Goal: Task Accomplishment & Management: Complete application form

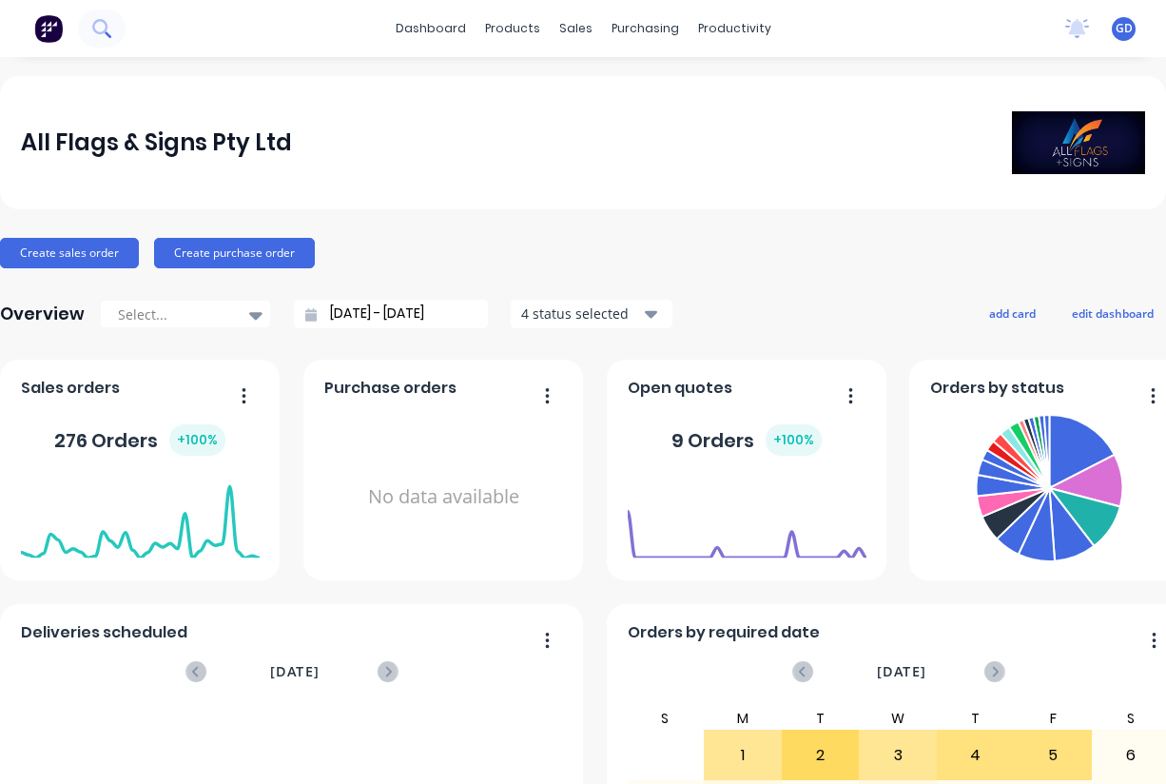
click at [103, 28] on icon at bounding box center [101, 28] width 18 height 18
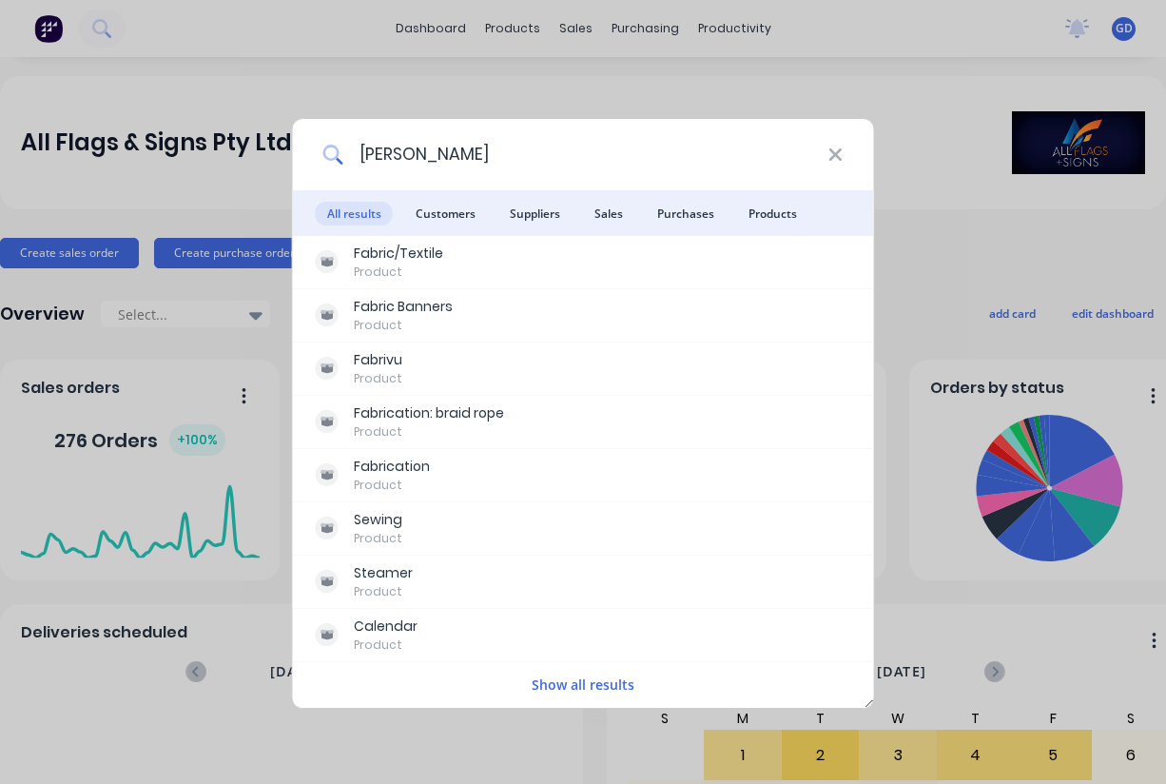
type input "[PERSON_NAME]"
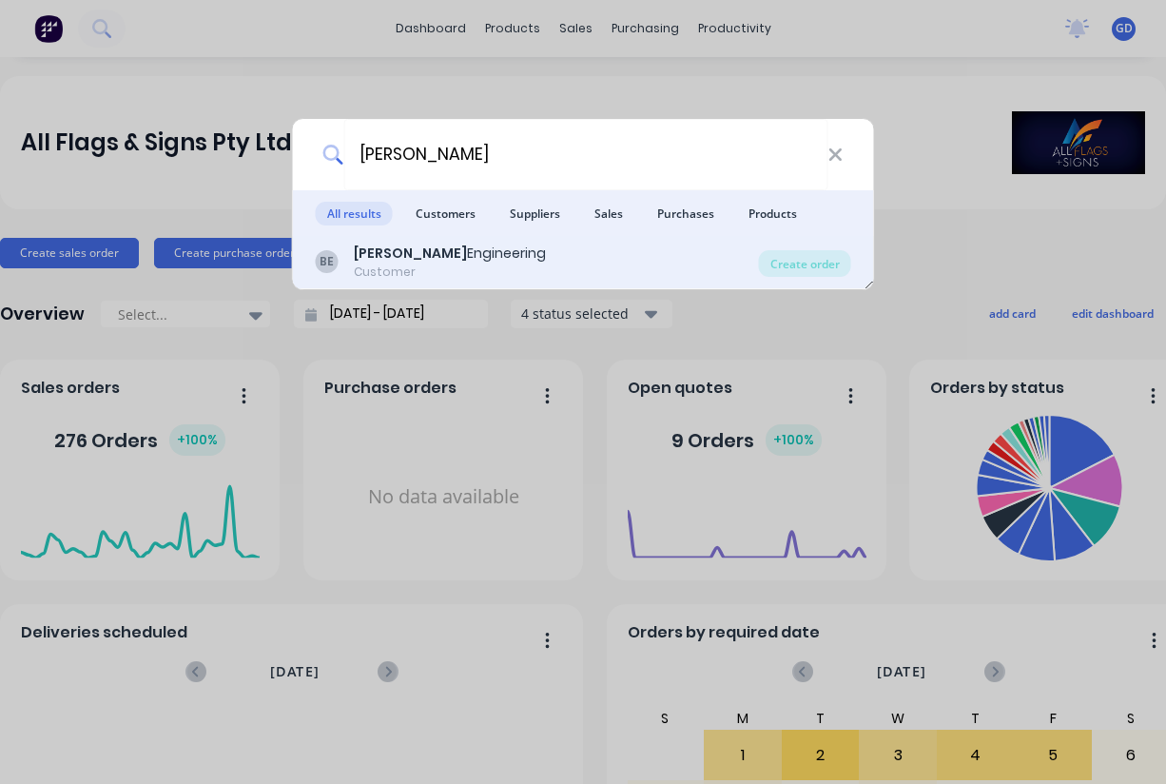
click at [407, 258] on b "[PERSON_NAME]" at bounding box center [410, 253] width 113 height 19
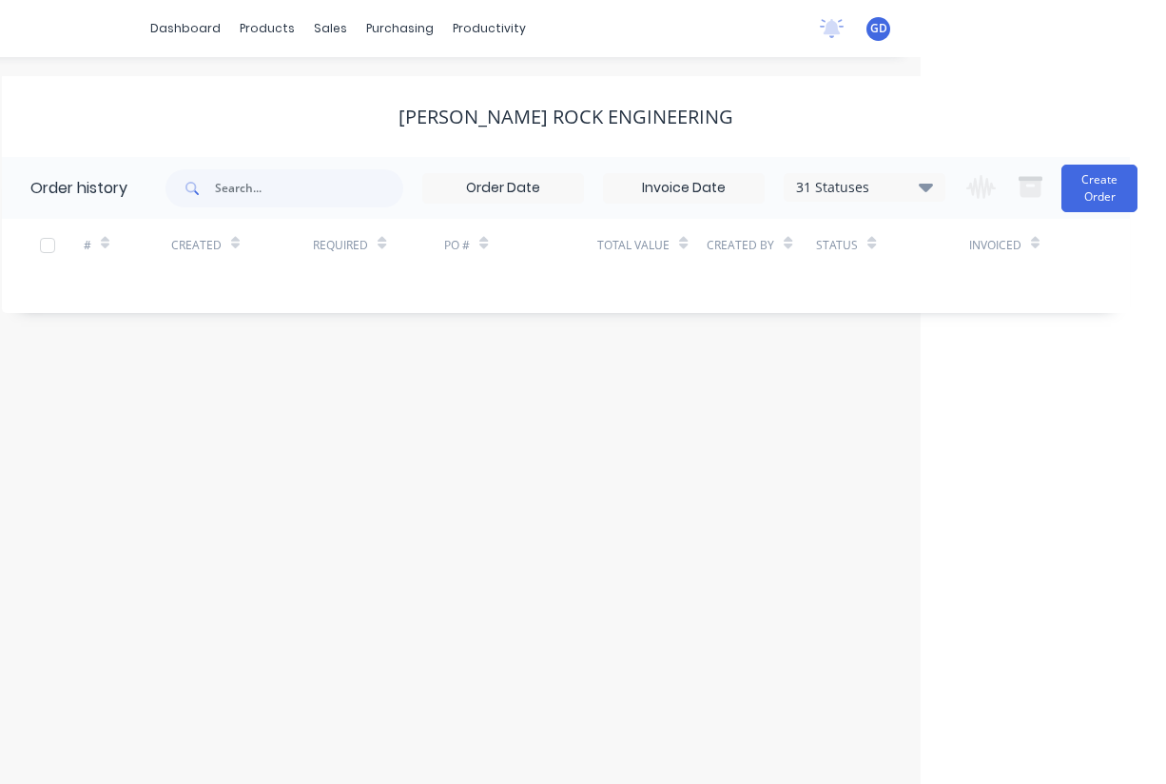
scroll to position [0, 245]
click at [926, 183] on icon at bounding box center [926, 186] width 14 height 23
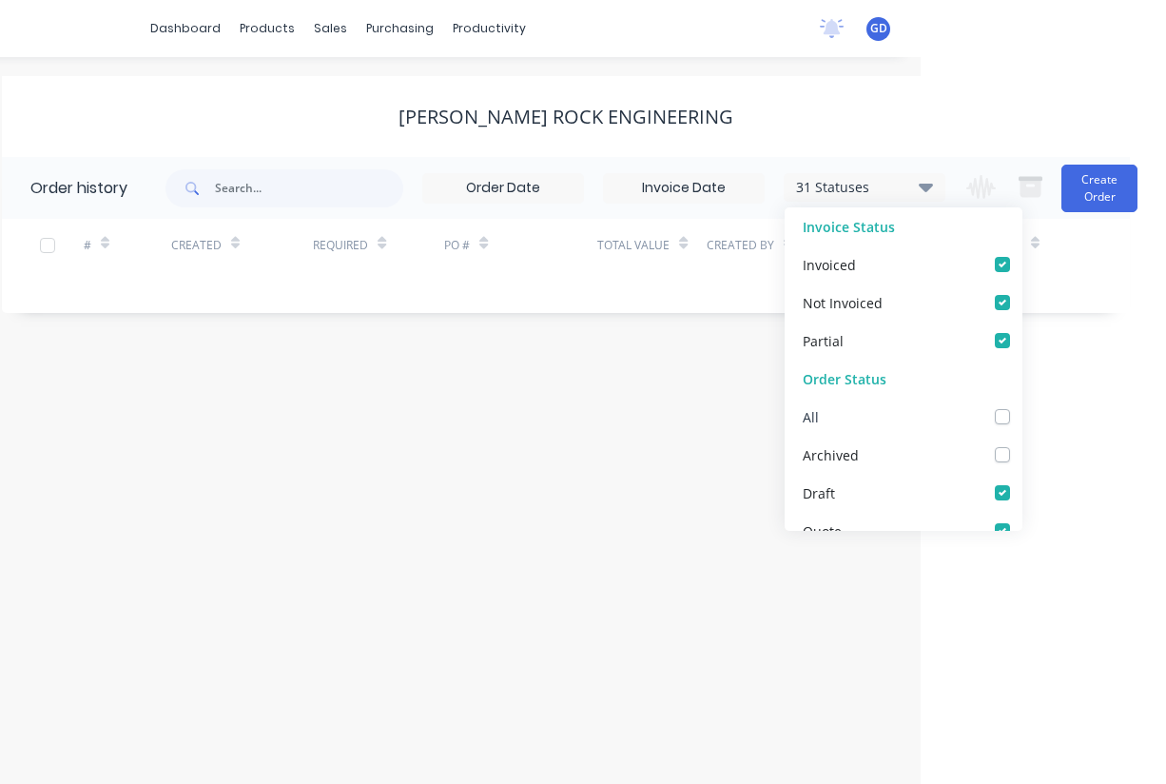
click at [1022, 406] on label at bounding box center [1022, 406] width 0 height 0
click at [1022, 416] on input "checkbox" at bounding box center [1029, 415] width 15 height 18
checkbox input "true"
click at [745, 282] on div "# Created Required PO # Total Value Created By Status Invoiced" at bounding box center [555, 256] width 1106 height 75
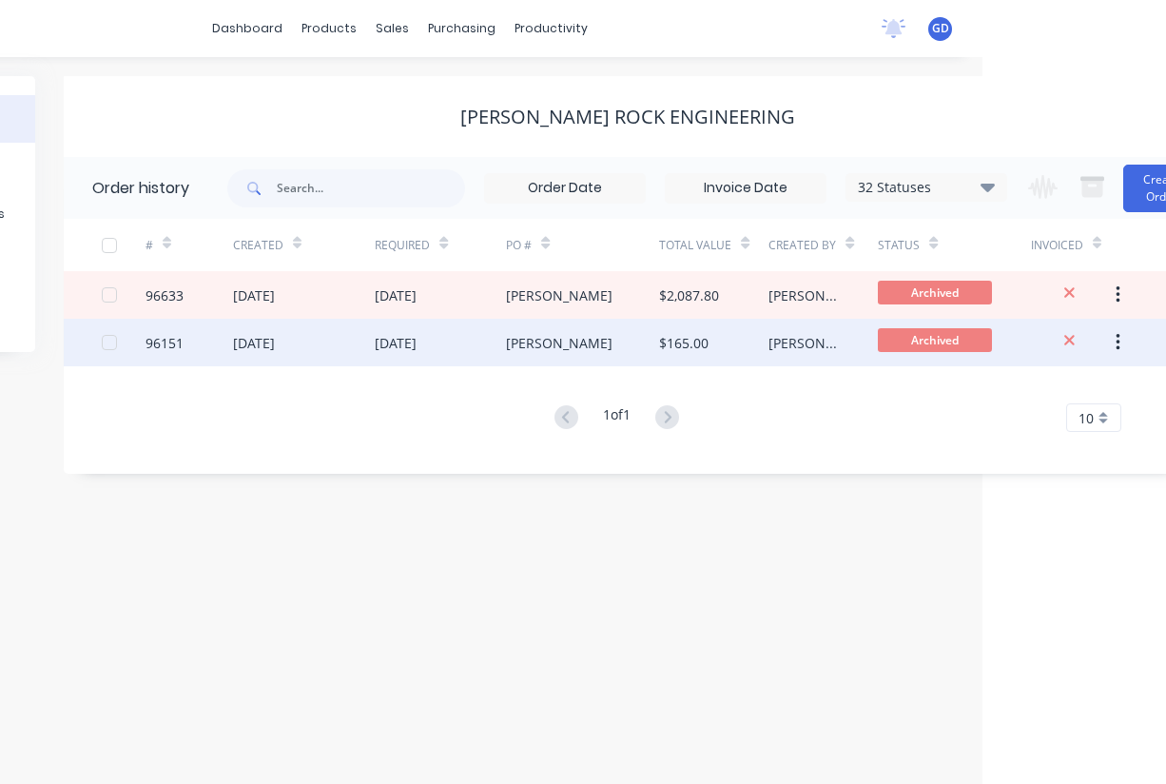
scroll to position [0, 173]
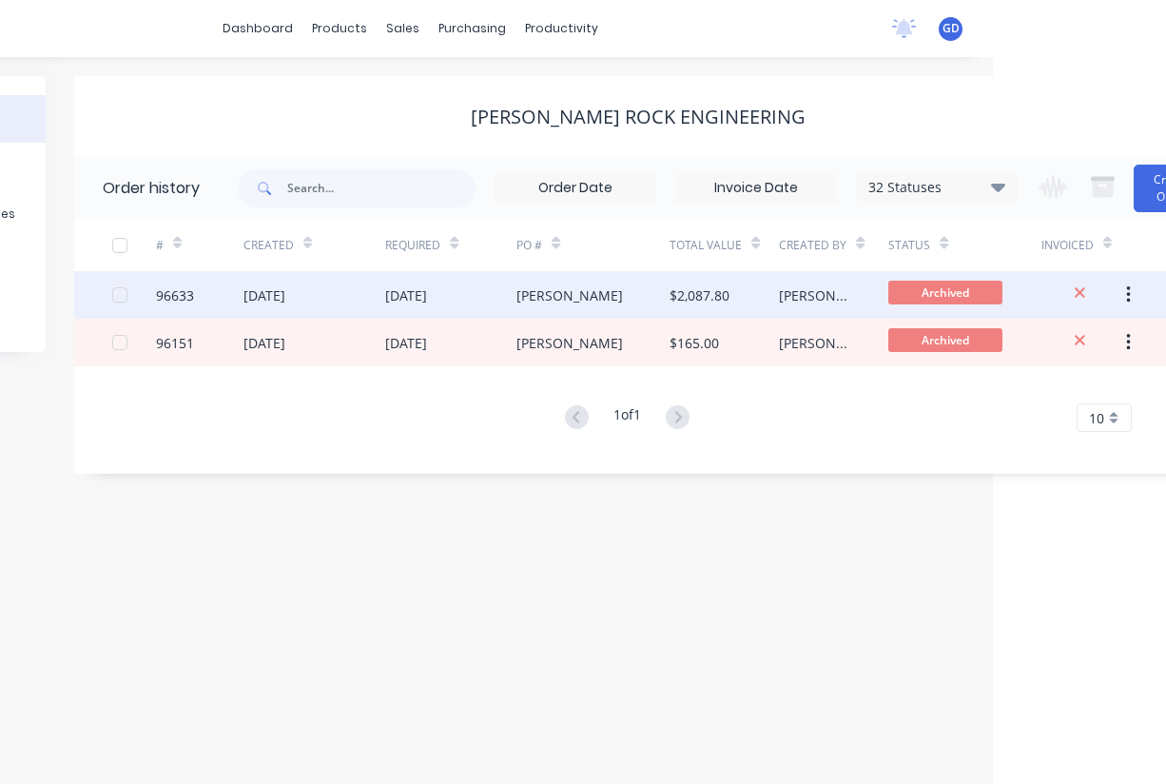
click at [182, 296] on div "96633" at bounding box center [175, 295] width 38 height 20
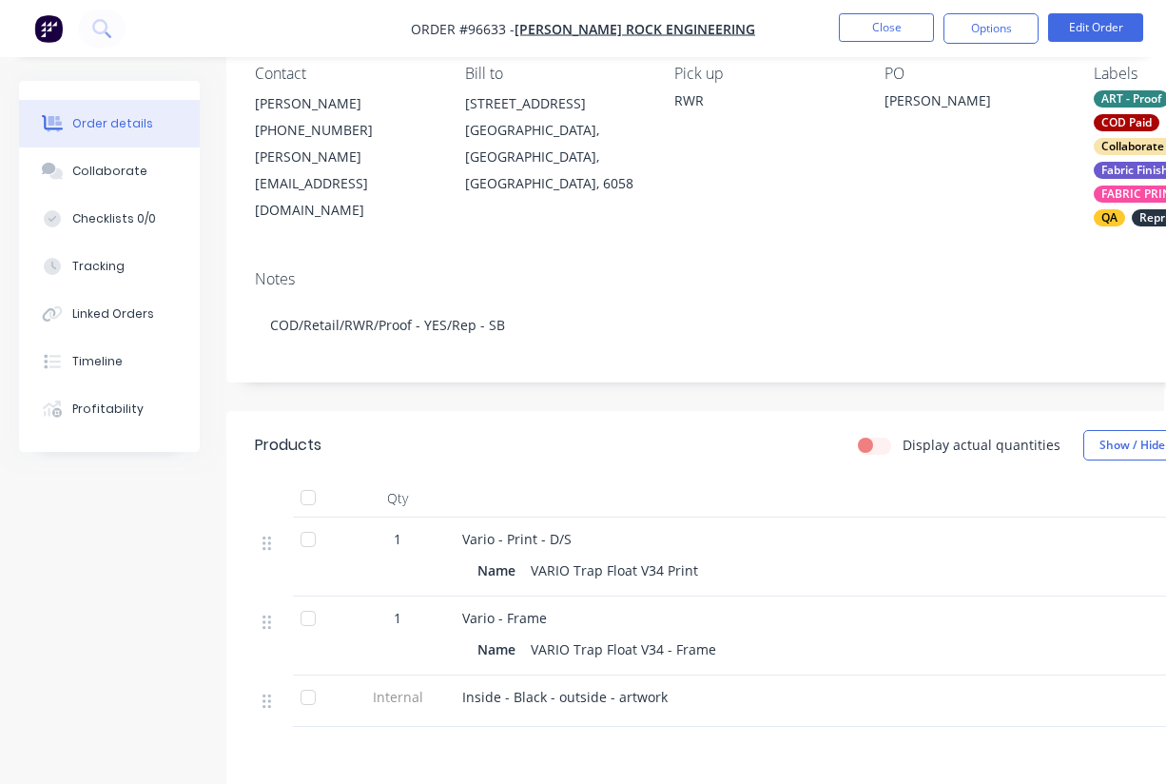
scroll to position [187, 2]
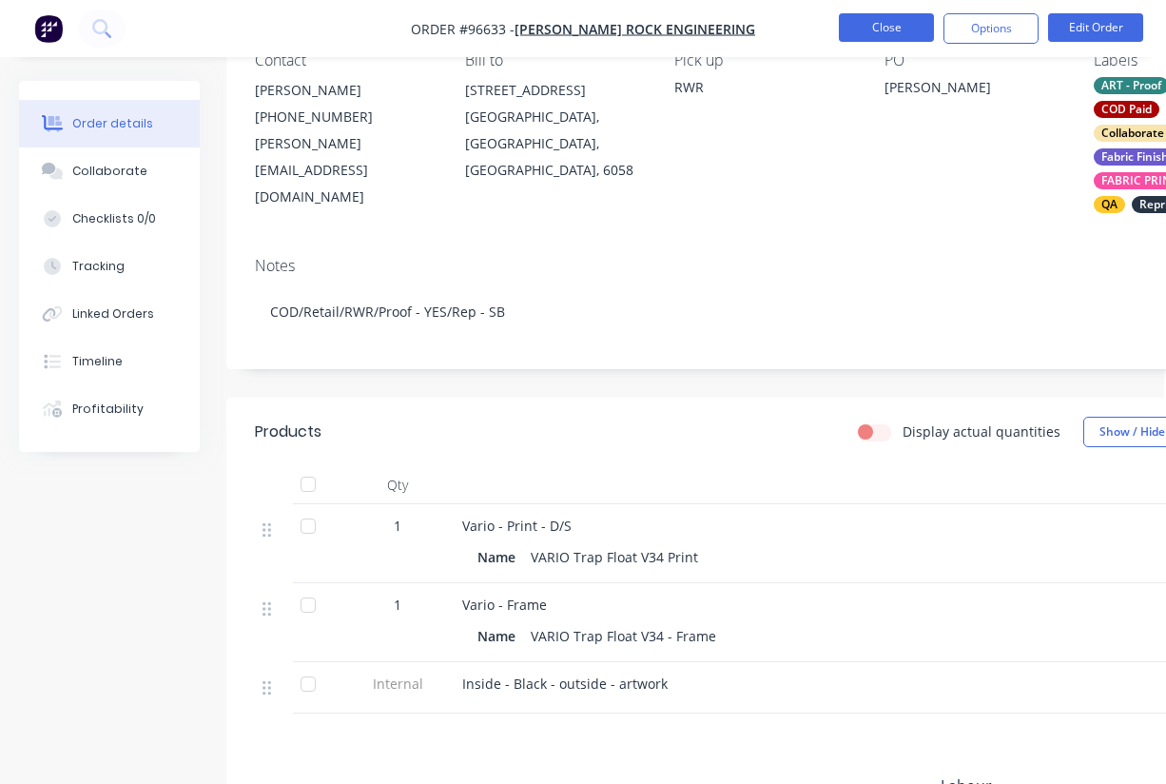
click at [875, 29] on button "Close" at bounding box center [886, 27] width 95 height 29
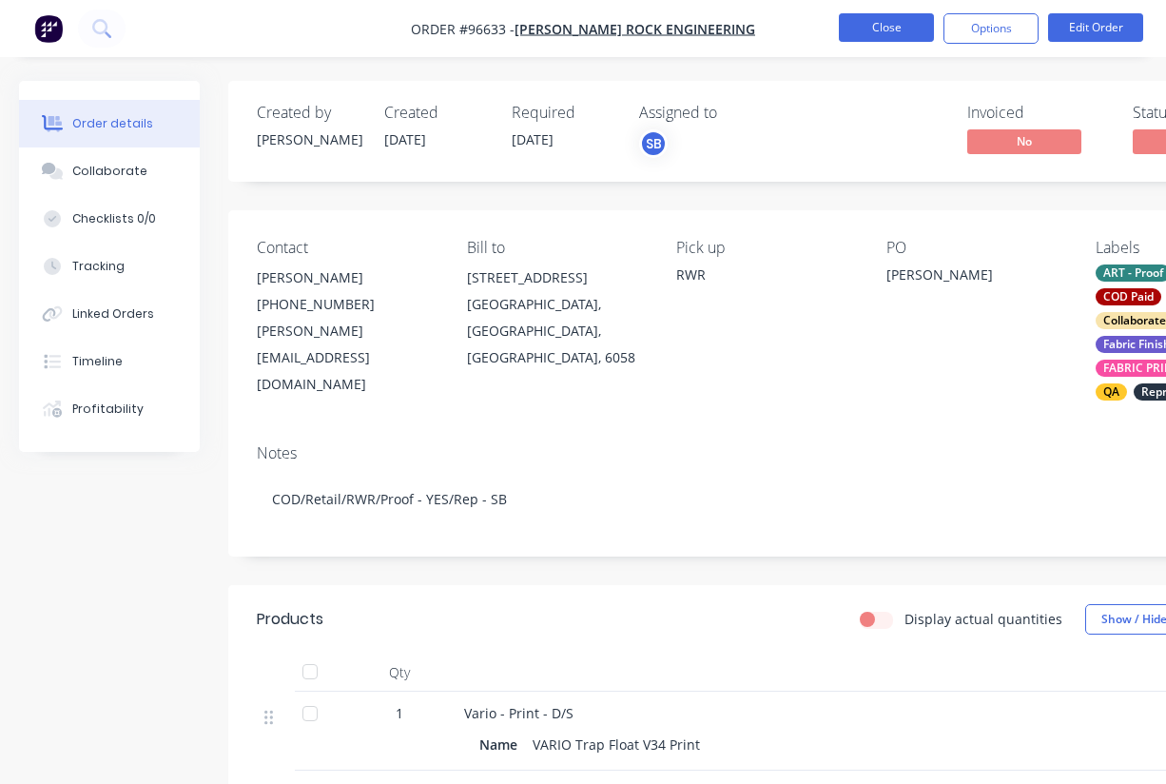
click at [890, 31] on button "Close" at bounding box center [886, 27] width 95 height 29
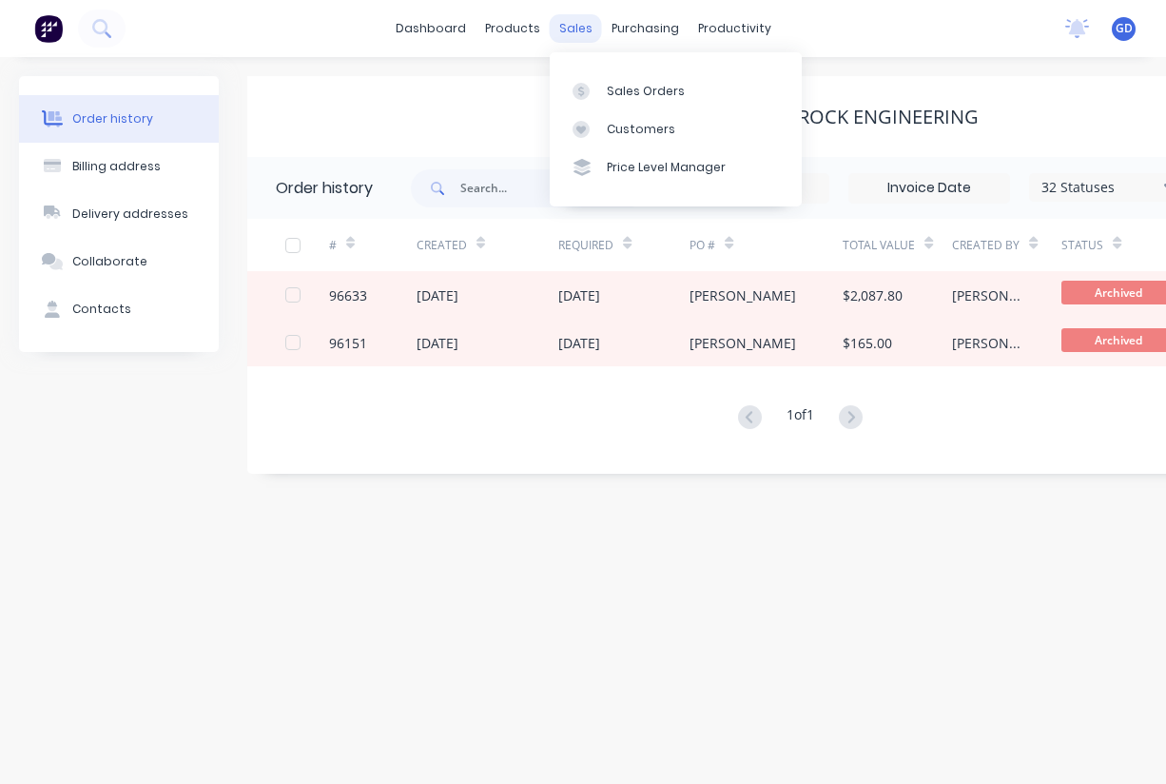
click at [574, 29] on div "sales" at bounding box center [576, 28] width 52 height 29
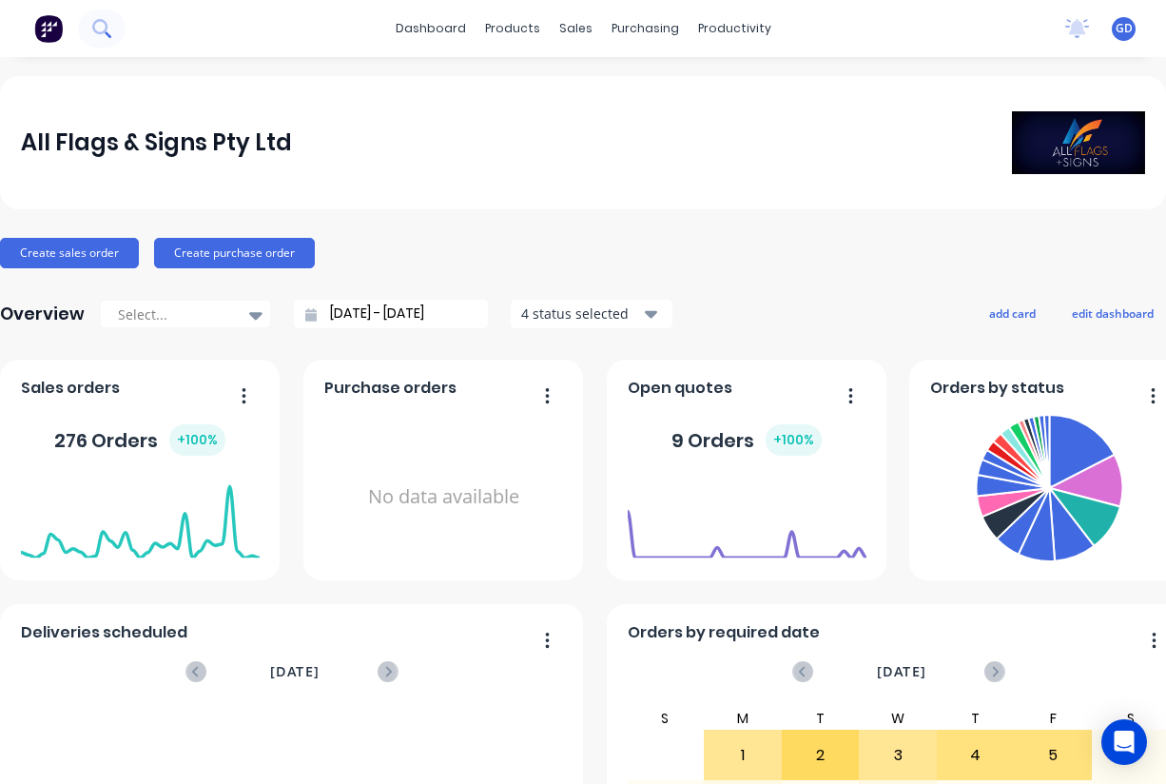
click at [102, 29] on icon at bounding box center [101, 28] width 18 height 18
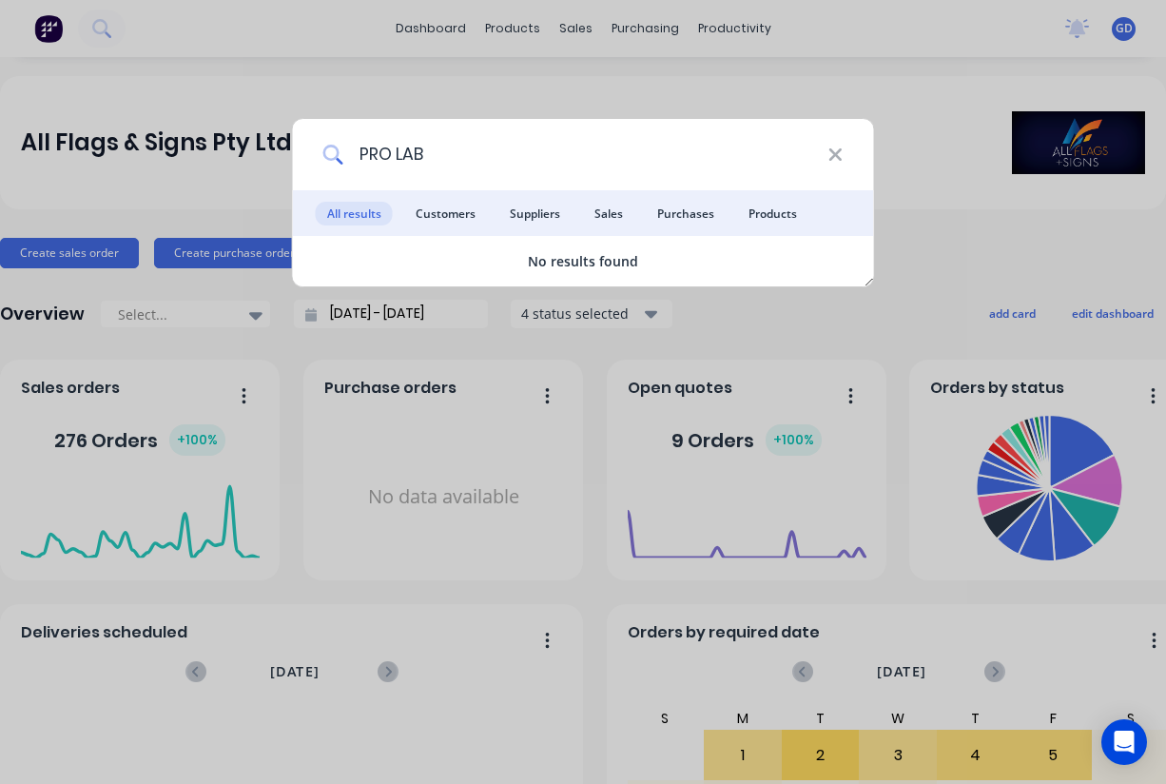
click at [400, 150] on input "PRO LAB" at bounding box center [585, 154] width 484 height 71
type input "PRO LAB"
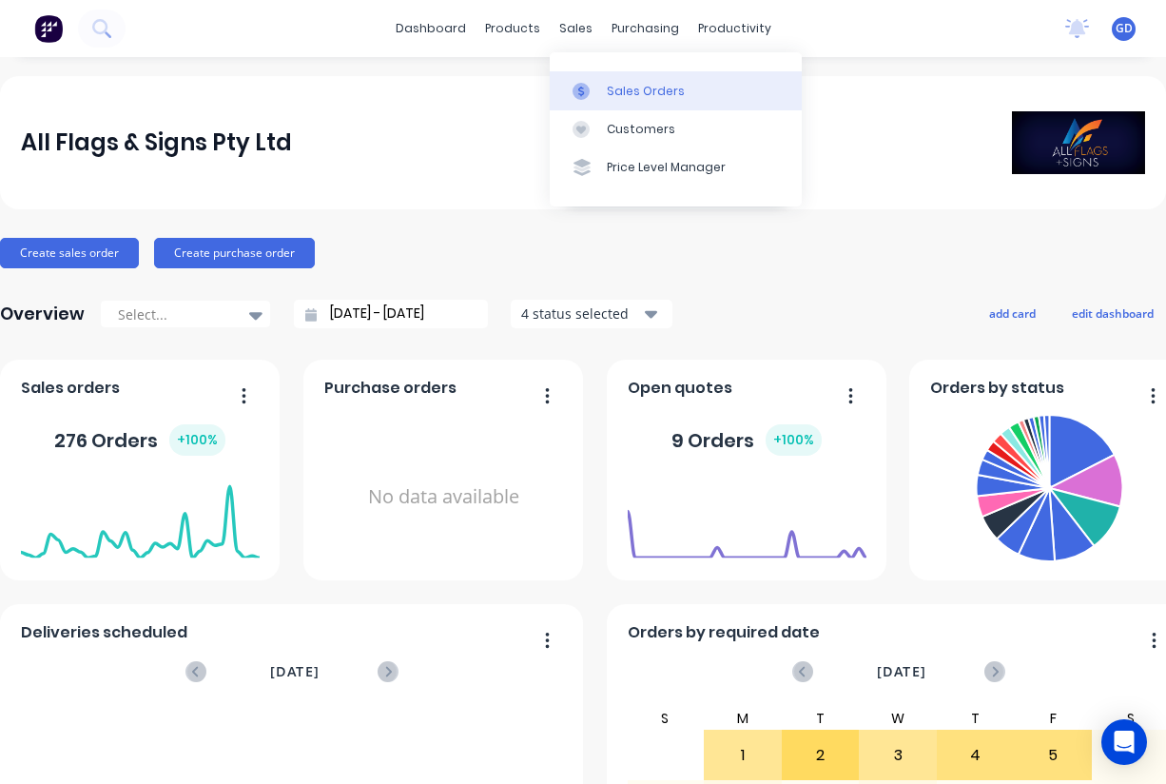
click at [633, 94] on div "Sales Orders" at bounding box center [646, 91] width 78 height 17
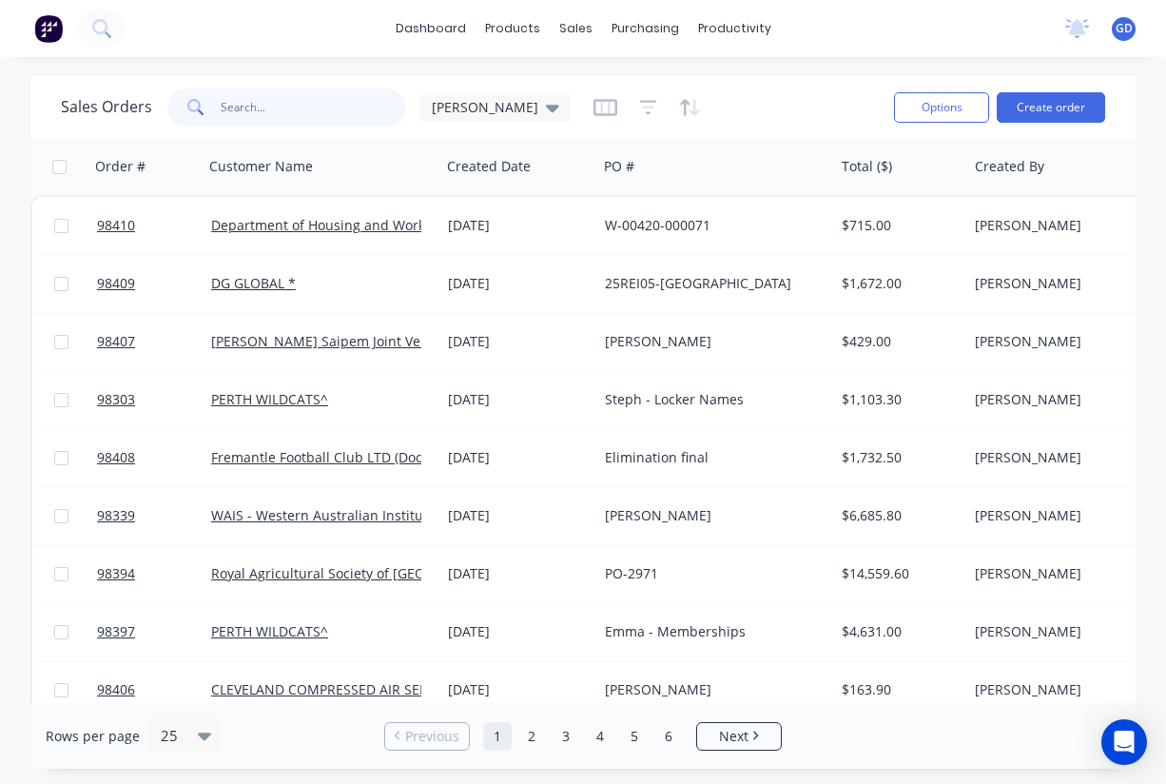
click at [271, 108] on input "text" at bounding box center [314, 107] width 186 height 38
paste input "PRO LAB"
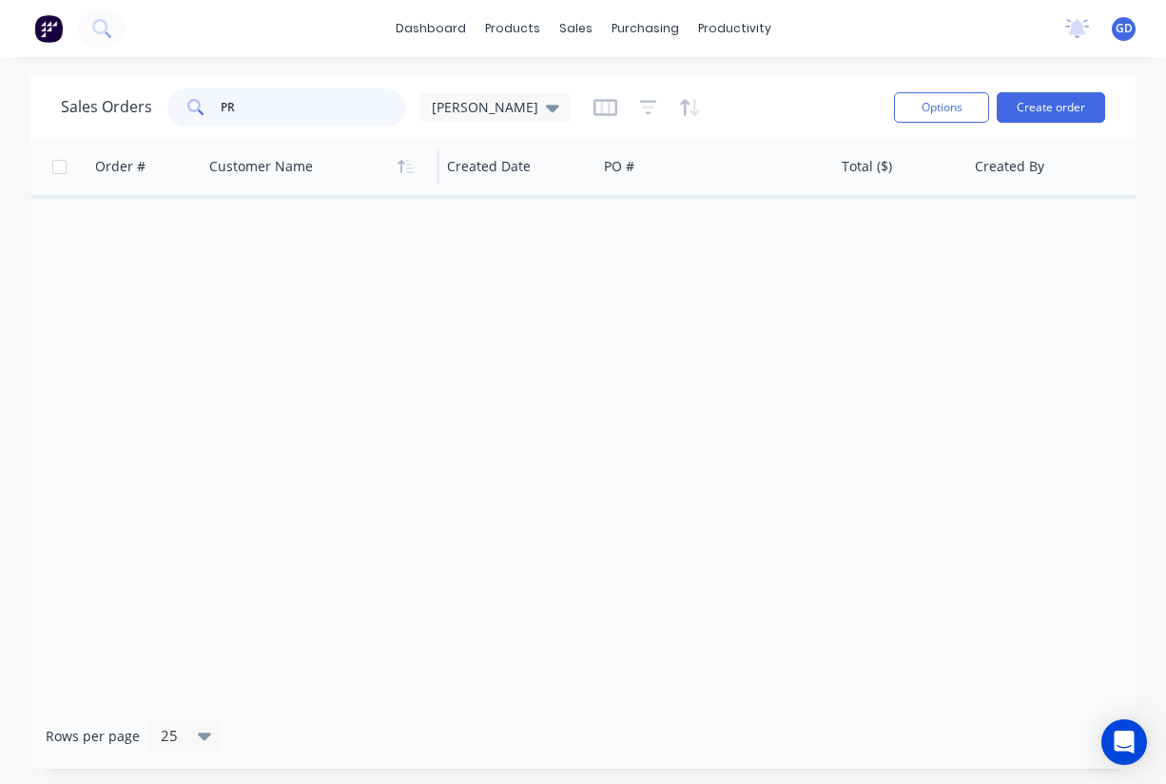
type input "P"
type input "enzo"
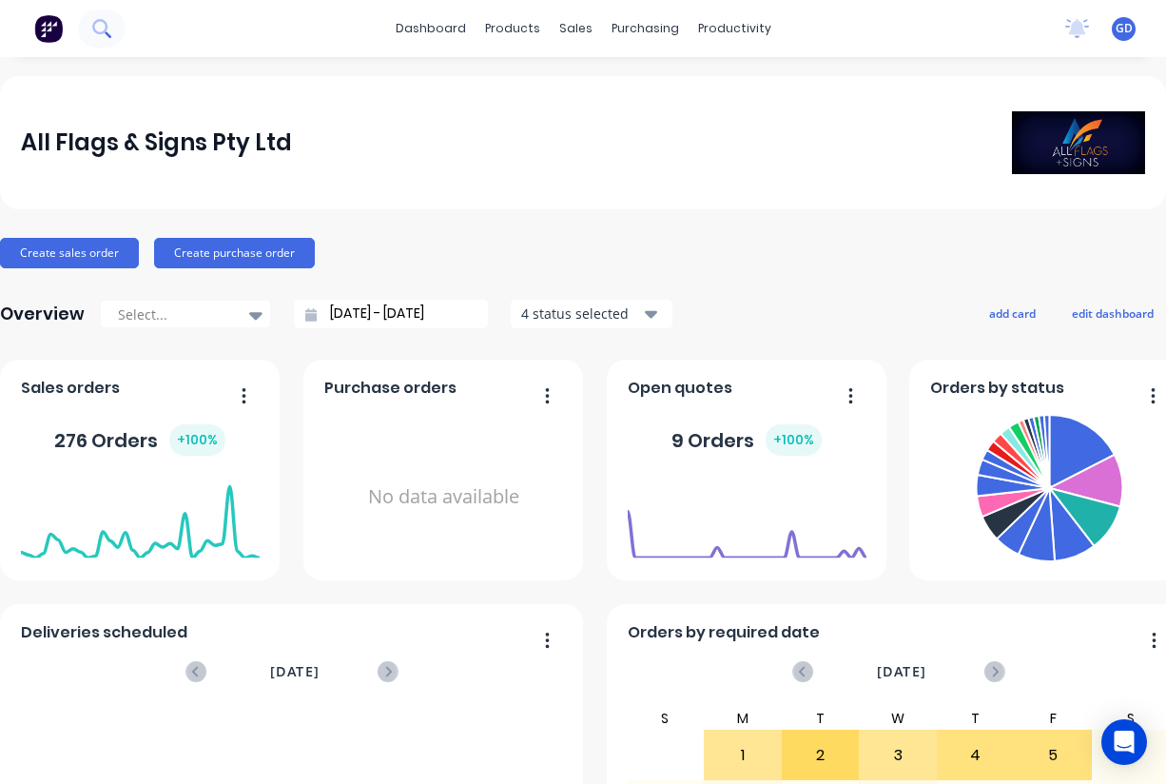
click at [99, 34] on icon at bounding box center [101, 28] width 18 height 18
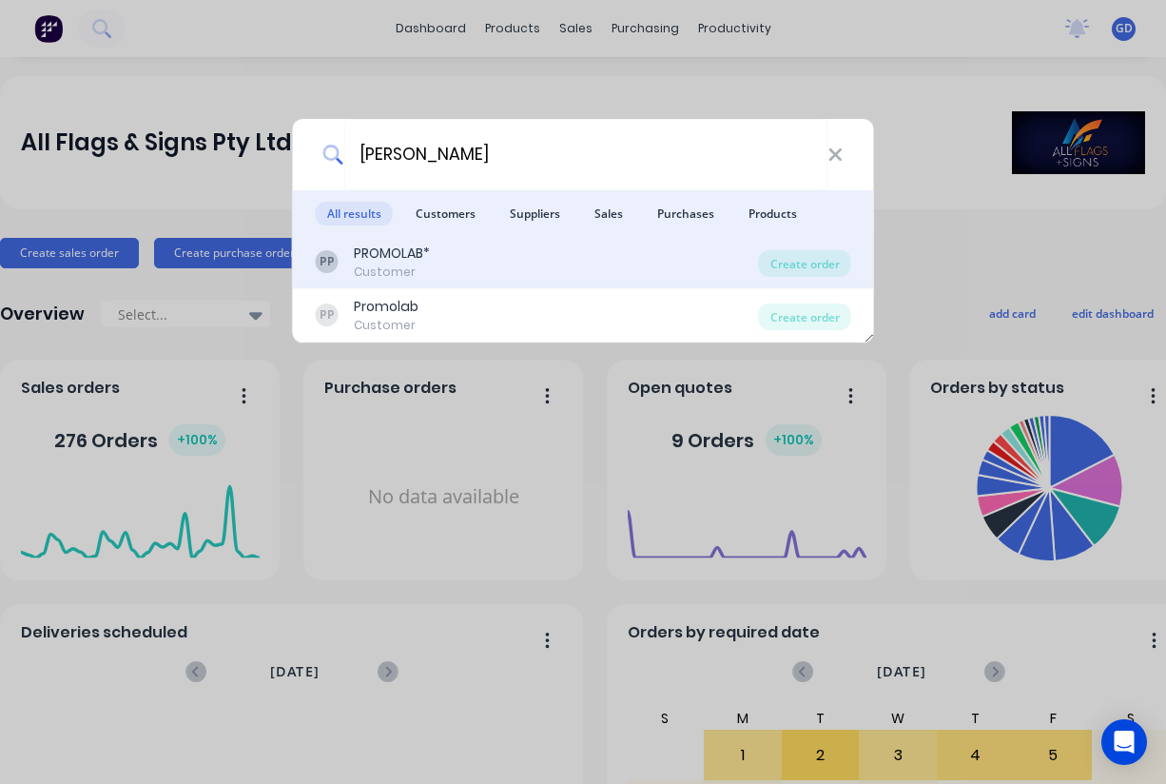
type input "enzo"
click at [389, 262] on div "PROMOLAB*" at bounding box center [392, 254] width 76 height 20
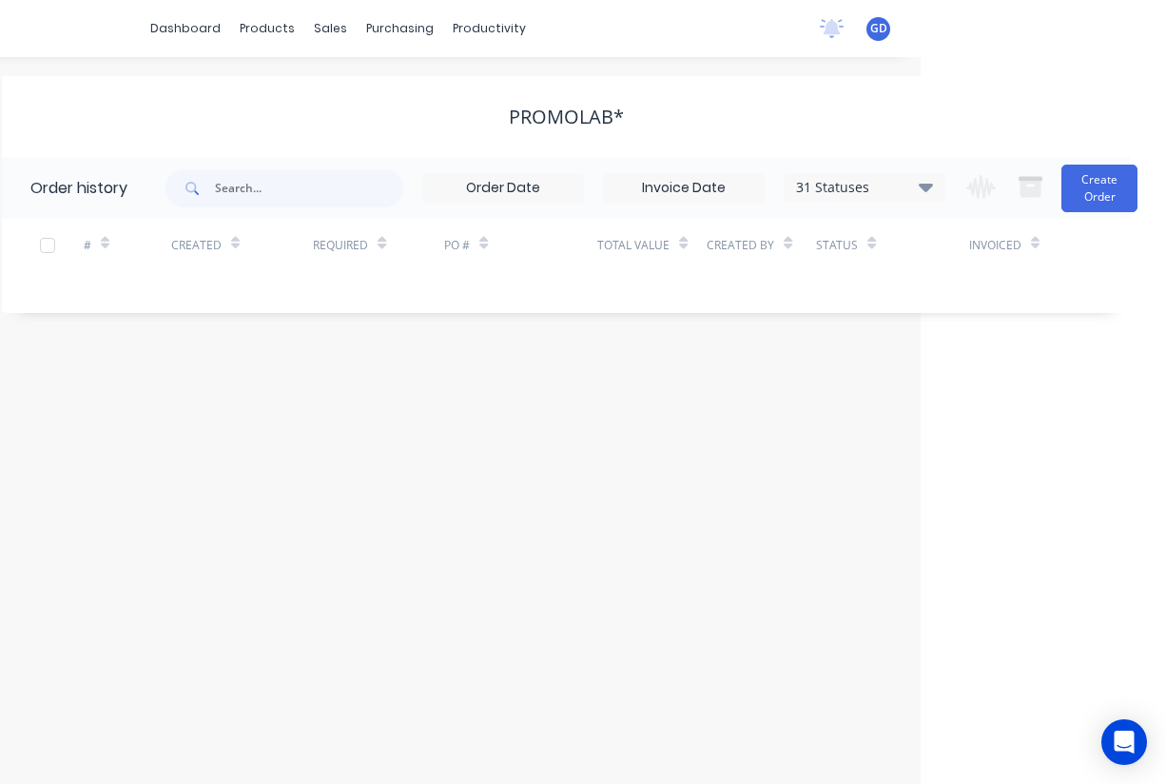
scroll to position [0, 245]
click at [928, 194] on icon at bounding box center [926, 186] width 14 height 23
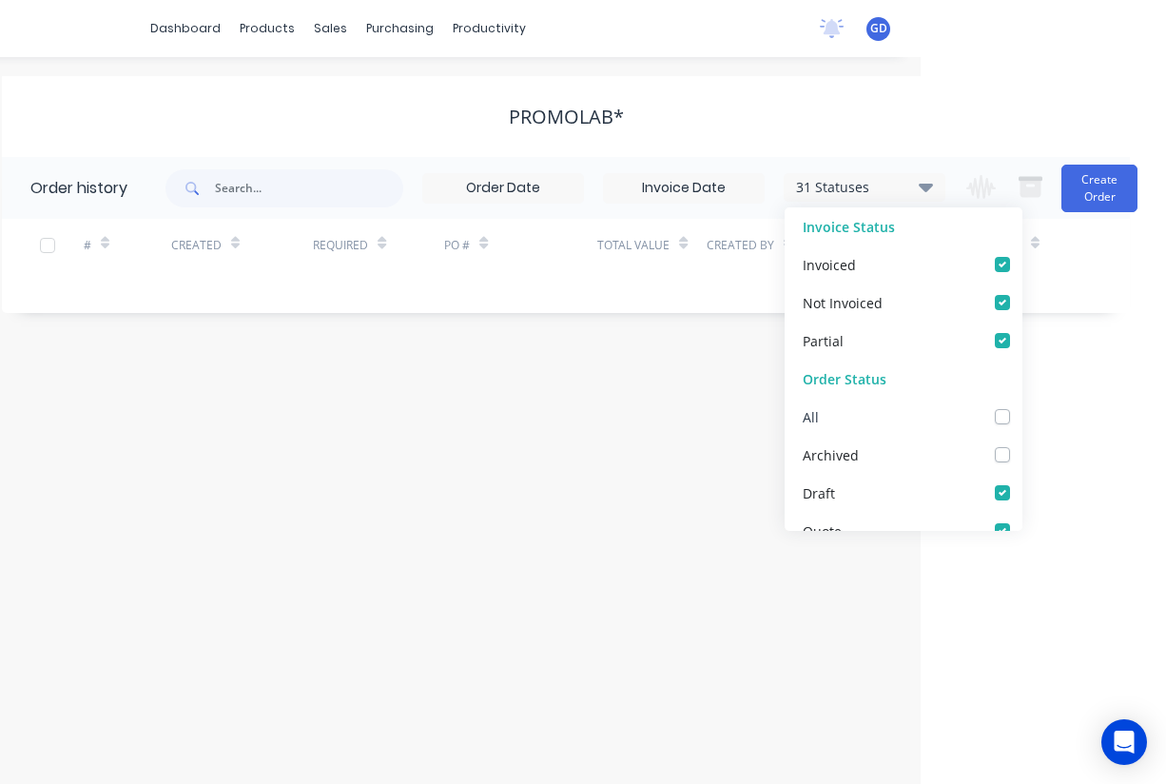
click at [1022, 406] on label at bounding box center [1022, 406] width 0 height 0
click at [1022, 417] on input "checkbox" at bounding box center [1029, 415] width 15 height 18
checkbox input "true"
click at [302, 284] on div "# Created Required PO # Total Value Created By Status Invoiced" at bounding box center [555, 256] width 1106 height 75
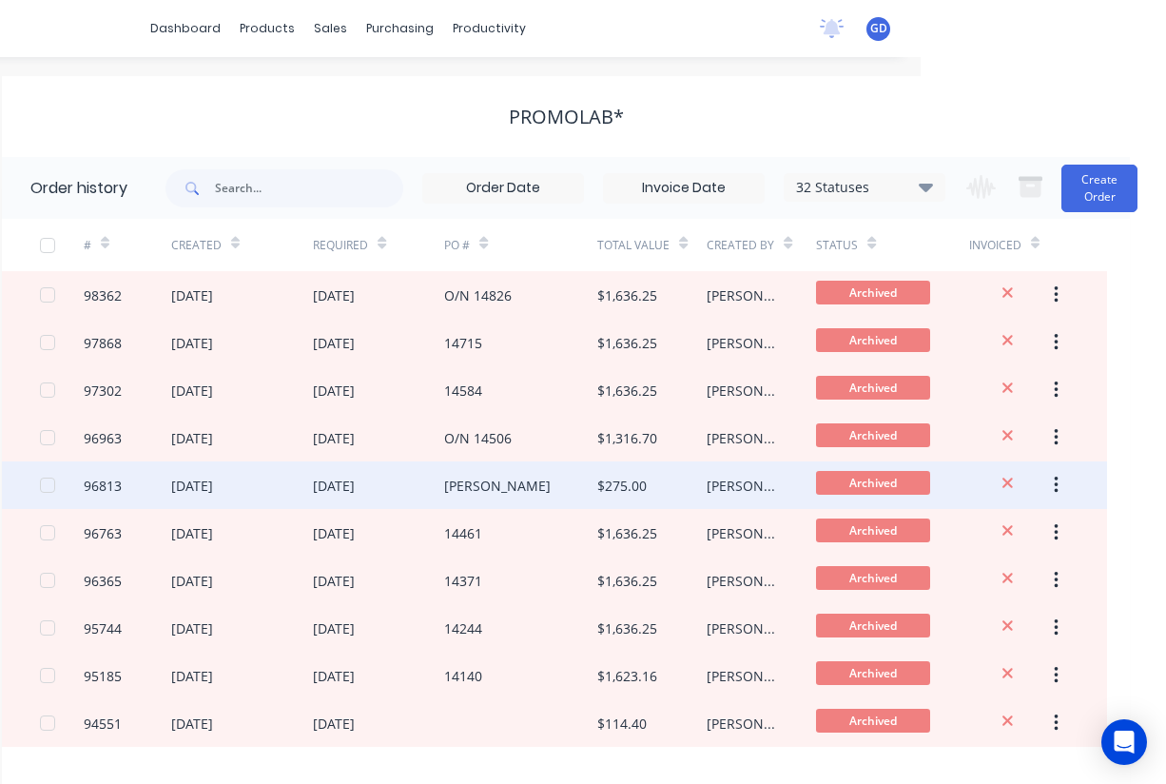
click at [111, 488] on div "96813" at bounding box center [103, 486] width 38 height 20
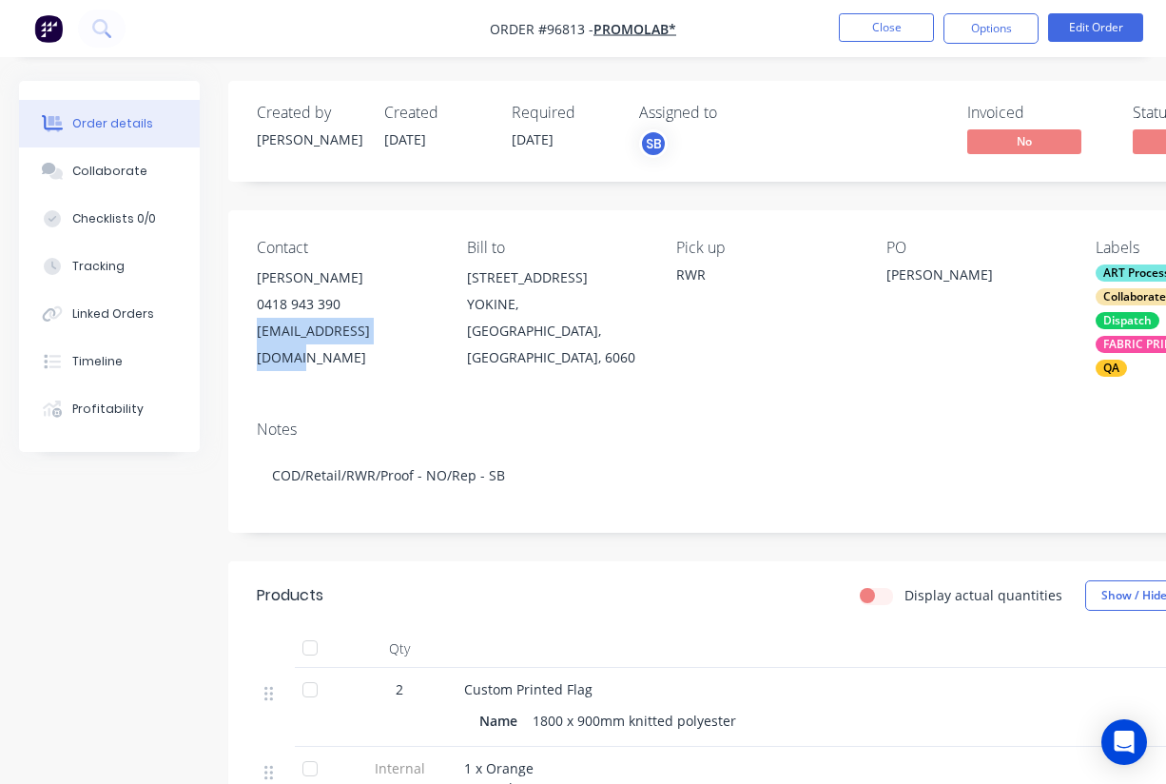
drag, startPoint x: 412, startPoint y: 329, endPoint x: 257, endPoint y: 330, distance: 155.1
click at [257, 330] on div "sales@promolab.com.au" at bounding box center [347, 344] width 180 height 53
copy div "sales@promolab.com.au"
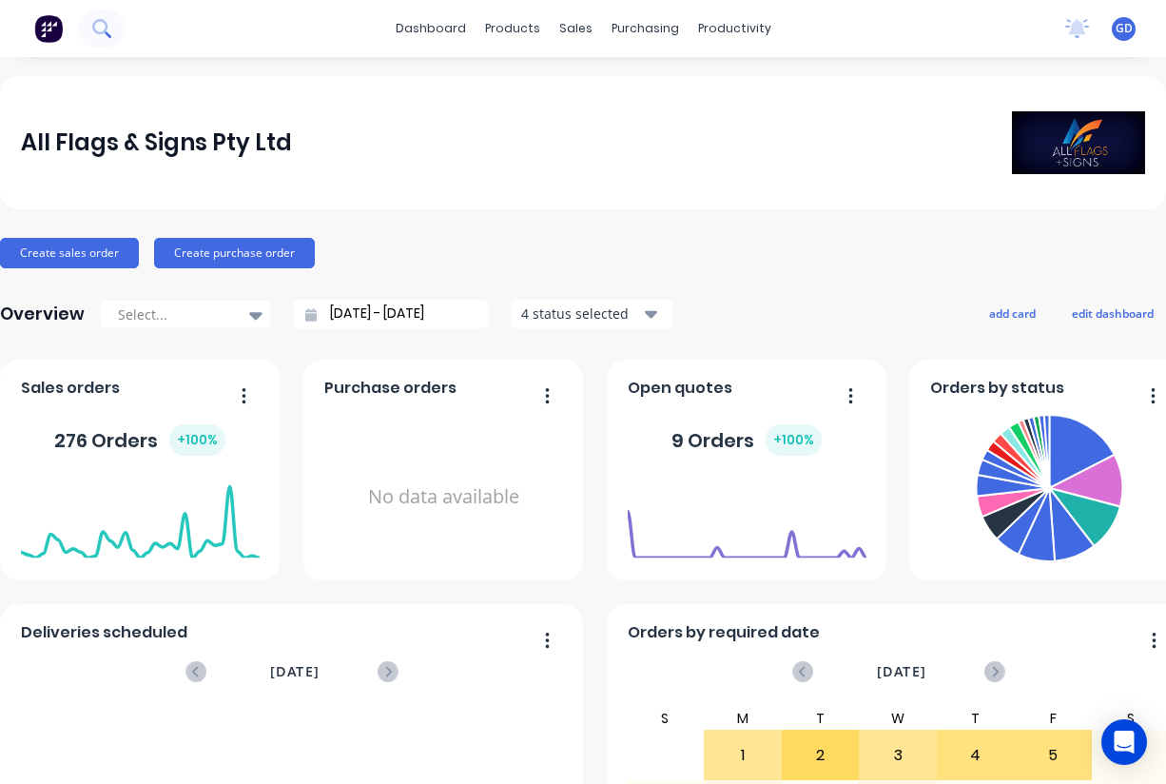
click at [97, 25] on icon at bounding box center [101, 28] width 18 height 18
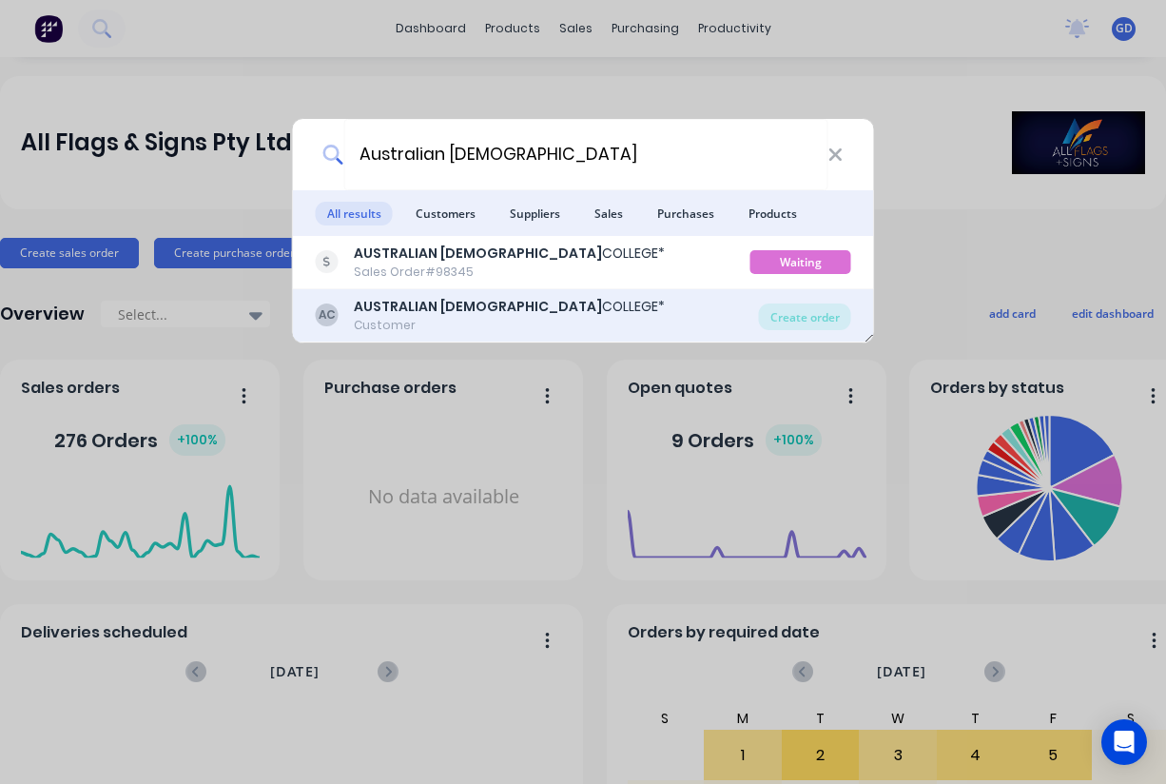
type input "Australian [DEMOGRAPHIC_DATA]"
click at [422, 305] on b "AUSTRALIAN ISLAMIC" at bounding box center [478, 306] width 248 height 19
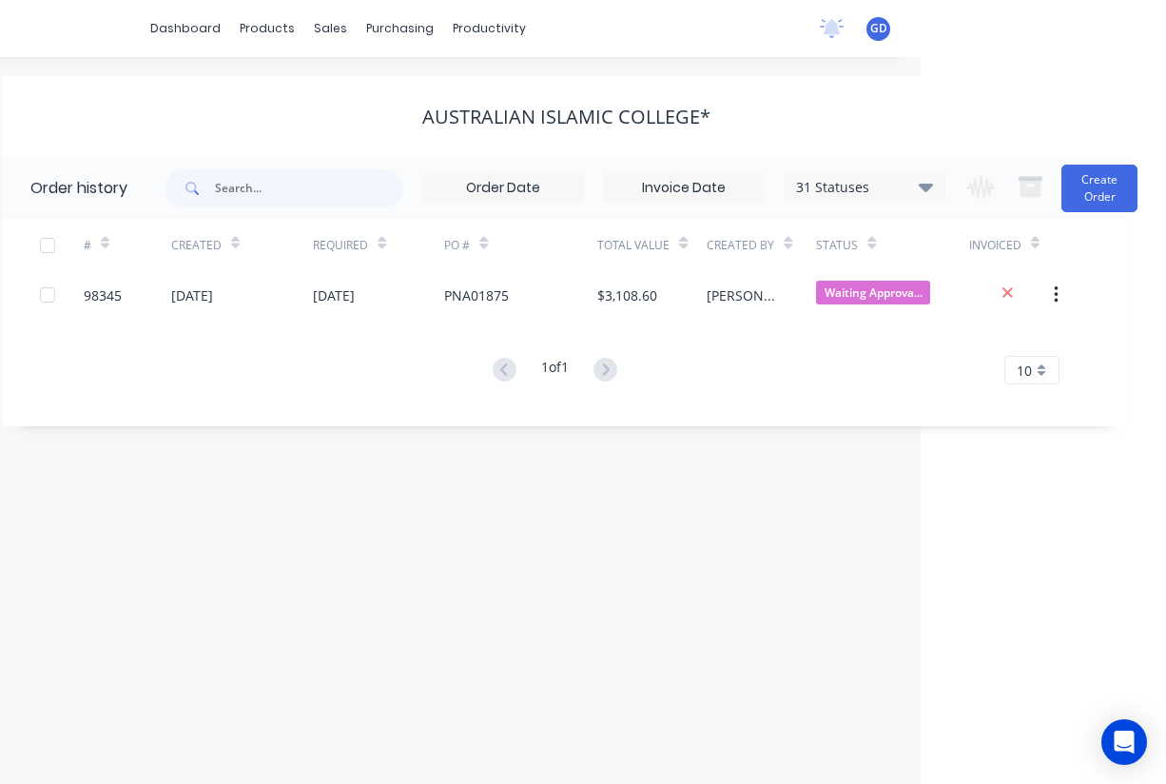
scroll to position [0, 245]
click at [924, 187] on icon at bounding box center [926, 187] width 14 height 9
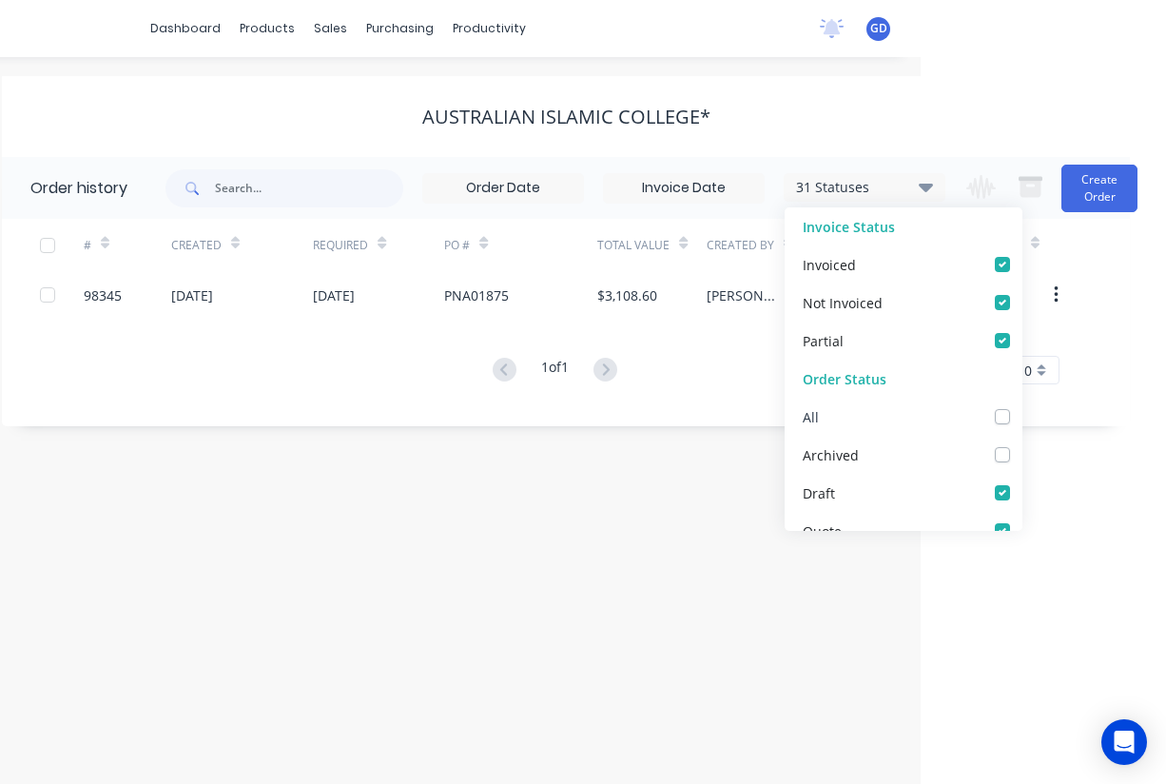
click at [1022, 406] on label at bounding box center [1022, 406] width 0 height 0
click at [1022, 414] on input "checkbox" at bounding box center [1029, 415] width 15 height 18
checkbox input "true"
click at [164, 404] on div "# Created Required PO # Total Value Created By Status Invoiced 98345 25 Aug 202…" at bounding box center [555, 313] width 1106 height 188
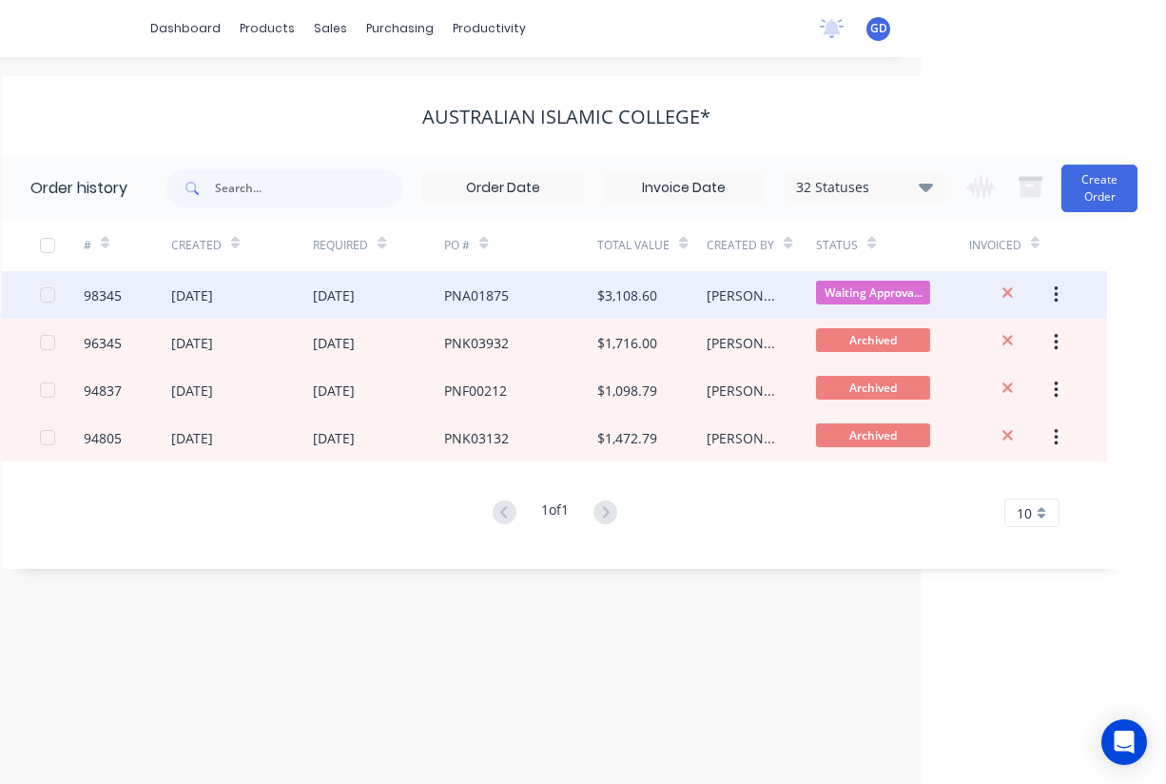
click at [99, 293] on div "98345" at bounding box center [103, 295] width 38 height 20
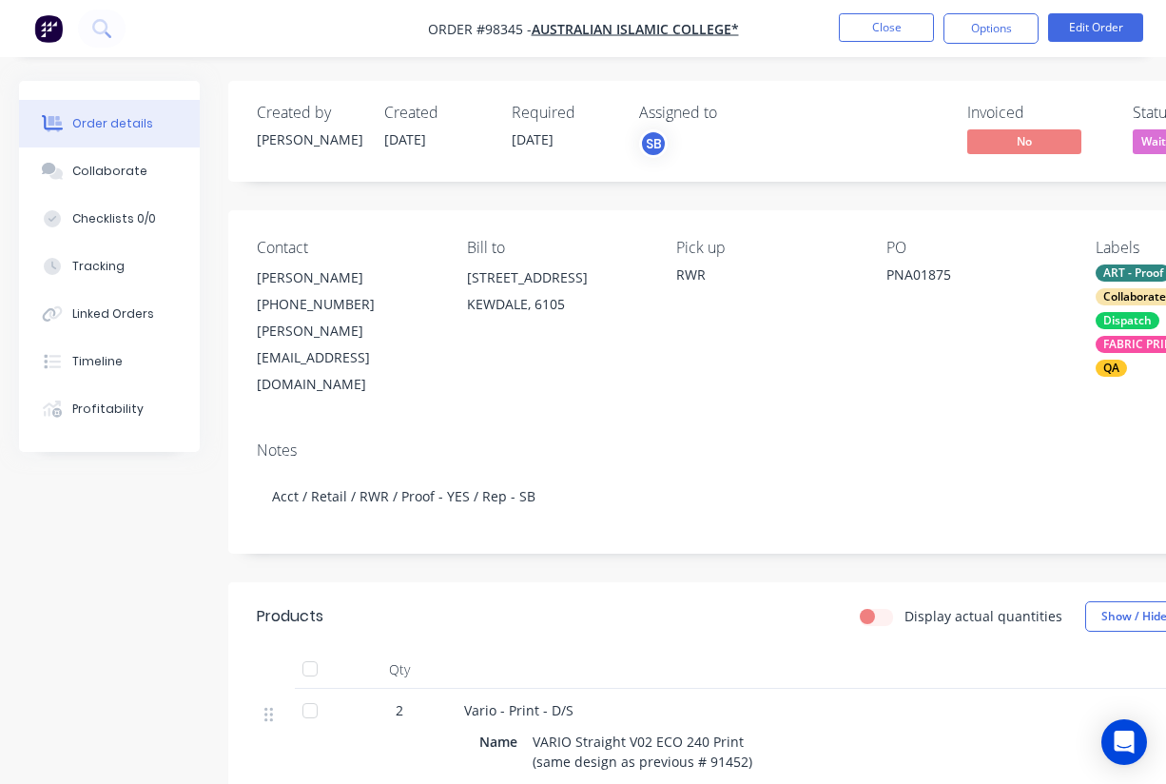
click at [379, 333] on div "Manal@aic.wa.edu.au" at bounding box center [347, 358] width 180 height 80
drag, startPoint x: 397, startPoint y: 325, endPoint x: 256, endPoint y: 329, distance: 140.9
click at [256, 329] on div "Contact Manal Rady (08) 9362 2100 Manal@aic.wa.edu.au Bill to 139 President St …" at bounding box center [766, 318] width 1076 height 216
copy div "Manal@aic.wa.edu.au"
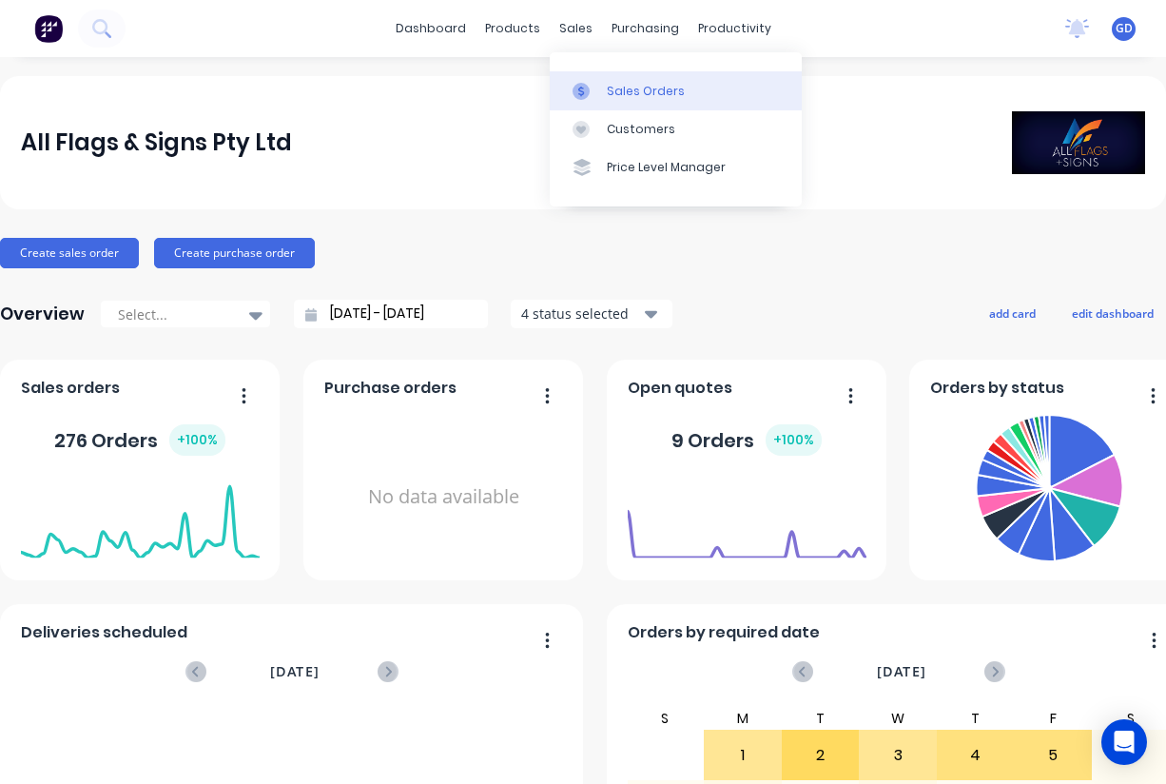
click at [617, 80] on link "Sales Orders" at bounding box center [676, 90] width 252 height 38
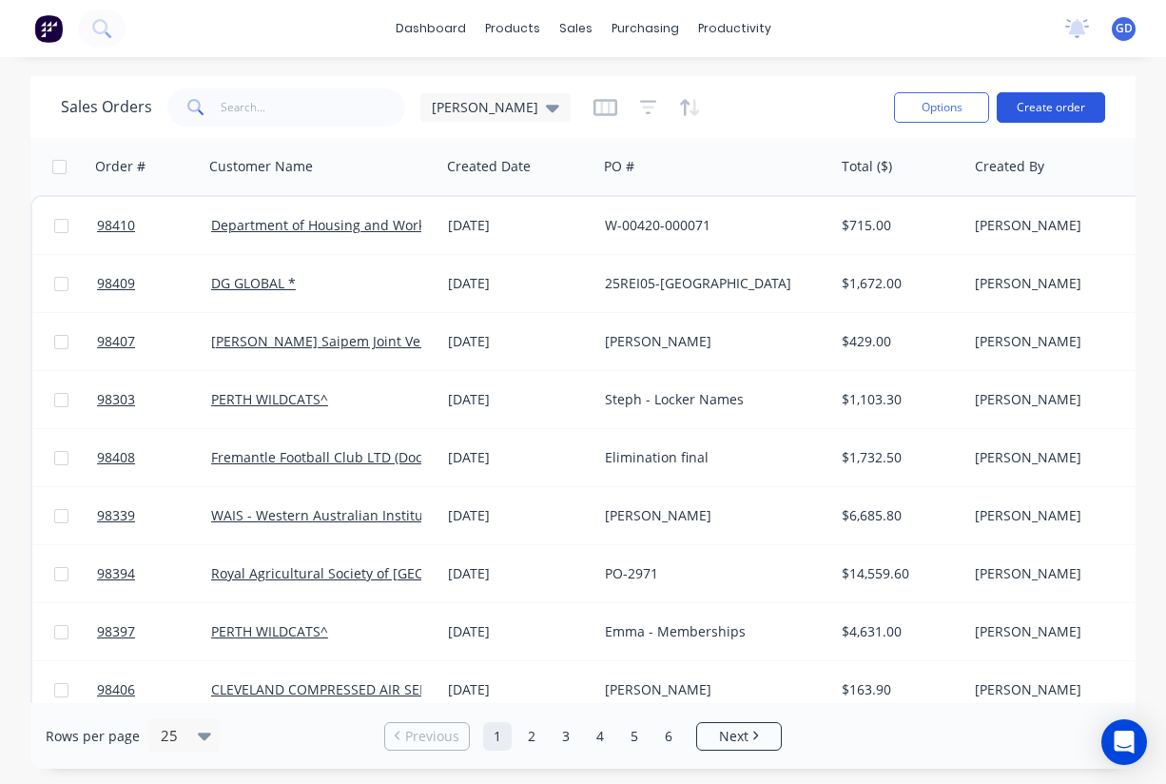
click at [1049, 105] on button "Create order" at bounding box center [1051, 107] width 108 height 30
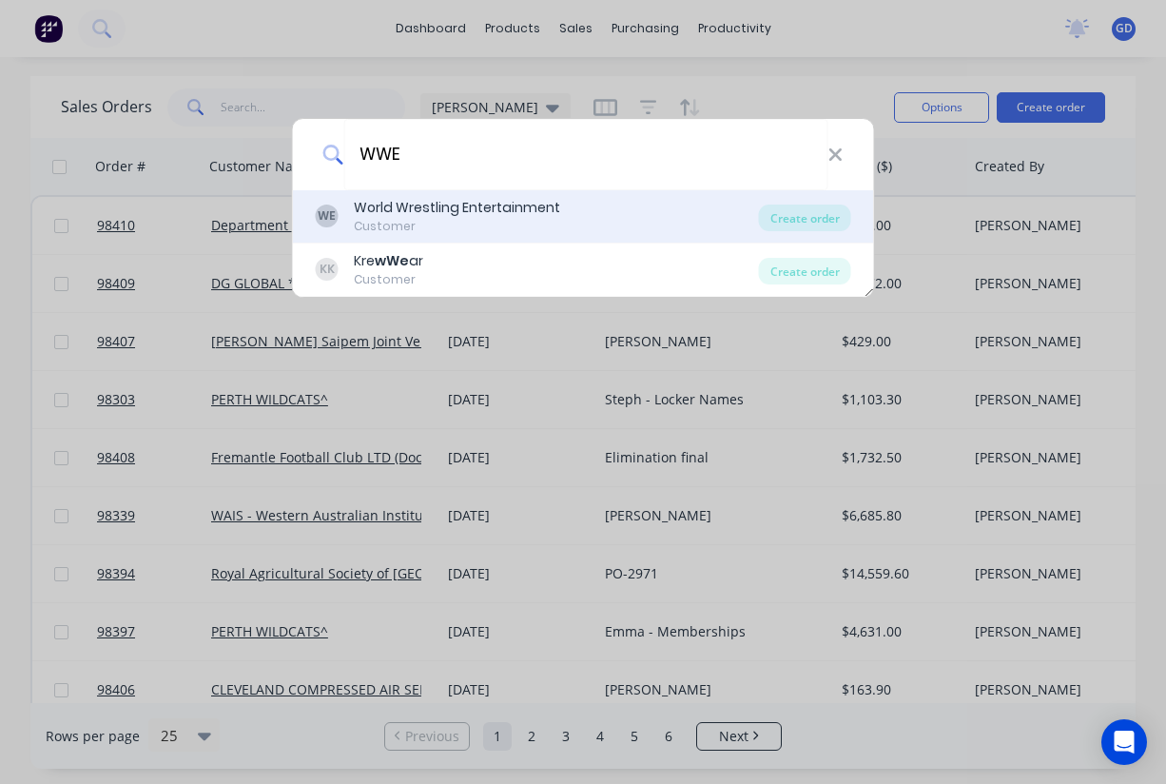
type input "WWE"
click at [439, 221] on div "Customer" at bounding box center [457, 226] width 206 height 17
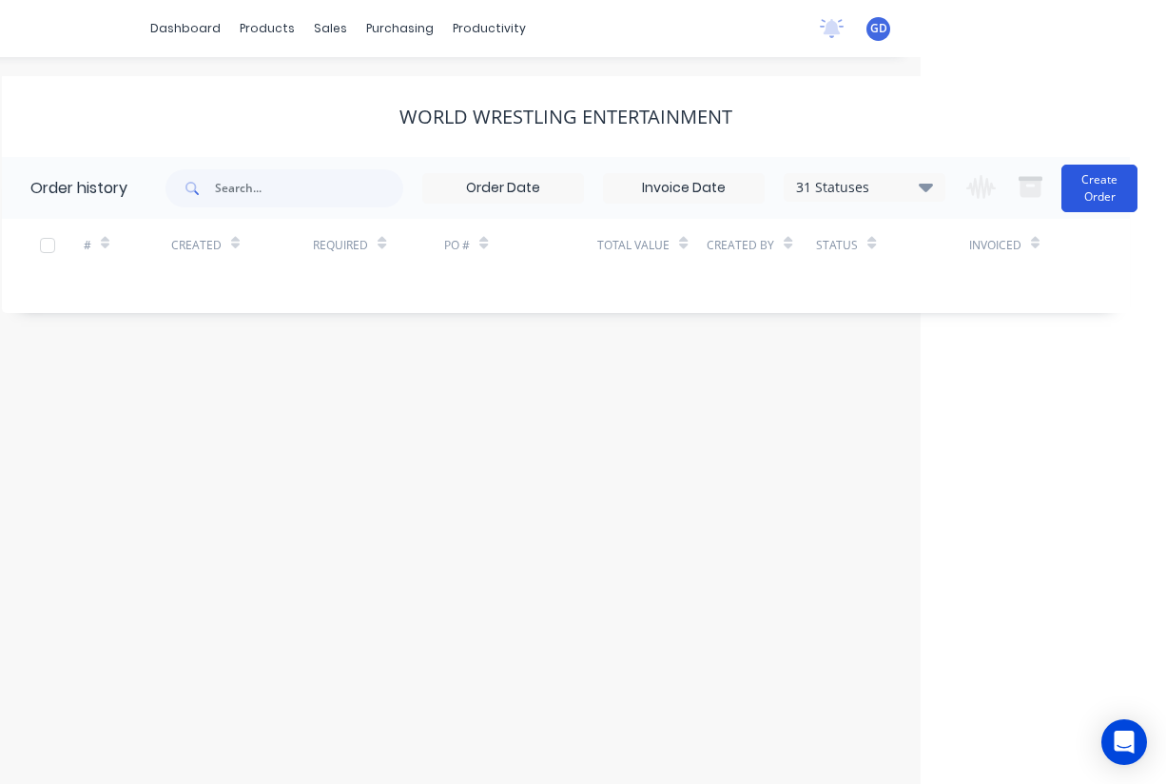
scroll to position [0, 245]
click at [1125, 184] on button "Create Order" at bounding box center [1100, 189] width 76 height 48
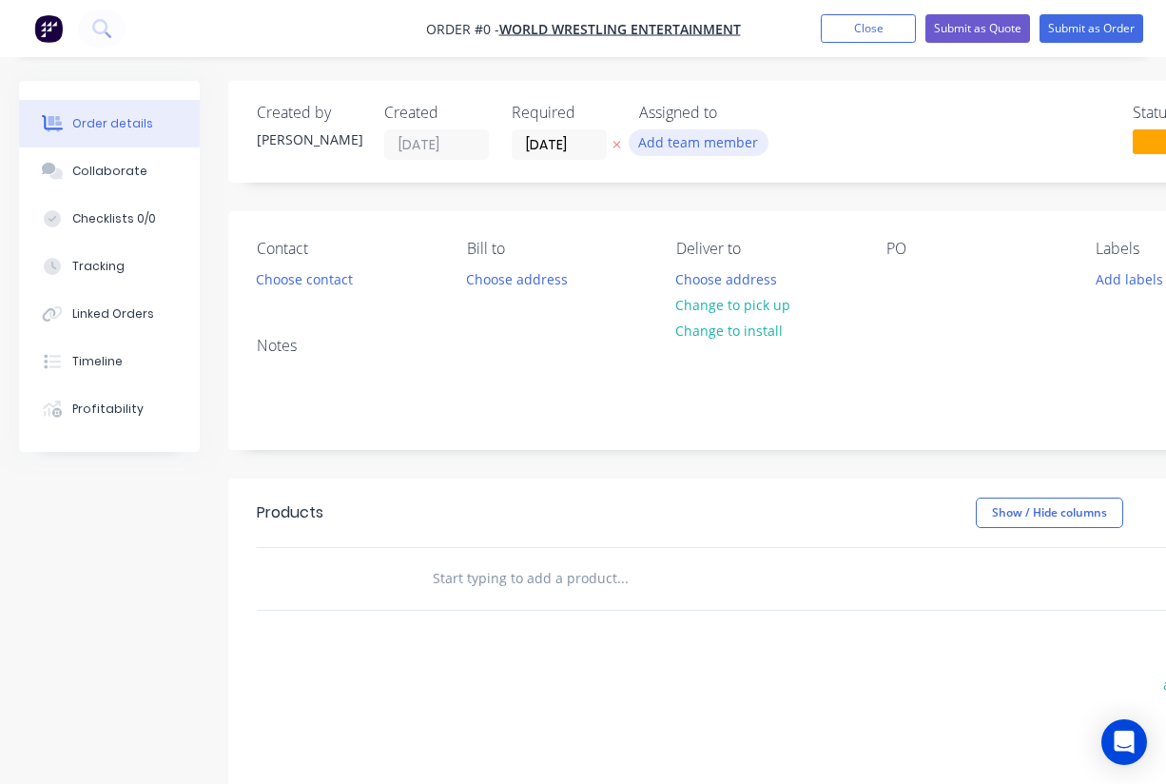
click at [698, 149] on button "Add team member" at bounding box center [699, 142] width 140 height 26
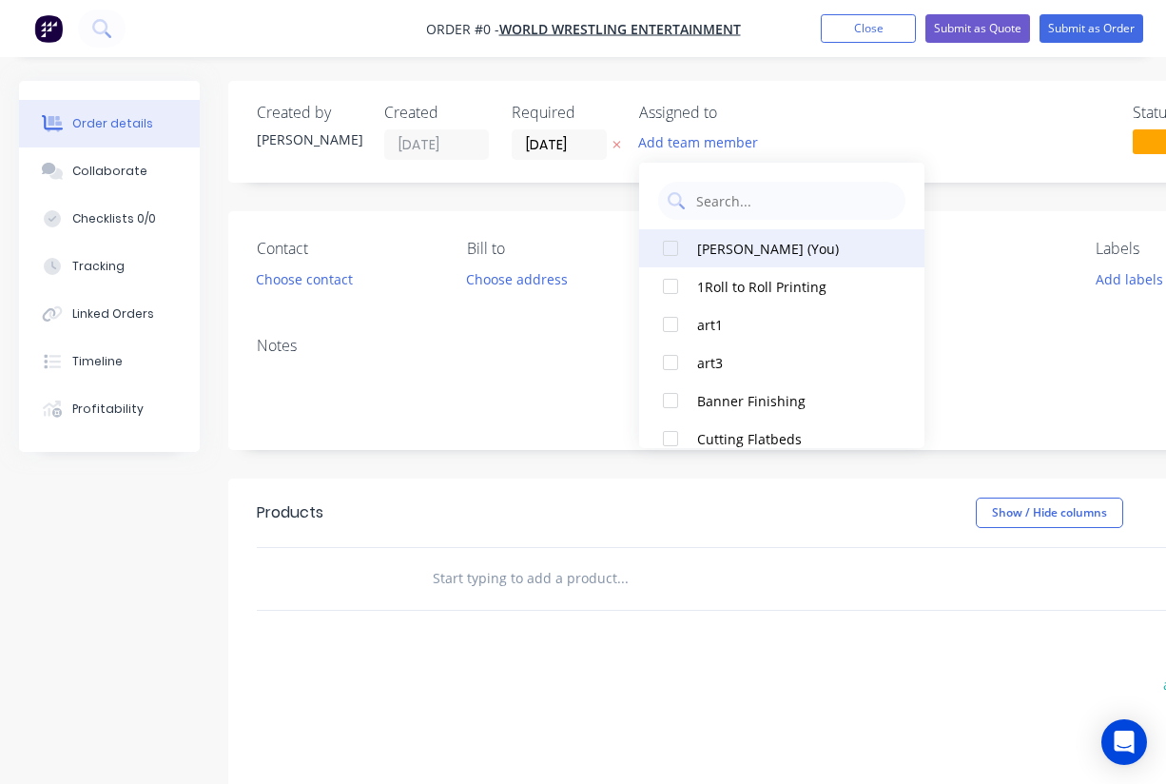
click at [681, 250] on div at bounding box center [671, 248] width 38 height 38
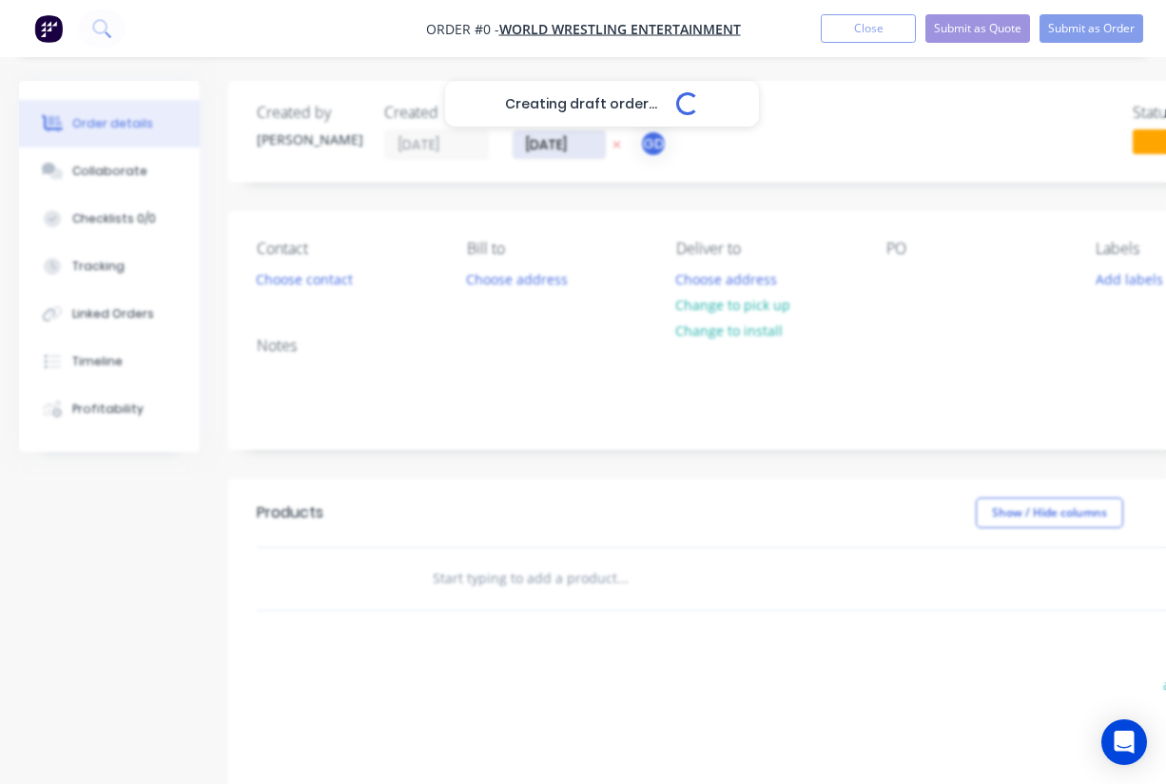
click at [549, 144] on div "Creating draft order... Loading... Order details Collaborate Checklists 0/0 Tra…" at bounding box center [661, 588] width 1323 height 1015
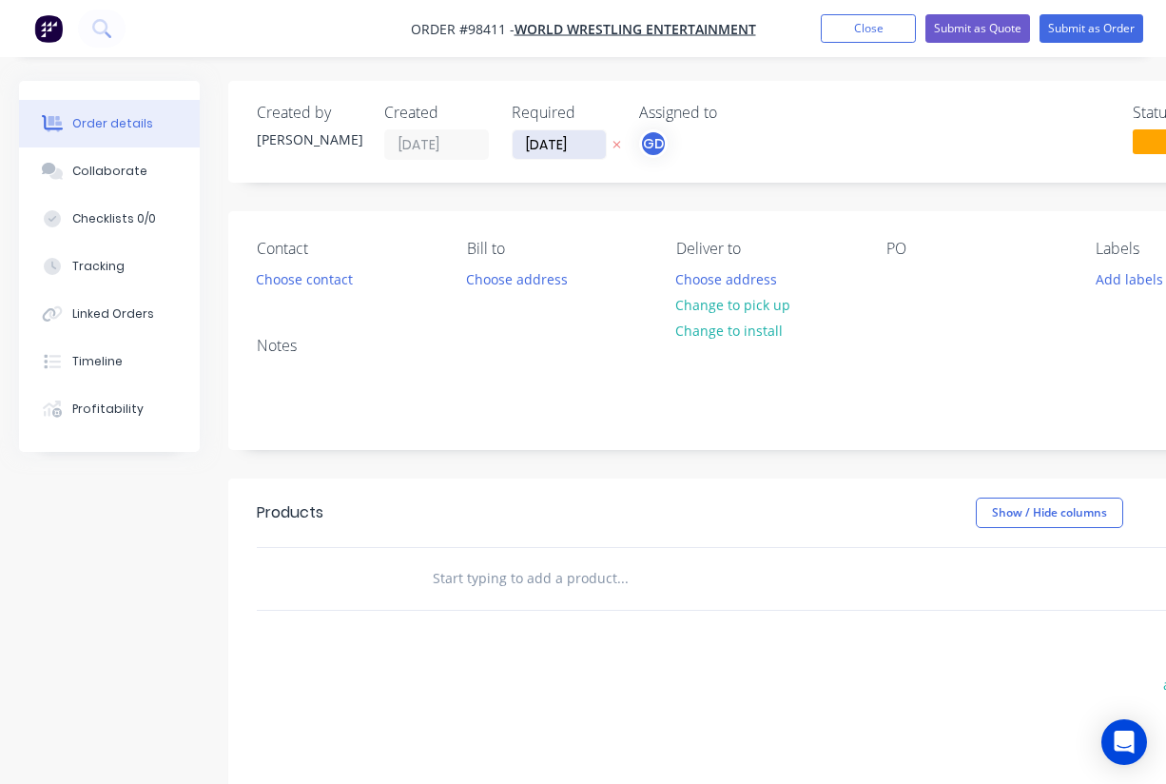
click at [547, 140] on input "[DATE]" at bounding box center [559, 144] width 93 height 29
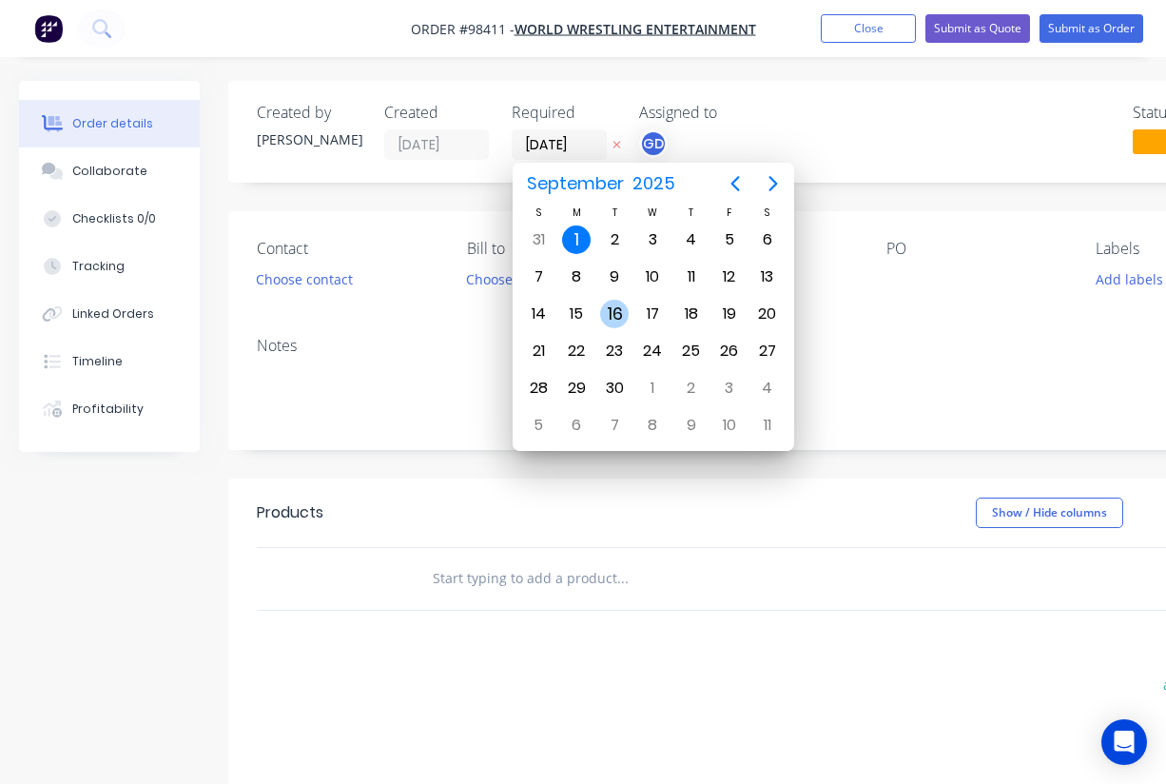
click at [612, 318] on div "16" at bounding box center [614, 314] width 29 height 29
type input "[DATE]"
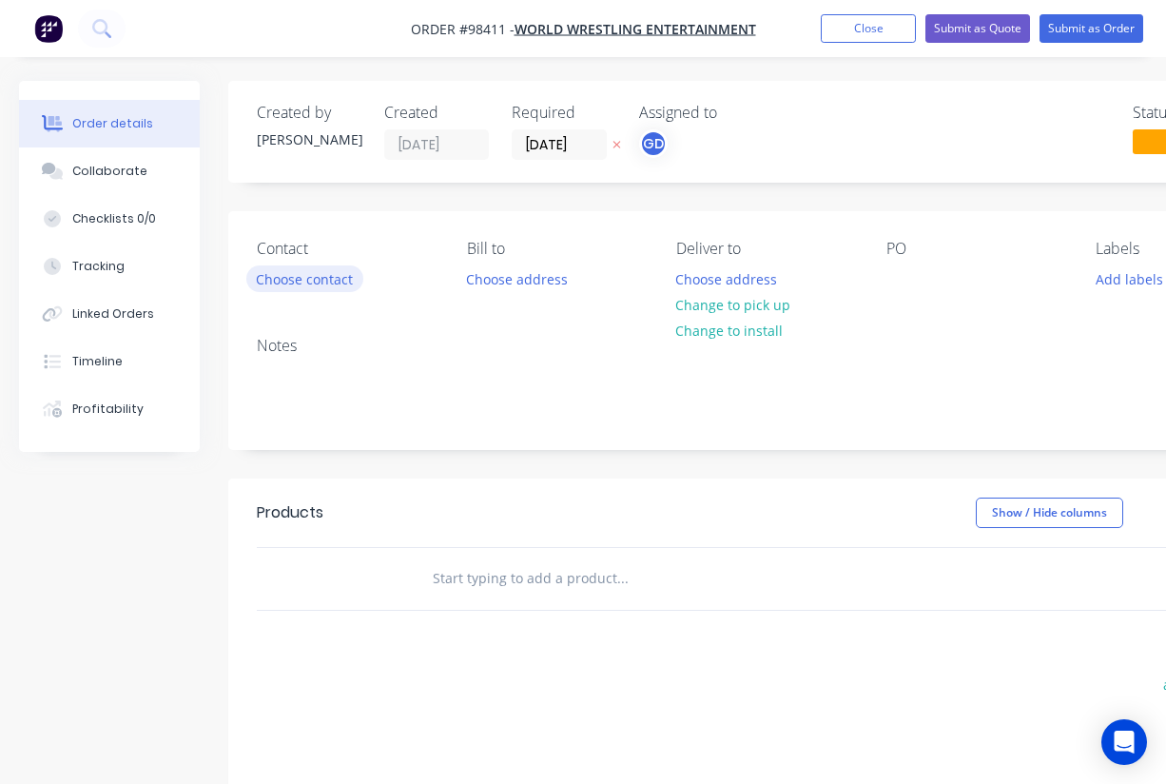
click at [310, 283] on button "Choose contact" at bounding box center [304, 278] width 117 height 26
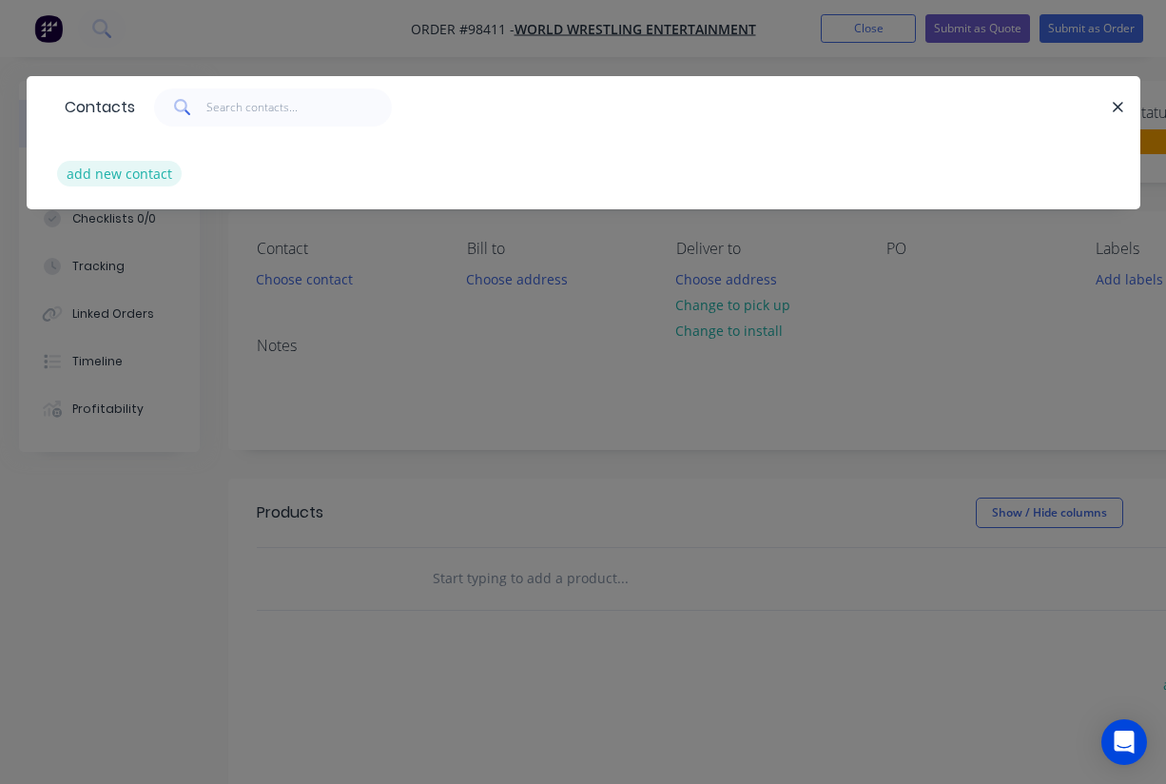
click at [133, 170] on button "add new contact" at bounding box center [120, 174] width 126 height 26
select select "AU"
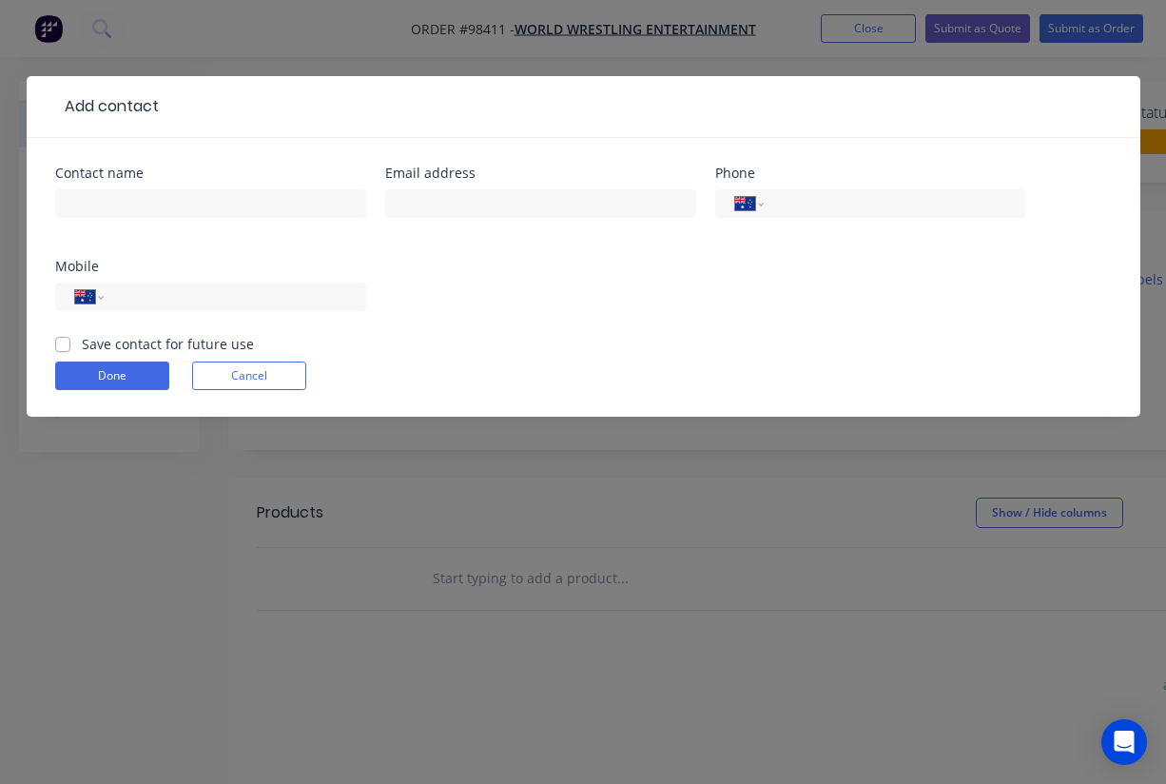
click at [82, 342] on label "Save contact for future use" at bounding box center [168, 344] width 172 height 20
click at [67, 342] on input "Save contact for future use" at bounding box center [62, 343] width 15 height 18
checkbox input "true"
paste input "[PERSON_NAME][EMAIL_ADDRESS][PERSON_NAME][DOMAIN_NAME]"
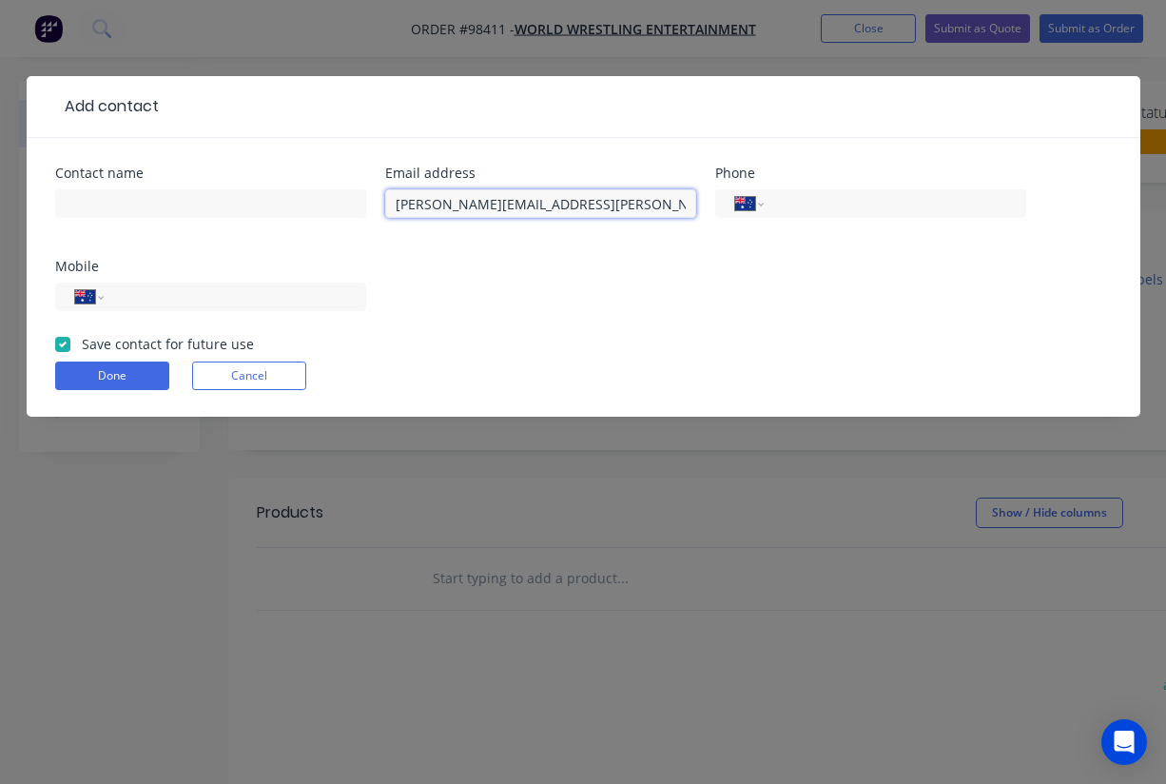
type input "[PERSON_NAME][EMAIL_ADDRESS][PERSON_NAME][DOMAIN_NAME]"
click at [616, 279] on div "Contact name Email address [PERSON_NAME][EMAIL_ADDRESS][PERSON_NAME][DOMAIN_NAM…" at bounding box center [583, 250] width 1057 height 167
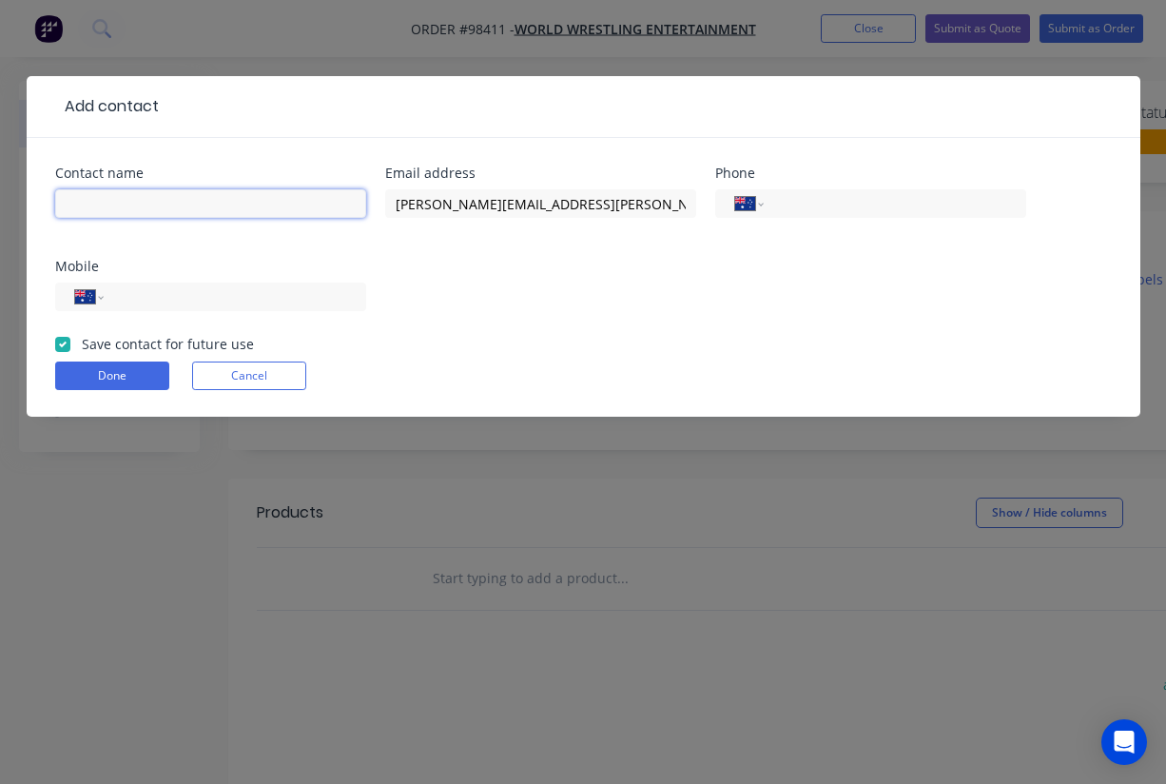
paste input "[PERSON_NAME]"
type input "[PERSON_NAME]"
click at [499, 266] on div "Contact name [PERSON_NAME] Email address [PERSON_NAME][EMAIL_ADDRESS][PERSON_NA…" at bounding box center [583, 250] width 1057 height 167
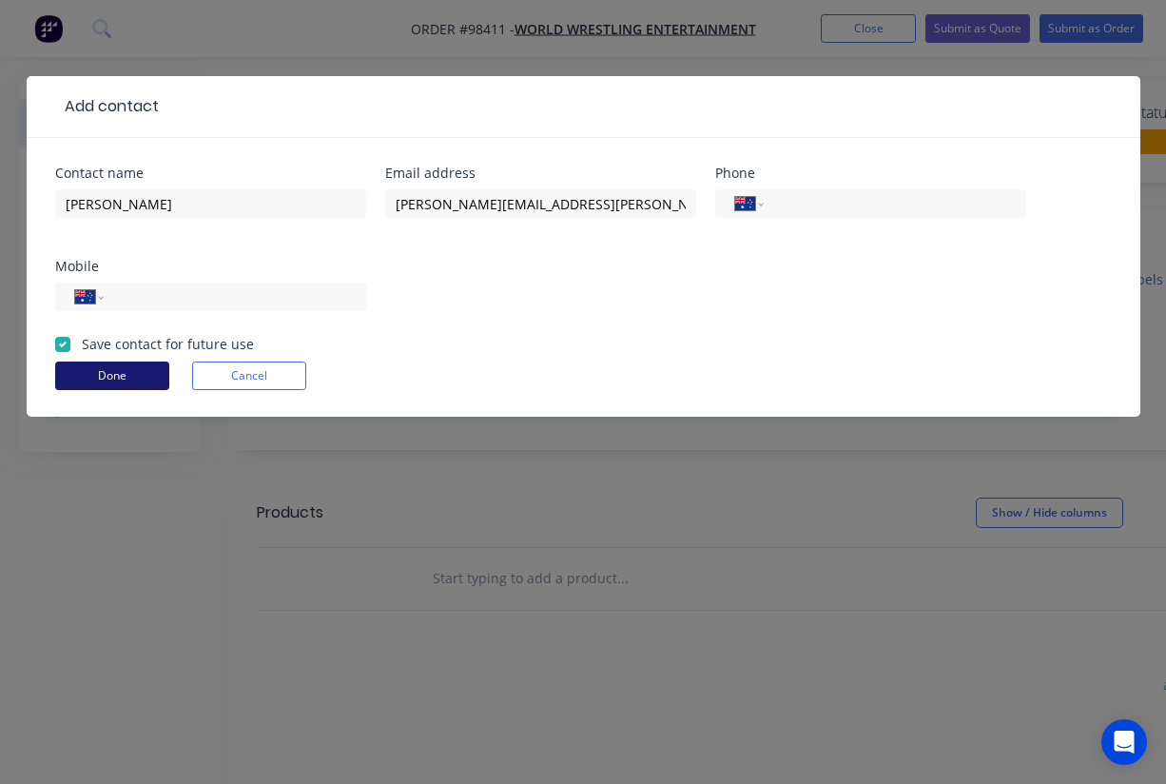
click at [129, 381] on button "Done" at bounding box center [112, 376] width 114 height 29
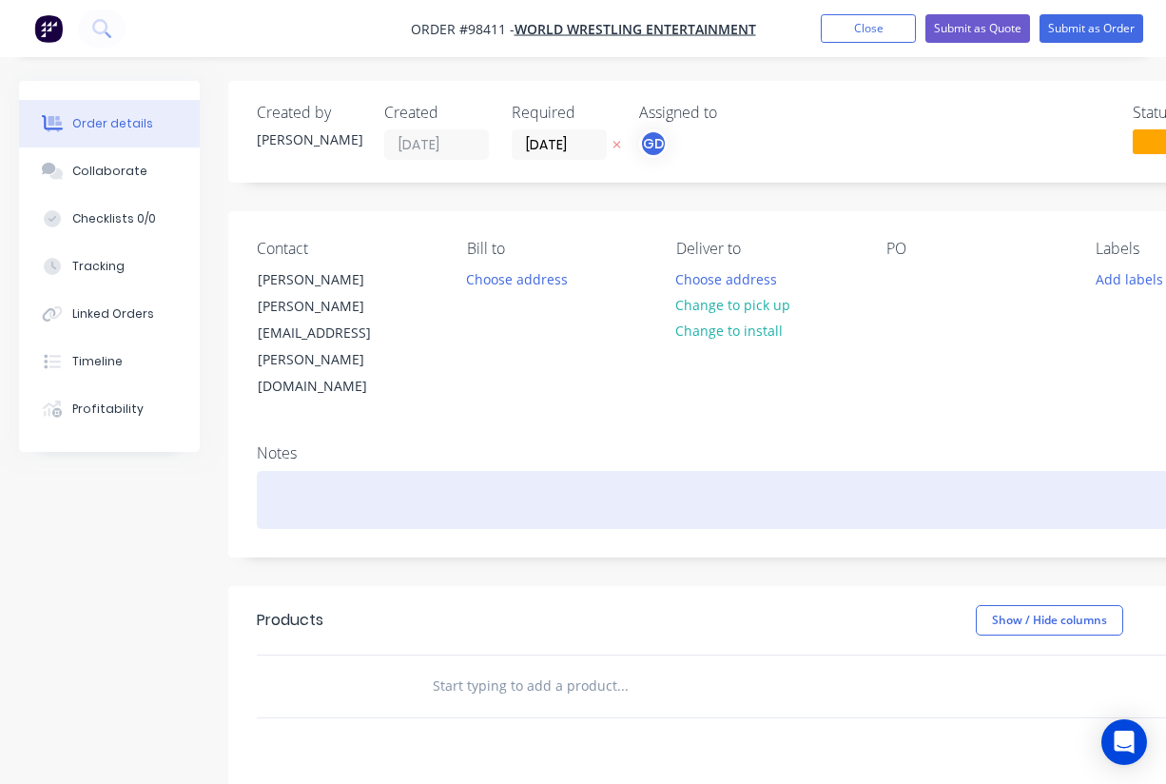
click at [302, 471] on div at bounding box center [766, 500] width 1019 height 58
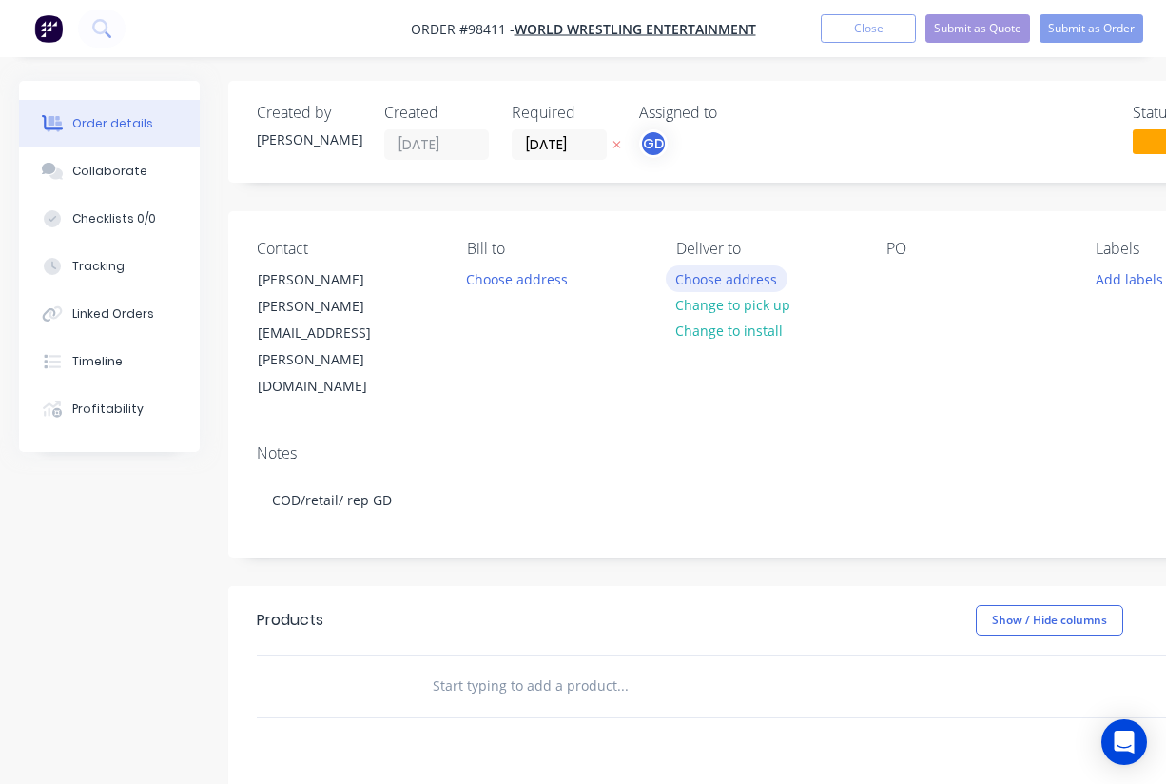
click at [731, 284] on button "Choose address" at bounding box center [727, 278] width 122 height 26
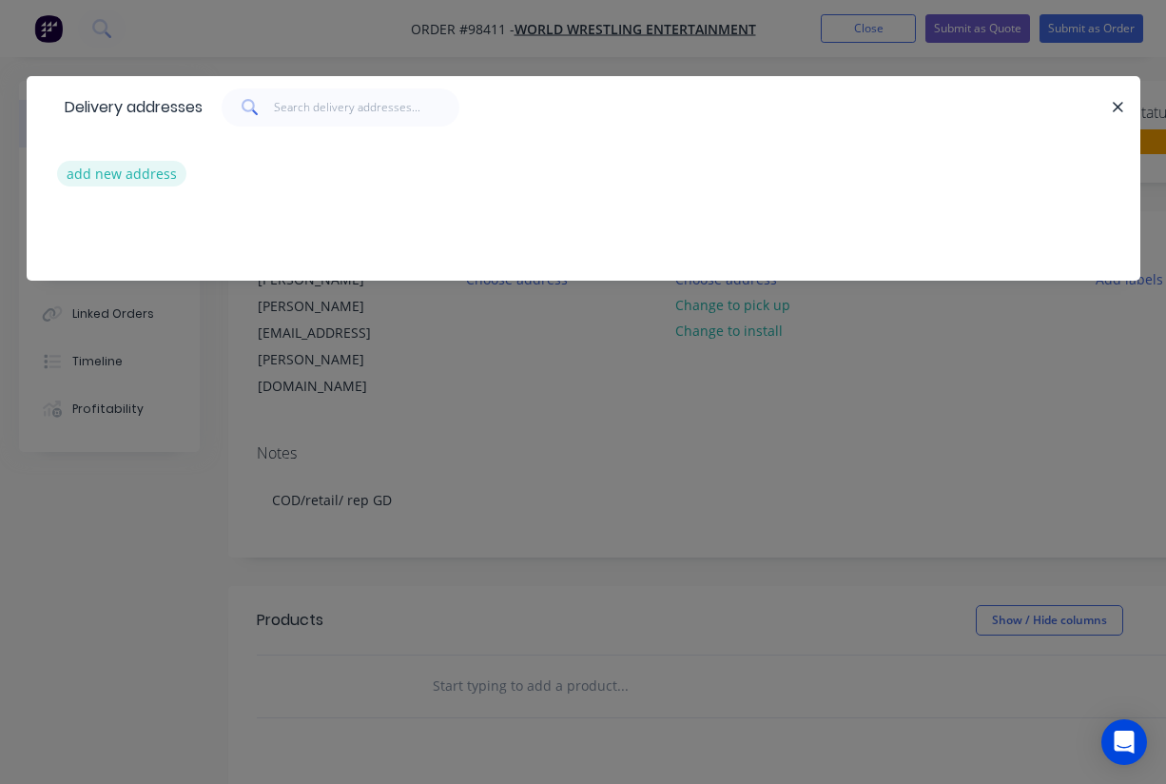
click at [125, 171] on button "add new address" at bounding box center [122, 174] width 130 height 26
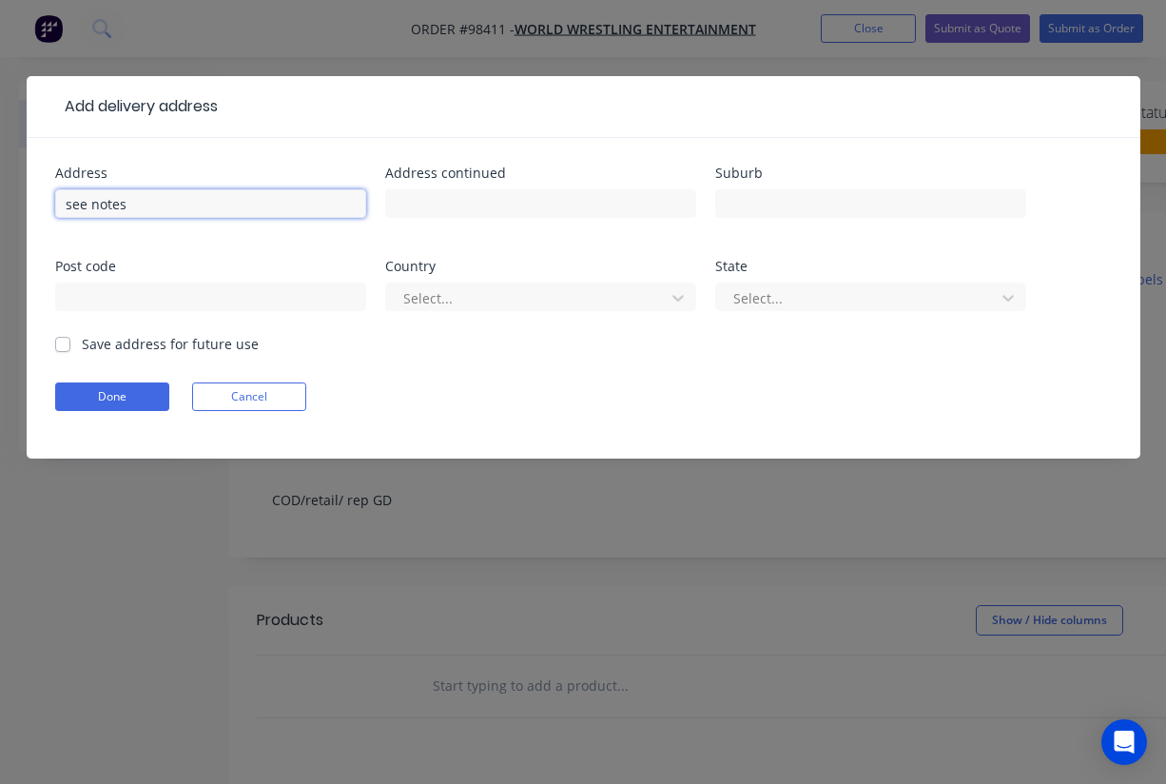
type input "see notes"
click at [82, 345] on label "Save address for future use" at bounding box center [170, 344] width 177 height 20
click at [62, 345] on input "Save address for future use" at bounding box center [62, 343] width 15 height 18
checkbox input "true"
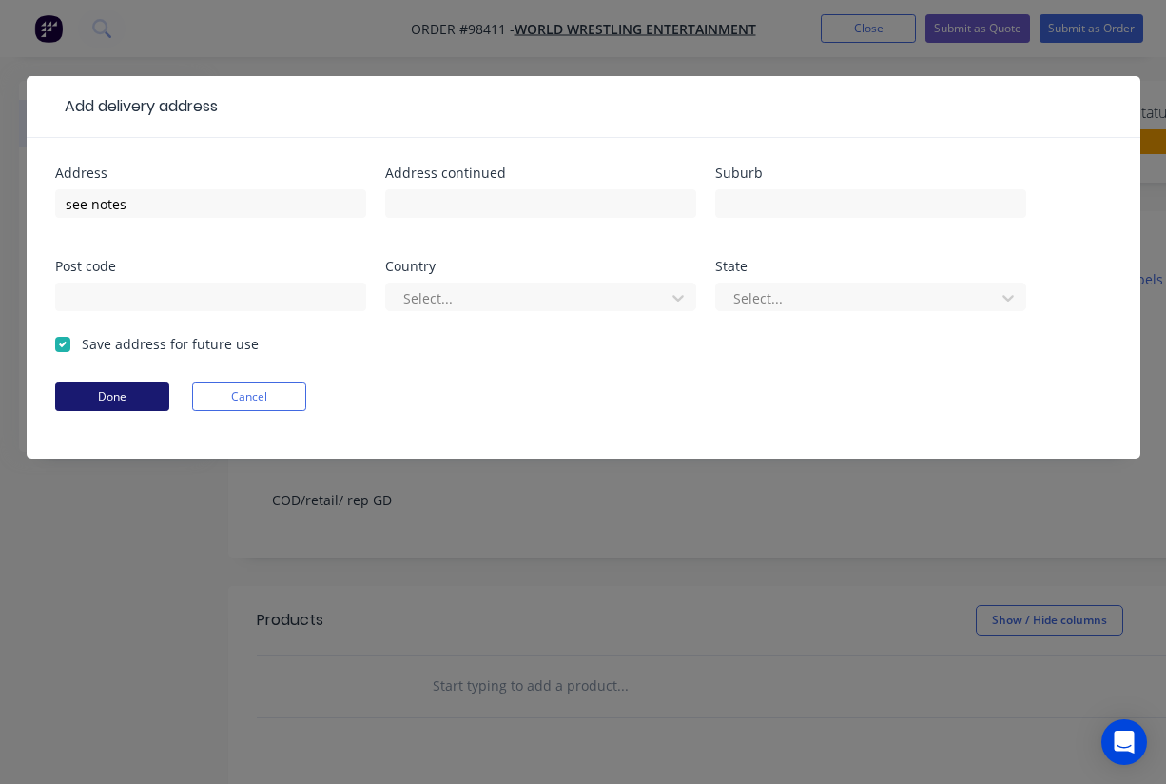
click at [105, 403] on button "Done" at bounding box center [112, 396] width 114 height 29
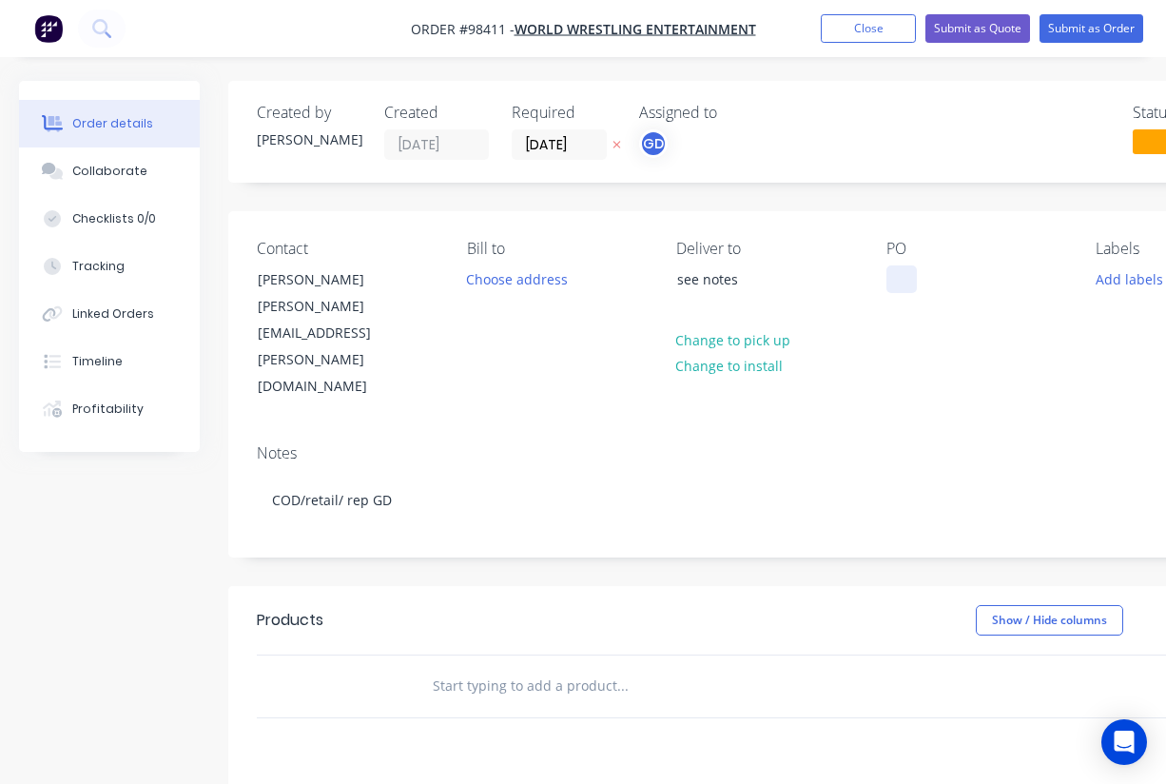
click at [915, 269] on div at bounding box center [902, 279] width 30 height 28
paste div
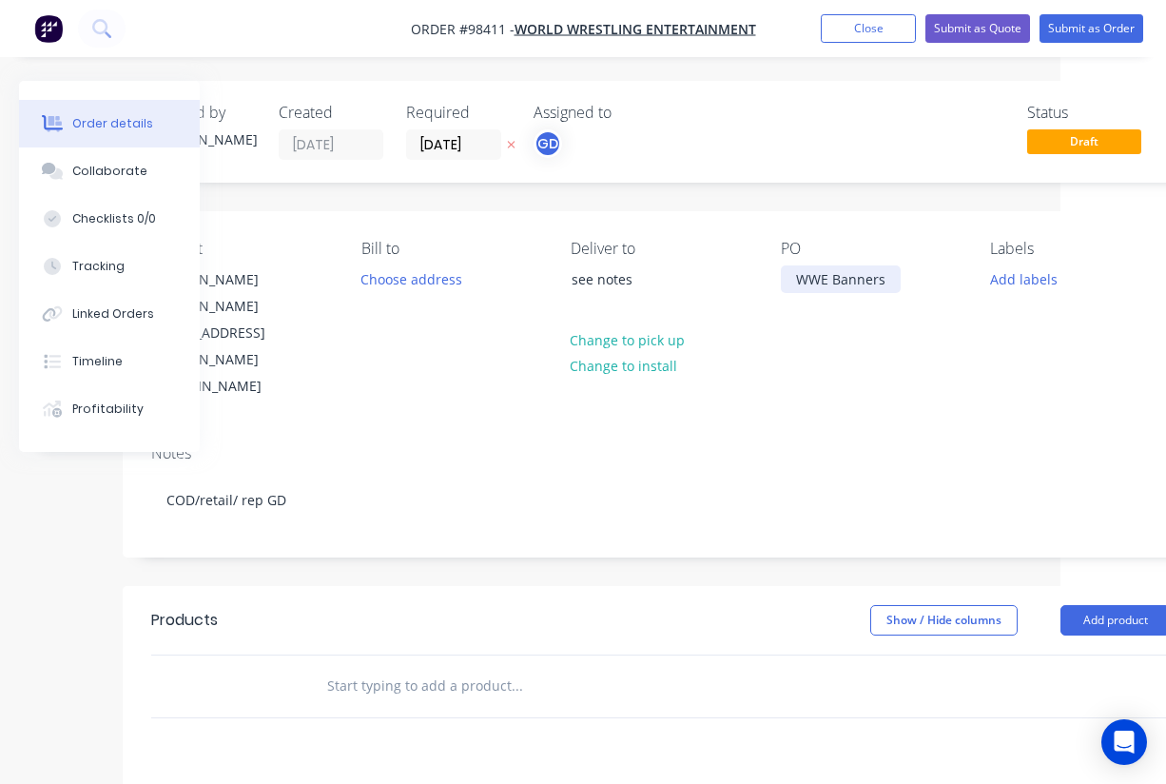
scroll to position [0, 111]
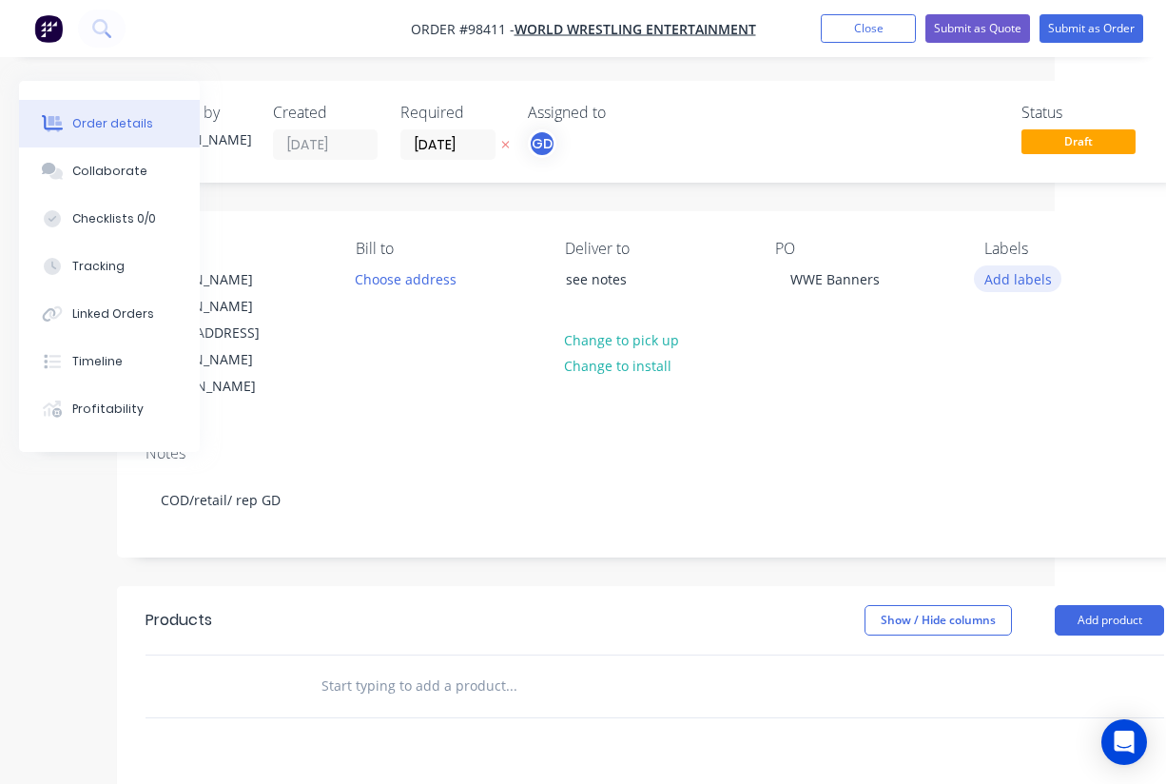
click at [1043, 282] on button "Add labels" at bounding box center [1018, 278] width 88 height 26
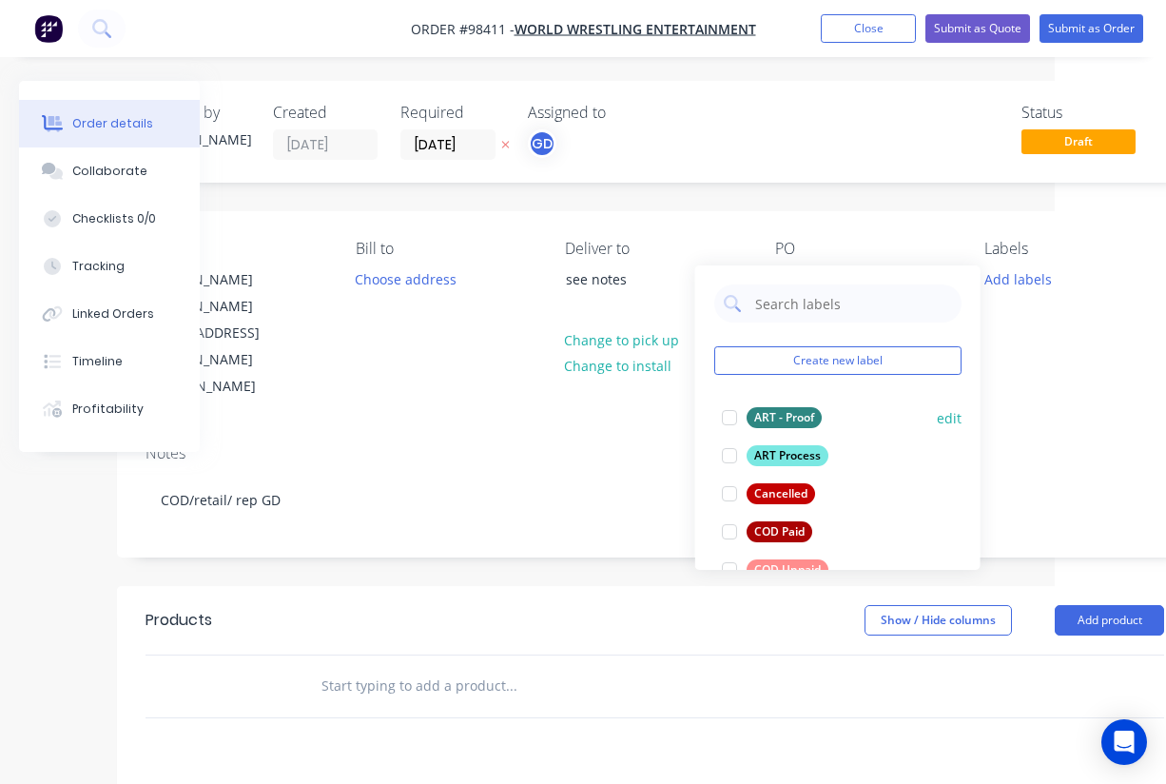
click at [808, 419] on div "ART - Proof" at bounding box center [784, 417] width 75 height 21
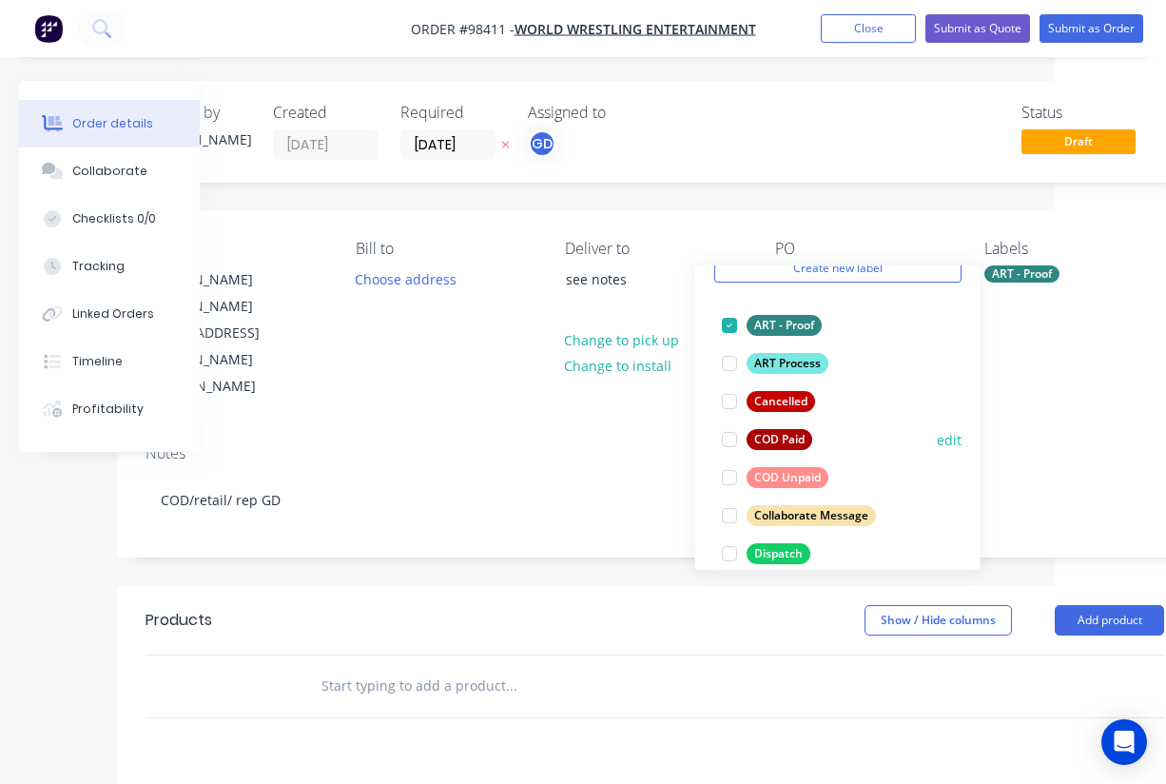
scroll to position [111, 0]
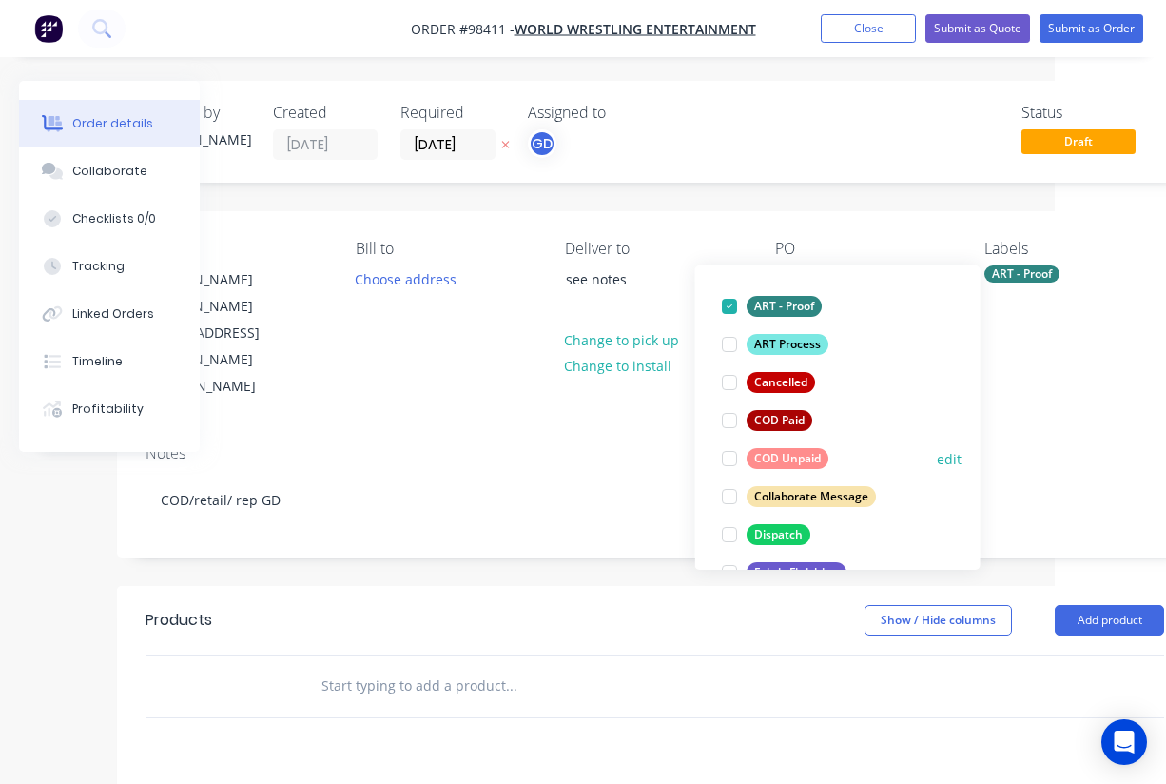
click at [792, 461] on div "COD Unpaid" at bounding box center [788, 458] width 82 height 21
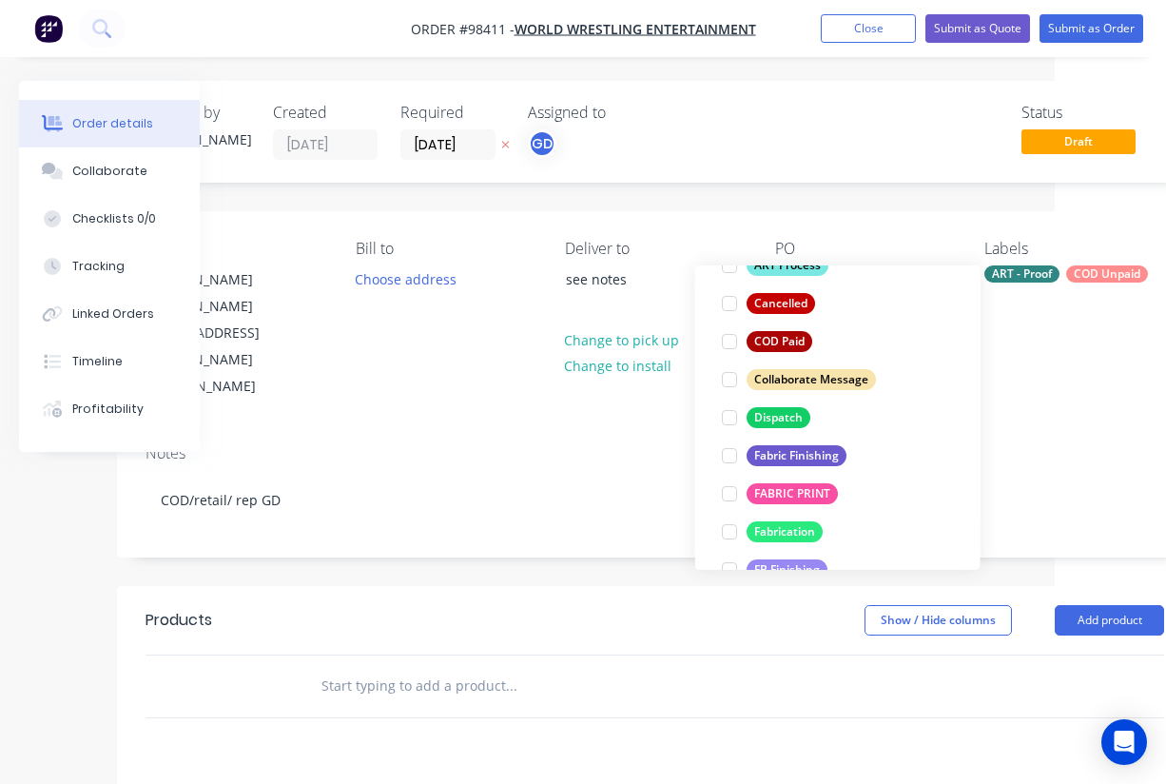
scroll to position [234, 0]
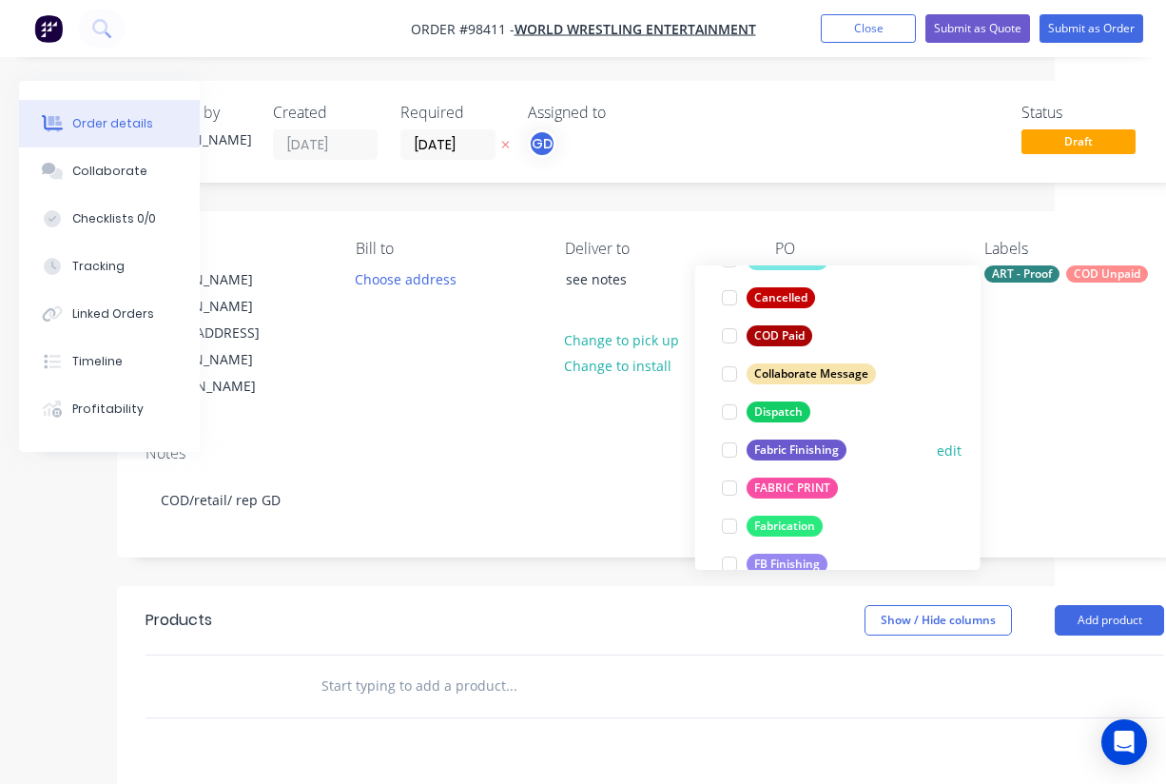
click at [792, 457] on div "Fabric Finishing" at bounding box center [797, 450] width 100 height 21
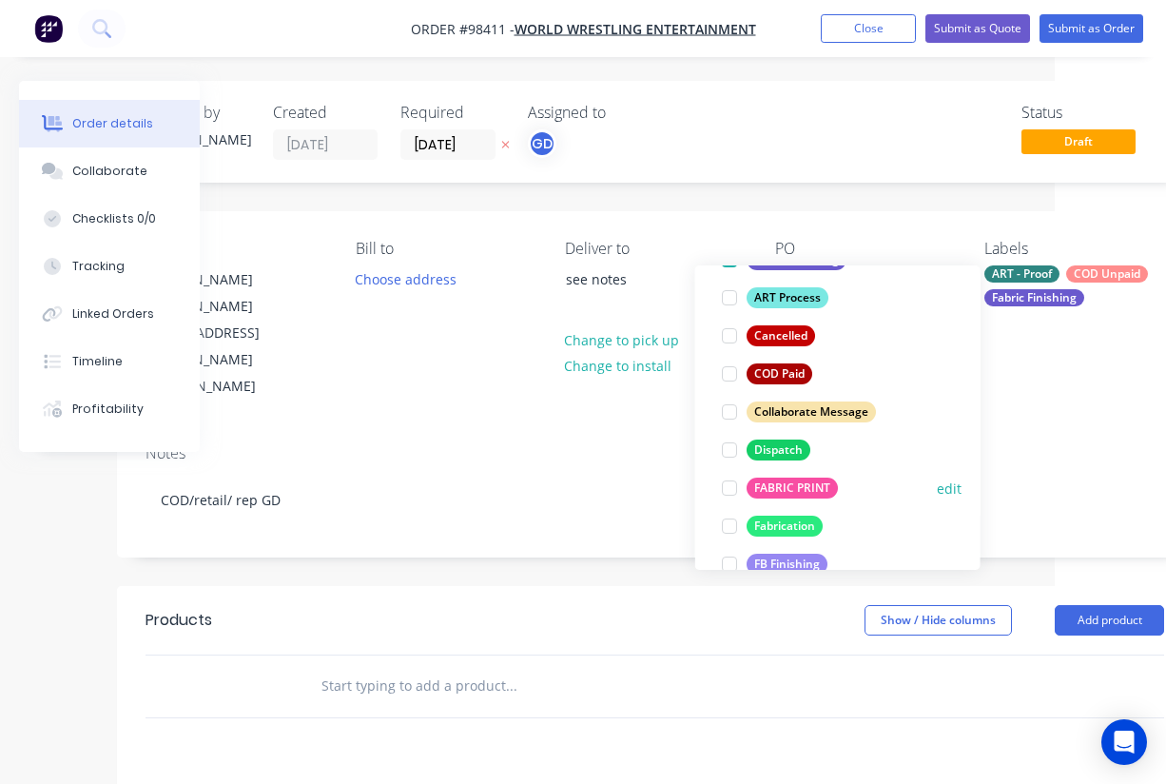
click at [793, 489] on div "FABRIC PRINT" at bounding box center [792, 488] width 91 height 21
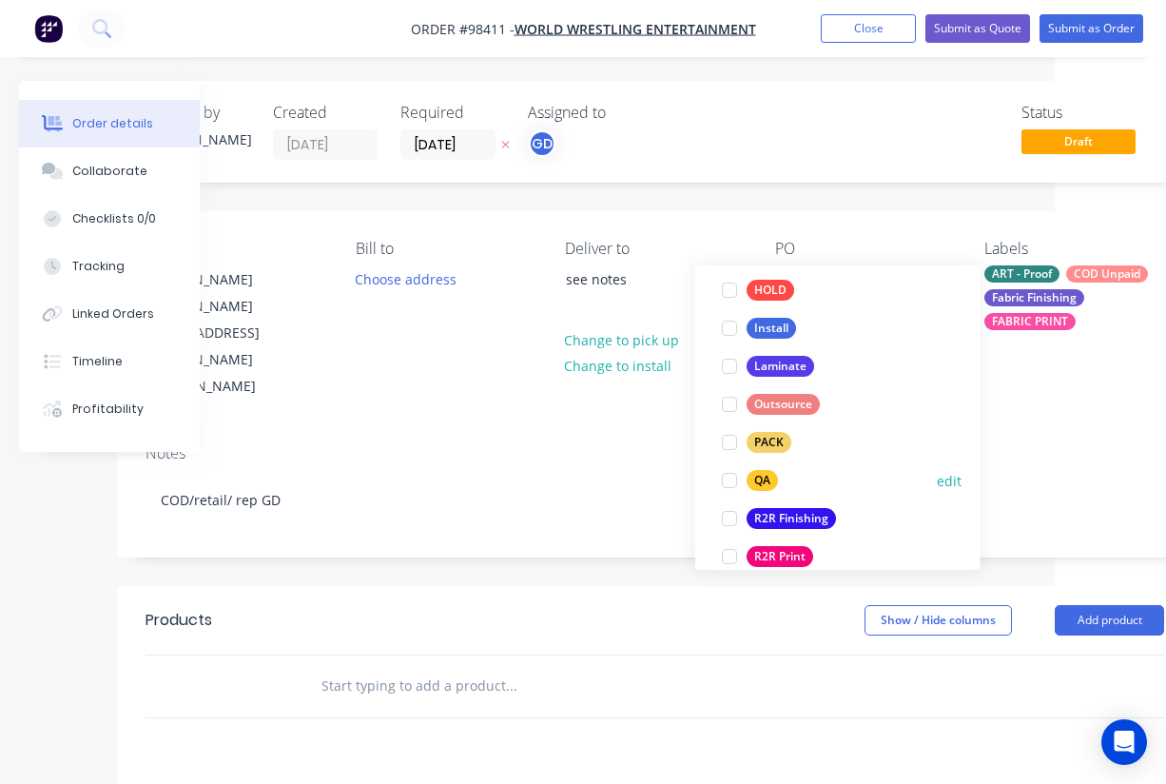
scroll to position [630, 0]
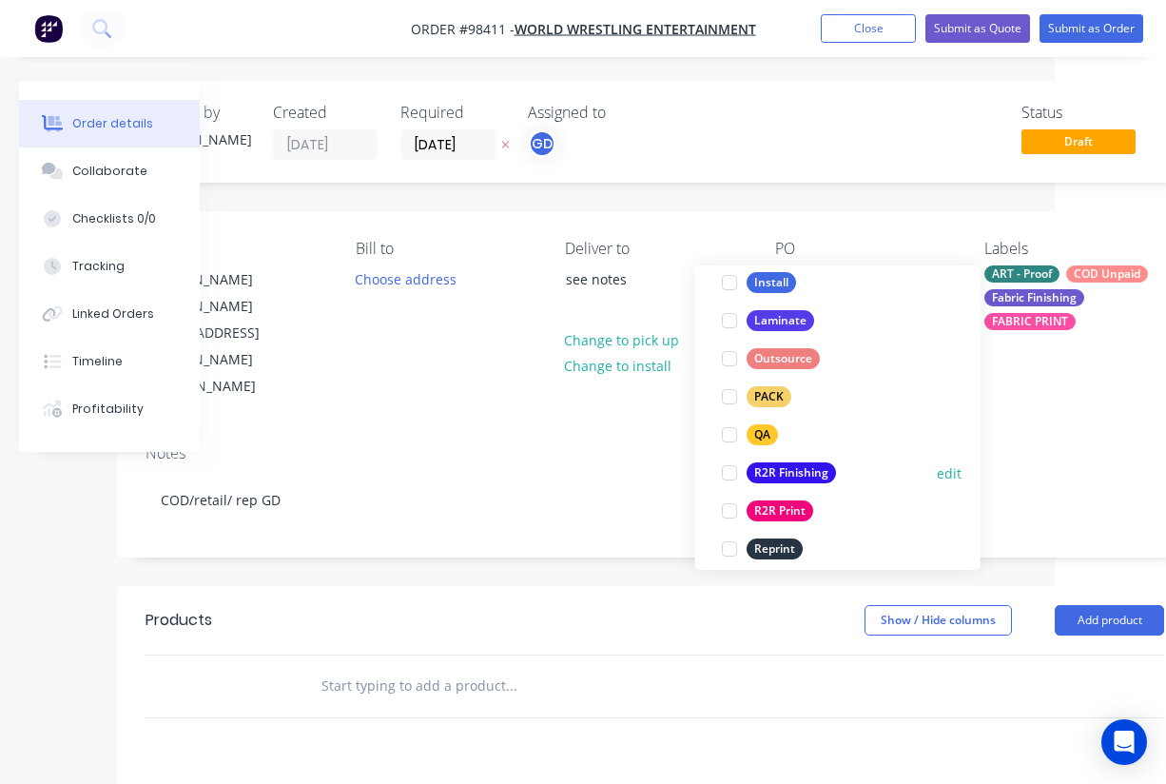
click at [794, 469] on div "R2R Finishing" at bounding box center [791, 472] width 89 height 21
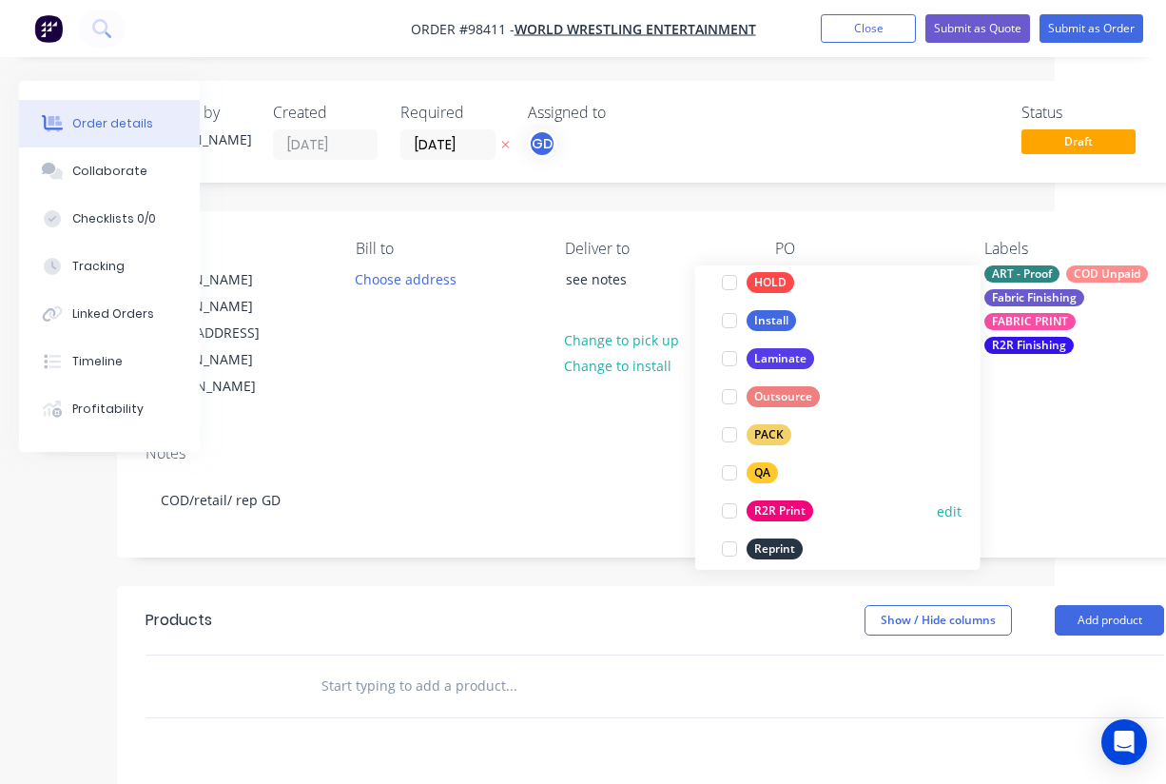
click at [791, 510] on div "R2R Print" at bounding box center [780, 510] width 67 height 21
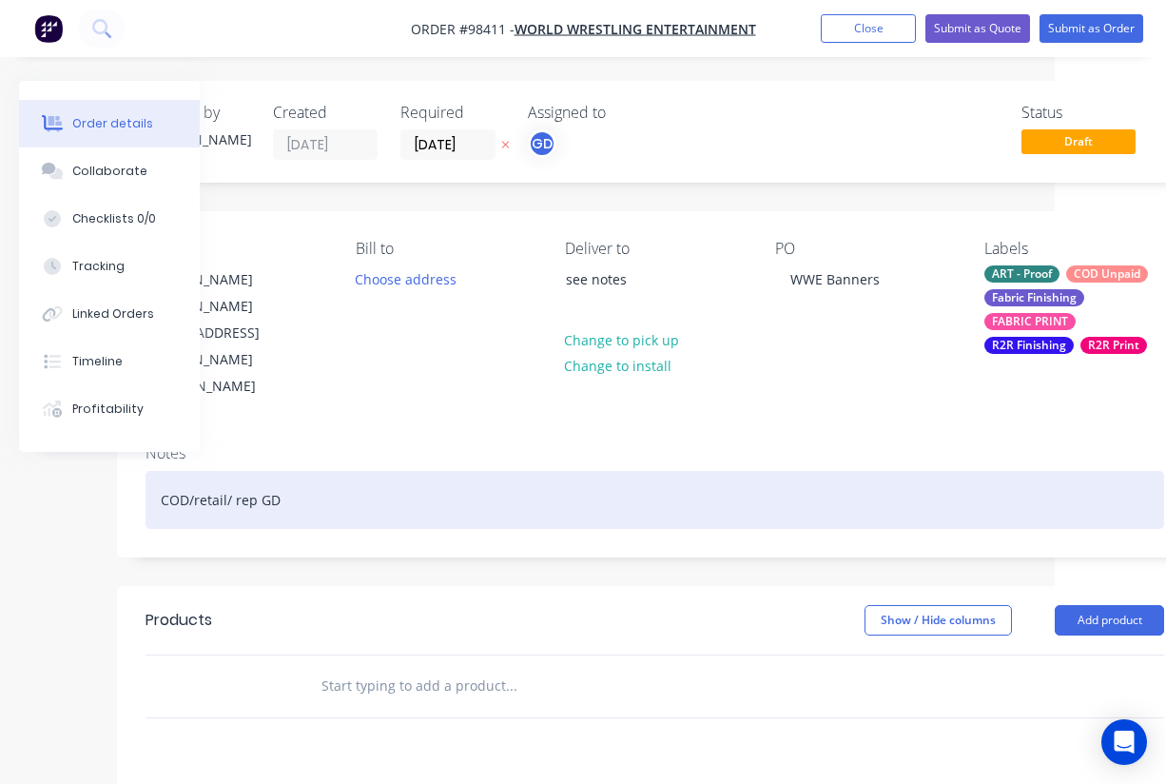
click at [495, 471] on div "COD/retail/ rep GD" at bounding box center [655, 500] width 1019 height 58
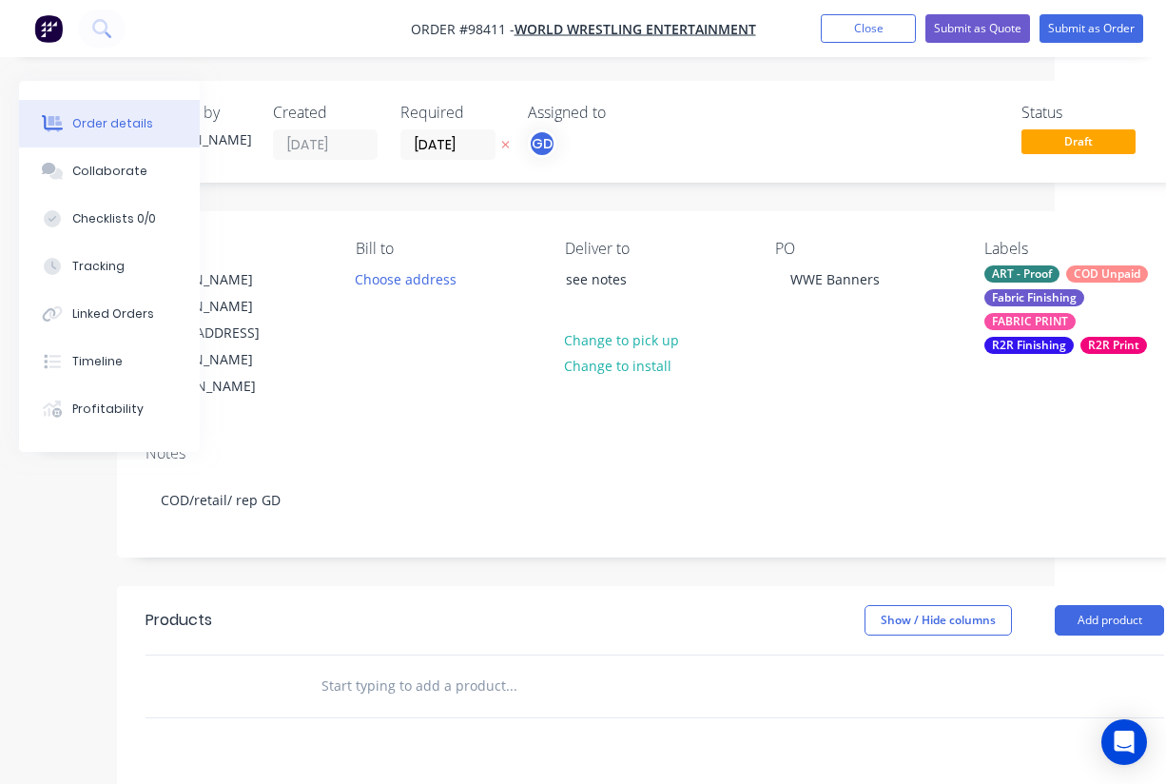
click at [381, 667] on input "text" at bounding box center [511, 686] width 381 height 38
paste input "Banner guide 901.01 1500mm W x4500mm H Total quantity: 40 Sites T4, M3"
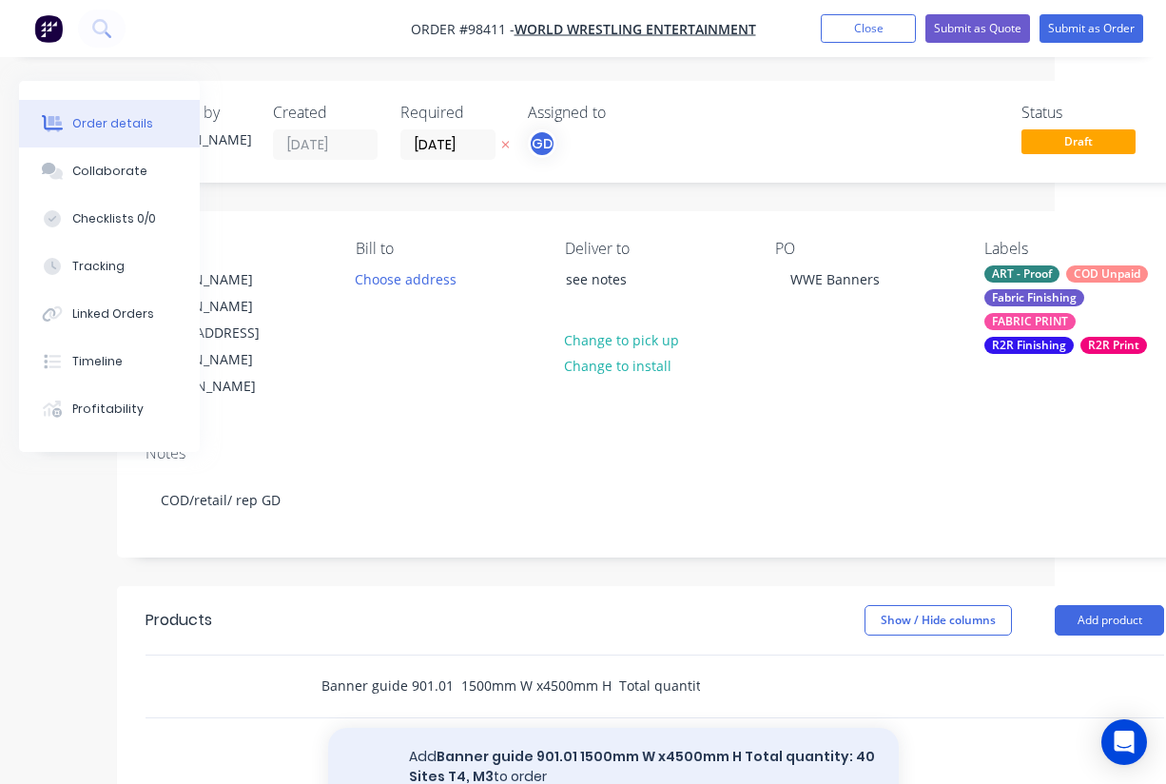
type input "Banner guide 901.01 1500mm W x4500mm H Total quantity: 40 Sites T4, M3"
click at [493, 728] on button "Add Banner guide 901.01 1500mm W x4500mm H Total quantity: 40 Sites T4, M3 to o…" at bounding box center [613, 767] width 571 height 78
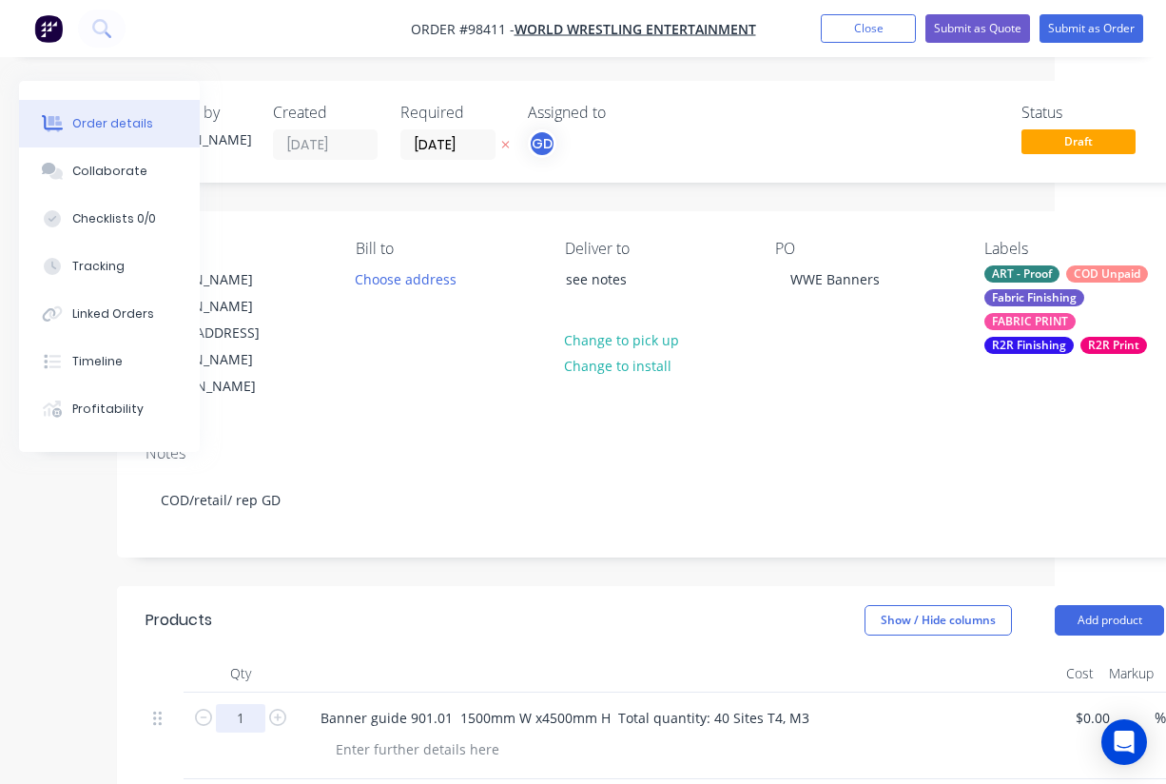
click at [254, 704] on input "1" at bounding box center [240, 718] width 49 height 29
type input "40"
click at [419, 655] on div at bounding box center [678, 674] width 761 height 38
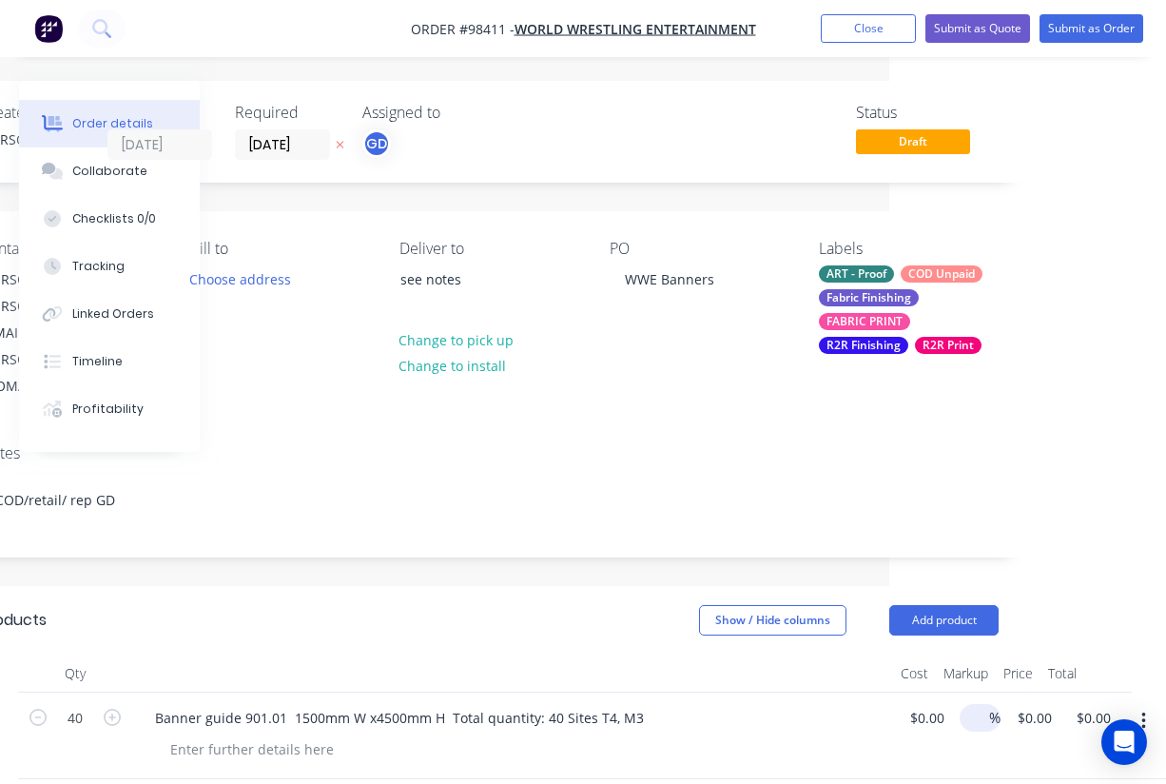
scroll to position [-1, 284]
click at [1093, 704] on input "0.00" at bounding box center [1097, 718] width 44 height 28
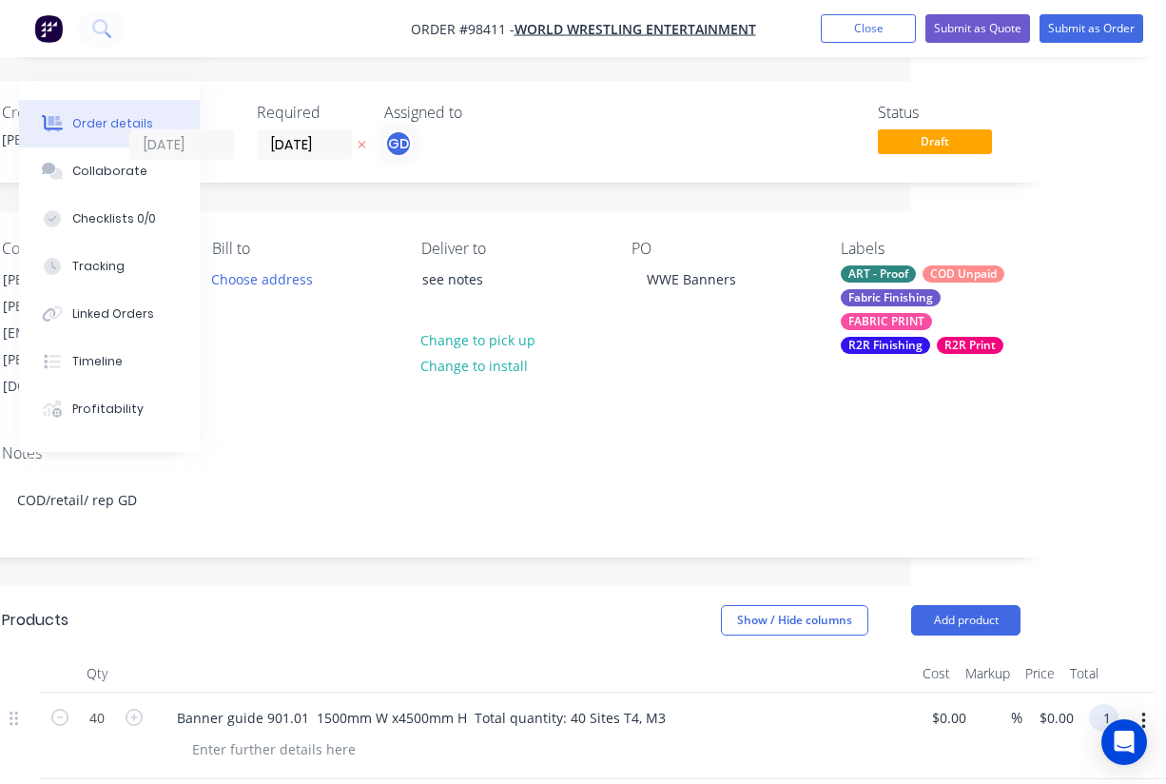
scroll to position [0, 255]
type input "11960"
type input "$299.00"
type input "$11,960.00"
click at [655, 600] on header "Products Show / Hide columns Add product" at bounding box center [511, 620] width 1076 height 69
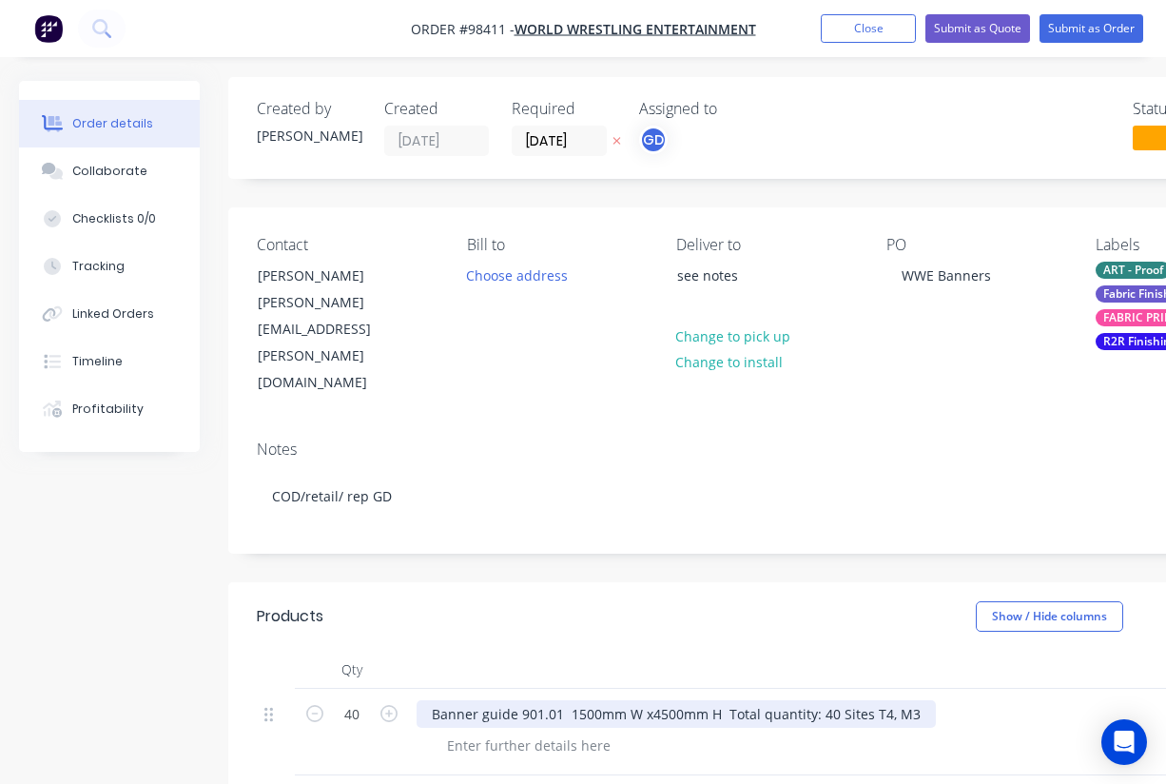
scroll to position [148, 1]
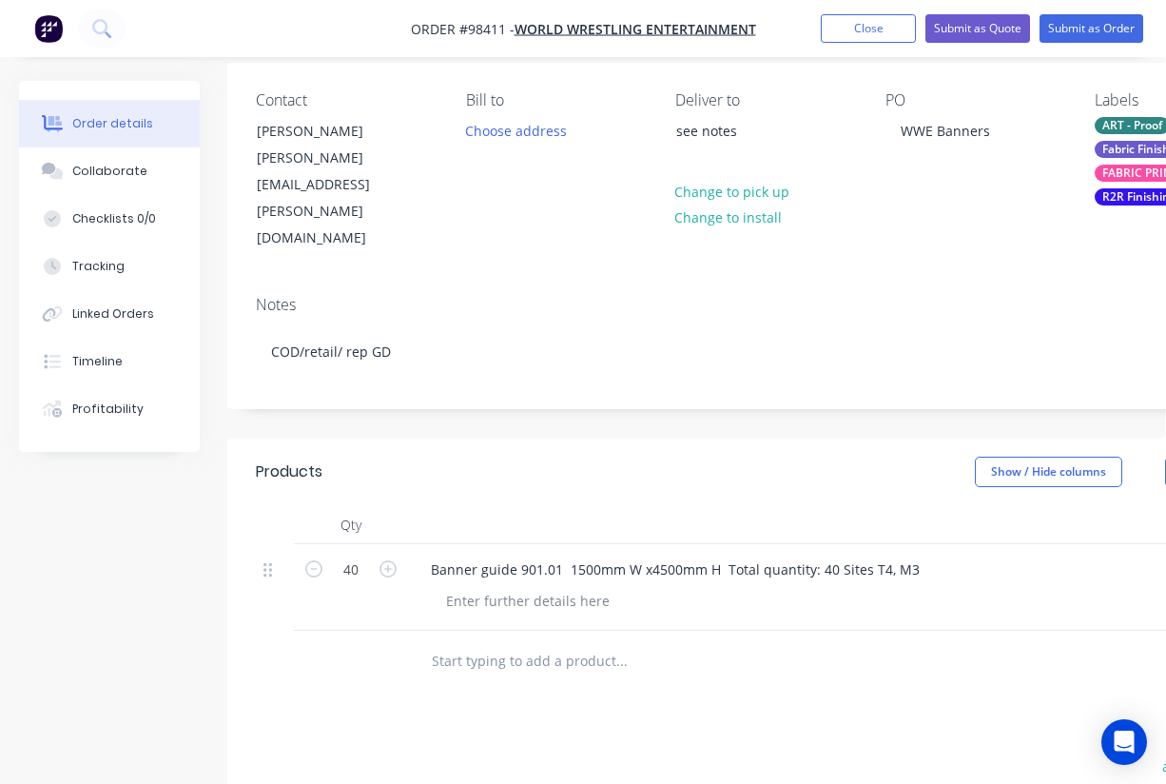
click at [503, 642] on input "text" at bounding box center [621, 661] width 381 height 38
paste input "Banner guide 901.08 700mm W x 1900mm H Total quantity: 10"
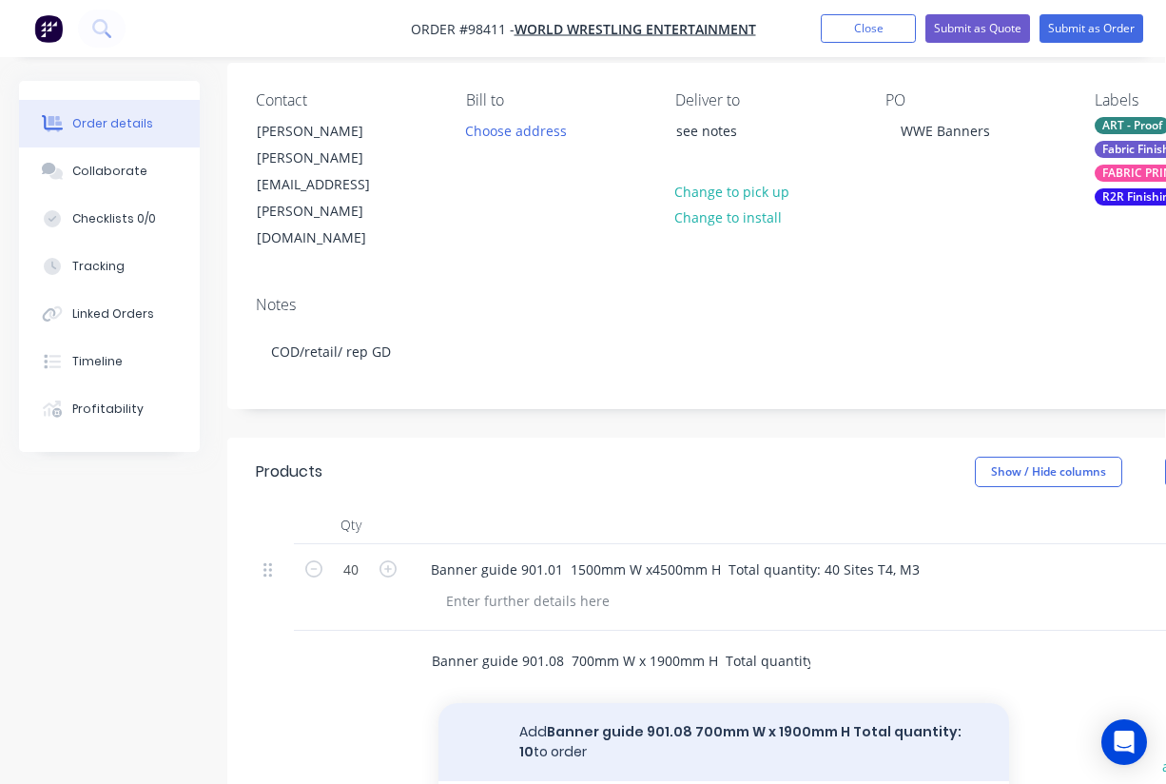
type input "Banner guide 901.08 700mm W x 1900mm H Total quantity: 10"
click at [617, 703] on button "Add Banner guide 901.08 700mm W x 1900mm H Total quantity: 10 to order" at bounding box center [724, 742] width 571 height 78
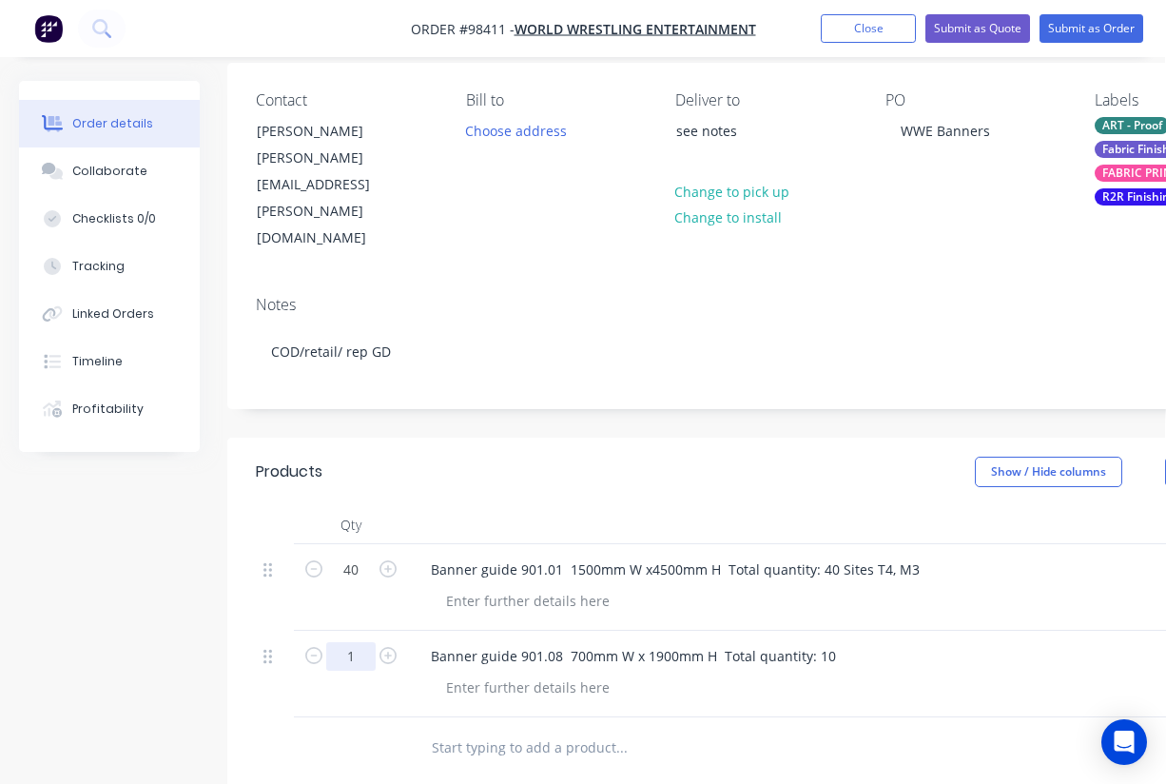
click at [361, 642] on input "1" at bounding box center [350, 656] width 49 height 29
type input "10"
click at [507, 456] on header "Products Show / Hide columns Add product" at bounding box center [765, 472] width 1076 height 69
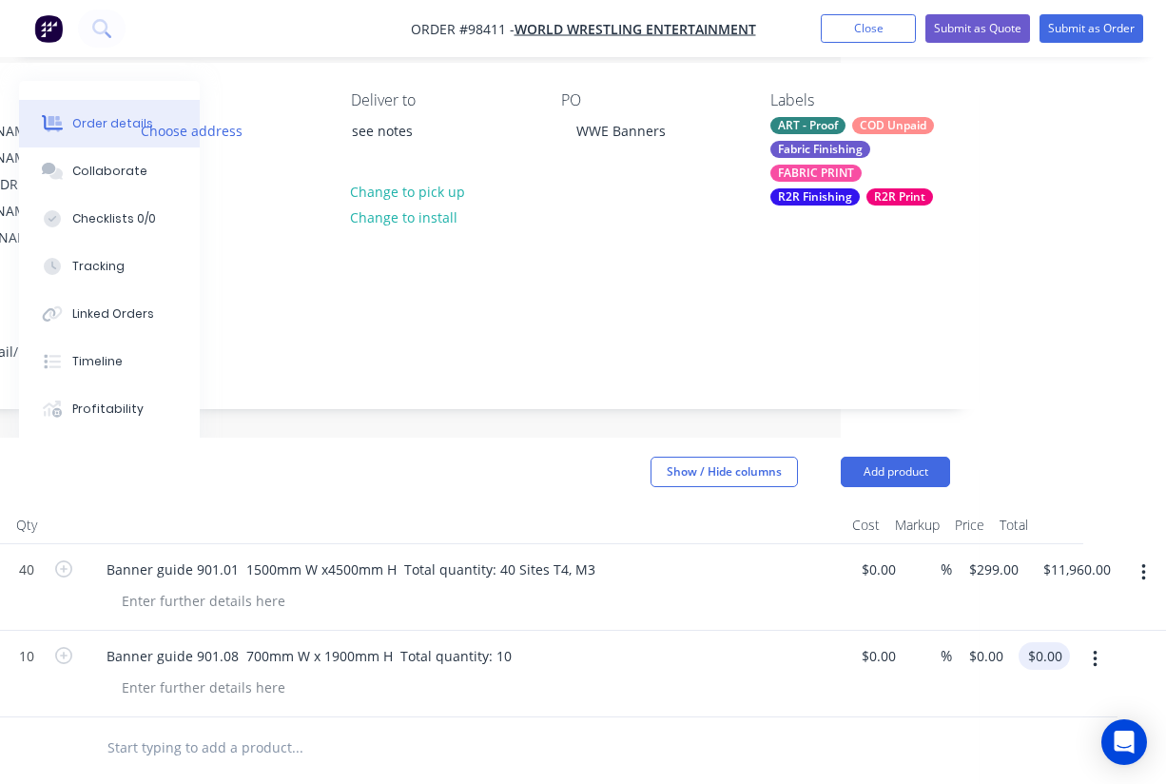
scroll to position [148, 325]
click at [1051, 642] on input "0.00" at bounding box center [1049, 656] width 44 height 28
type input "1990"
type input "$199.00"
type input "$1,990.00"
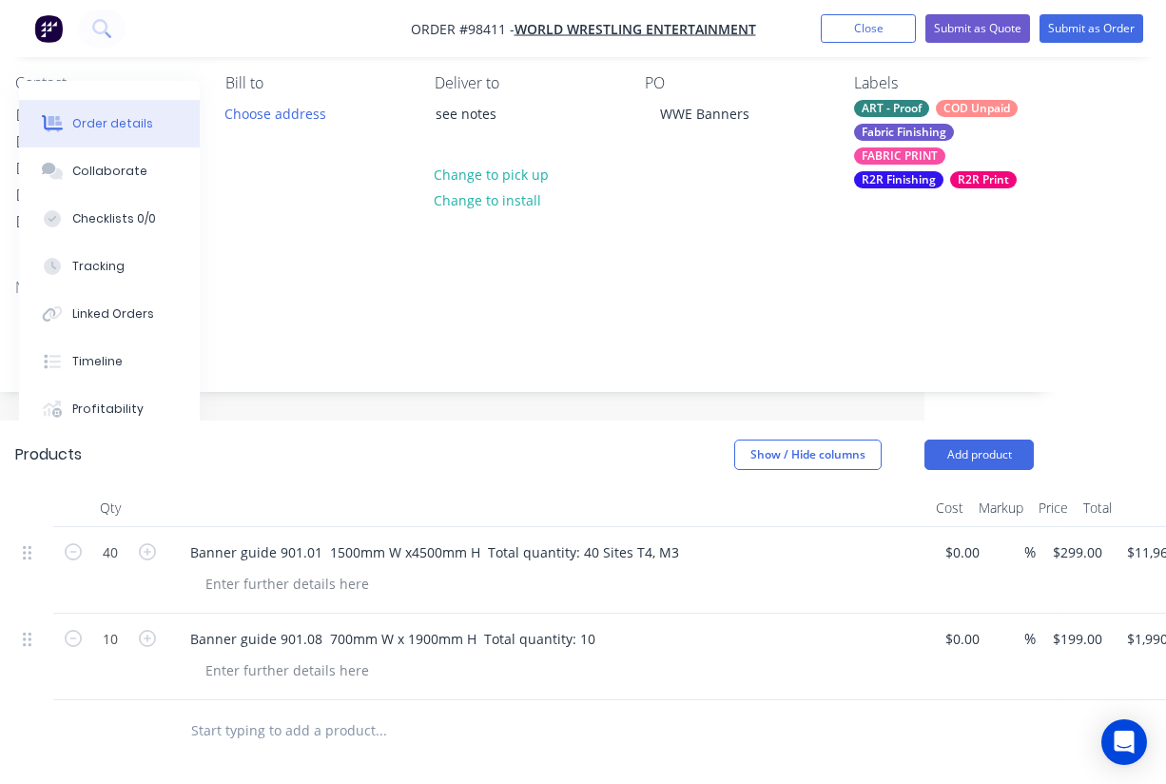
scroll to position [168, 236]
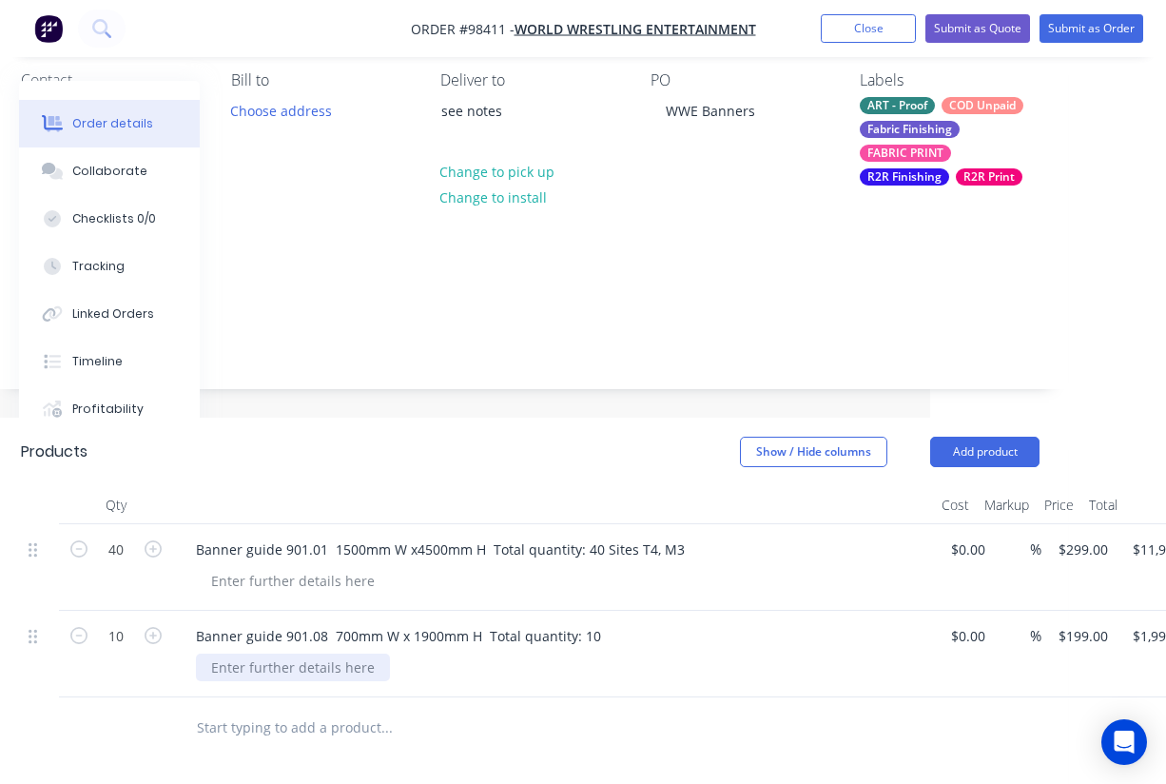
click at [284, 654] on div at bounding box center [293, 668] width 194 height 28
click at [320, 420] on header "Products Show / Hide columns Add product" at bounding box center [530, 452] width 1076 height 69
click at [277, 709] on input "text" at bounding box center [386, 728] width 381 height 38
paste input "Banner guide 901.09 900mm W x 2200mm H Total quantity: 16 Site M2"
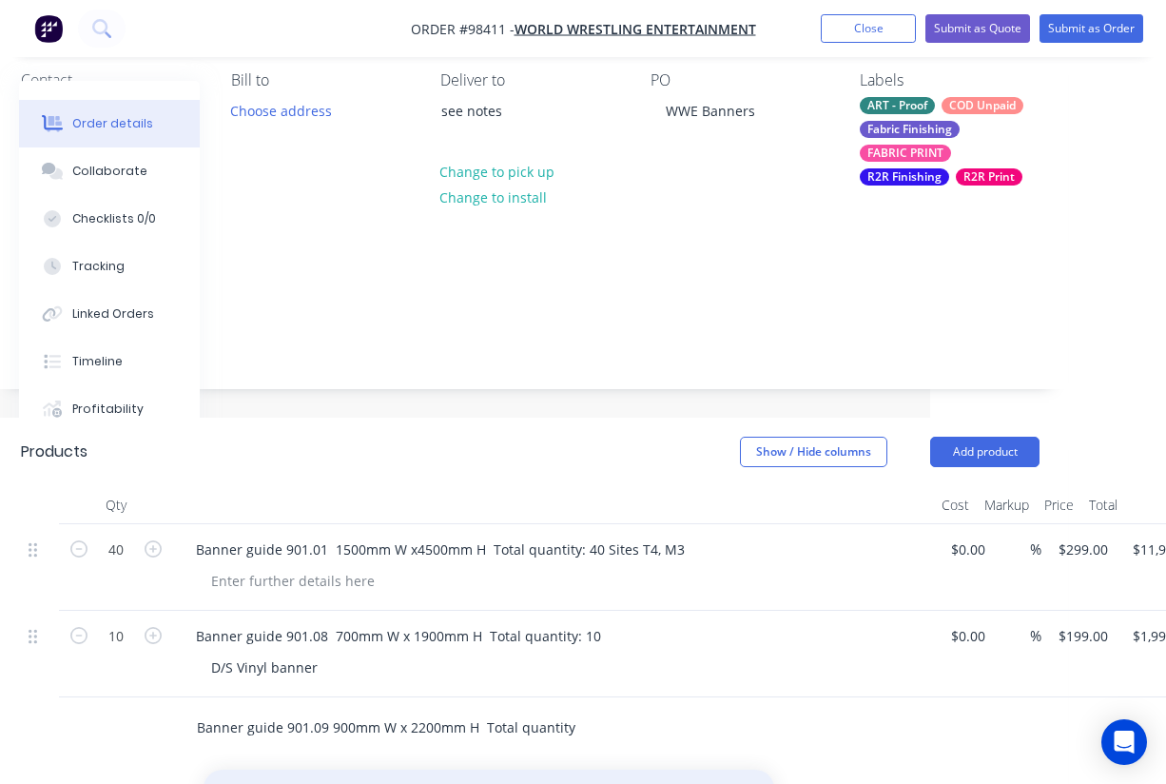
type input "Banner guide 901.09 900mm W x 2200mm H Total quantity: 16 Site M2"
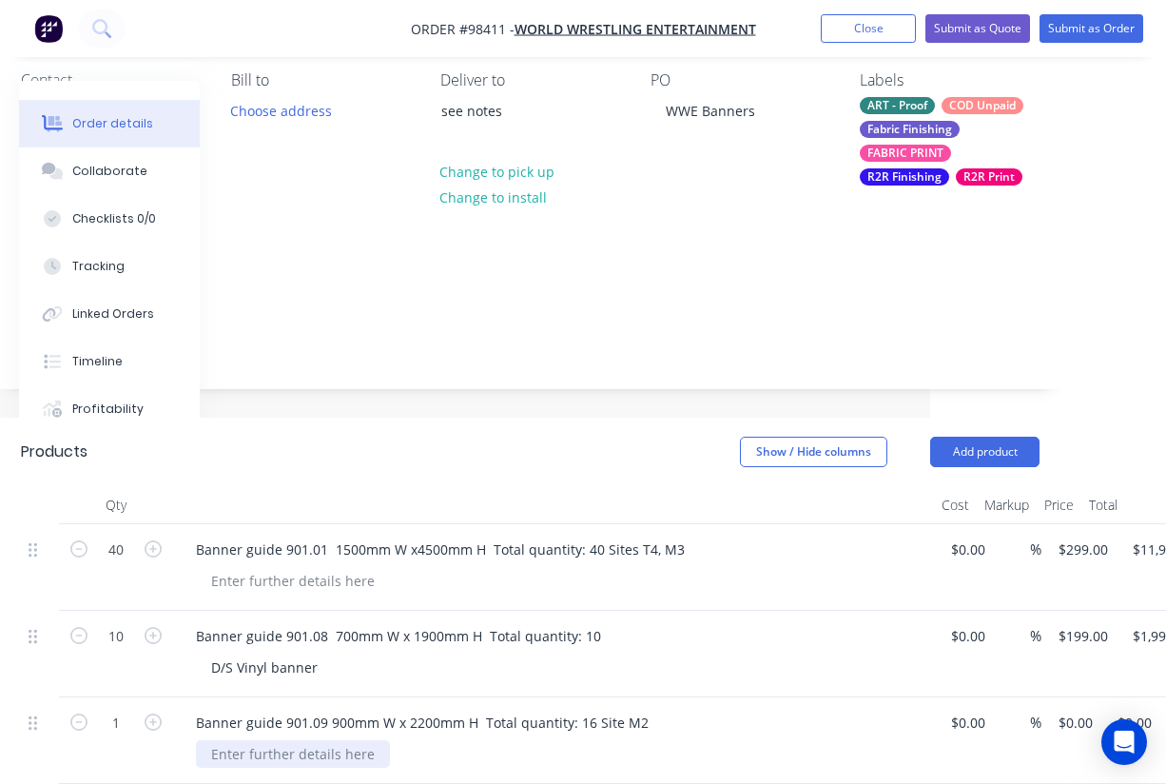
click at [255, 740] on div at bounding box center [293, 754] width 194 height 28
click at [126, 709] on input "1" at bounding box center [115, 723] width 49 height 29
type input "16"
click at [365, 697] on div "Banner guide 901.09 900mm W x 2200mm H Total quantity: 16 Site M2 D/S Vinyl ban…" at bounding box center [553, 740] width 761 height 87
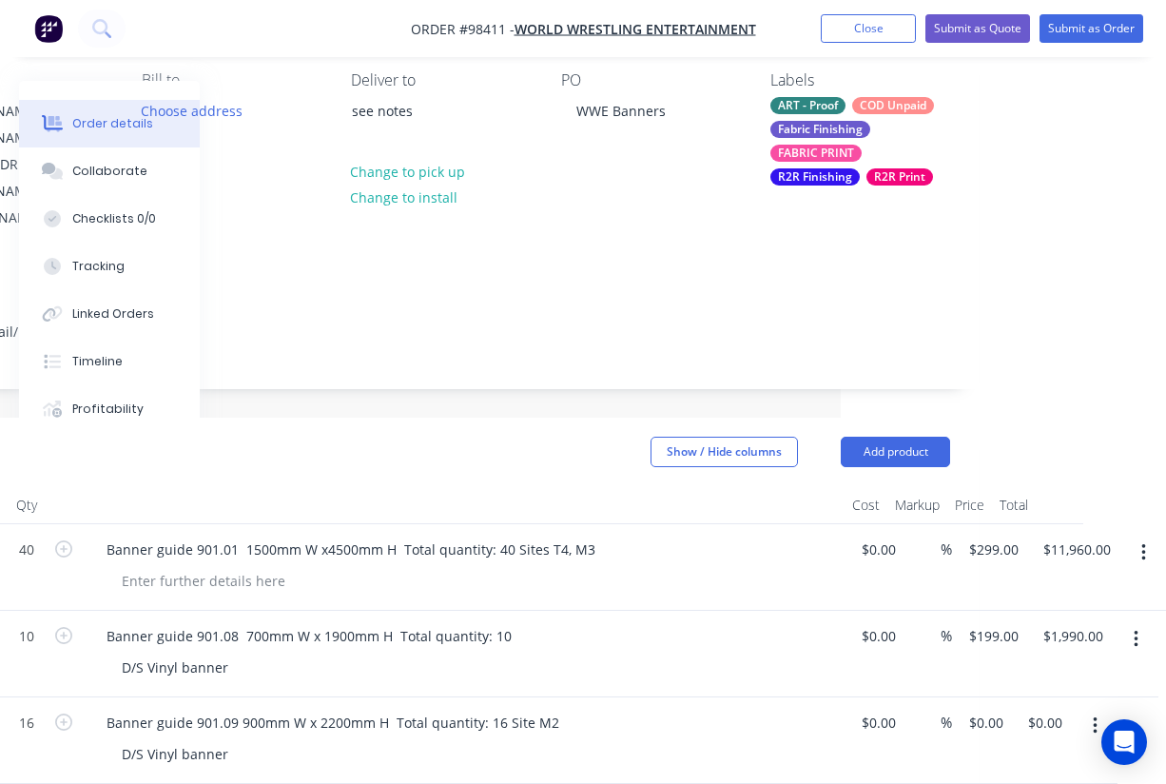
scroll to position [168, 325]
click at [1053, 709] on input "0.00" at bounding box center [1049, 723] width 44 height 28
type input "$3,360.00"
type input "$210.00"
click at [639, 709] on div "Banner guide 901.09 900mm W x 2200mm H Total quantity: 16 Site M2" at bounding box center [464, 723] width 746 height 28
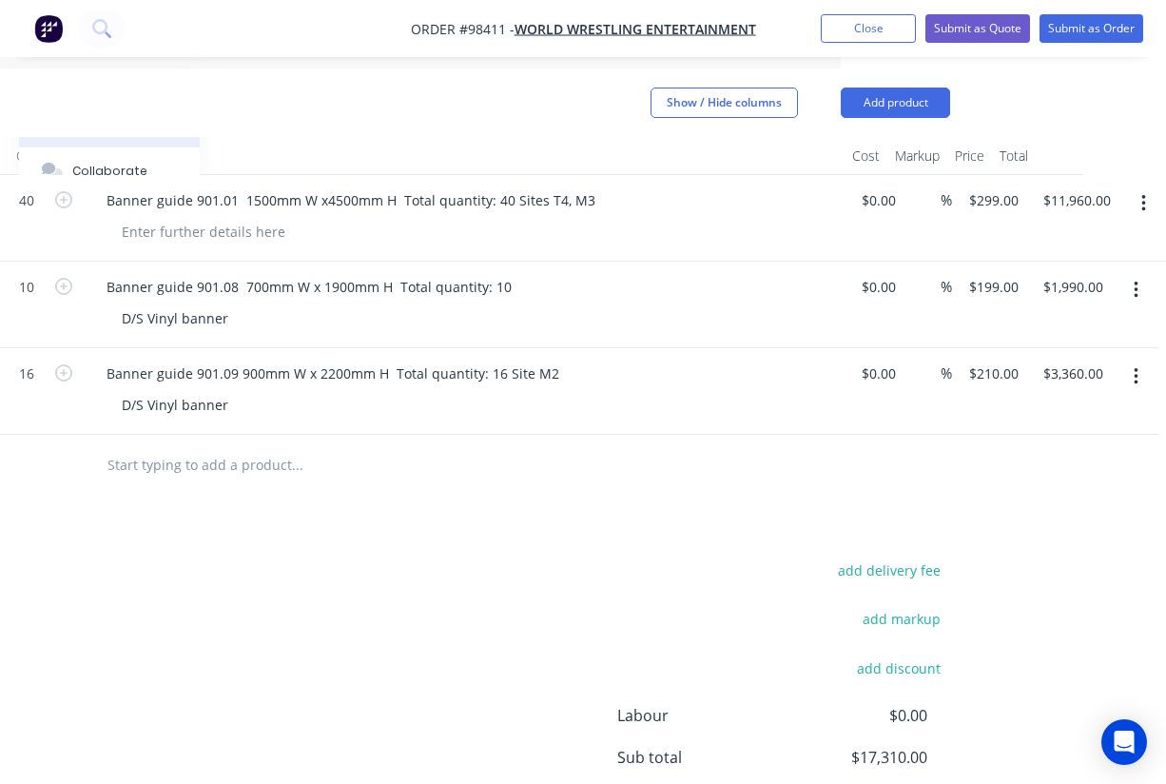
scroll to position [519, 325]
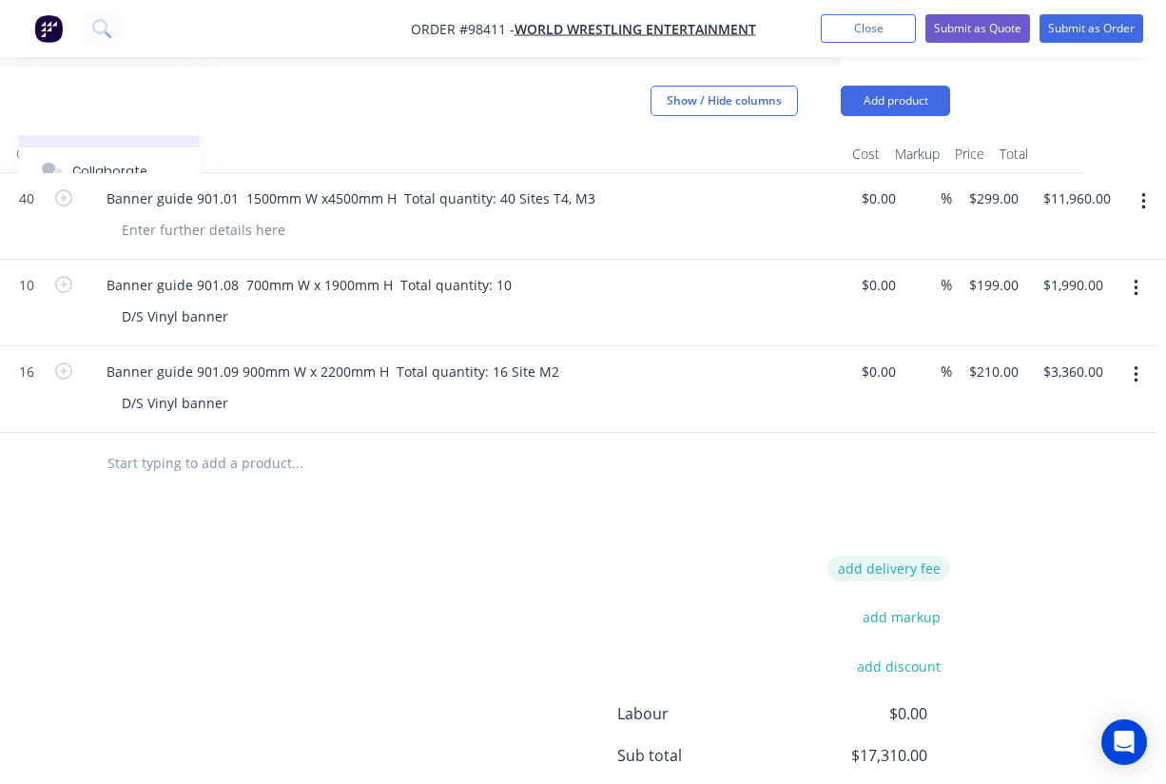
click at [921, 556] on button "add delivery fee" at bounding box center [889, 569] width 123 height 26
type input "75"
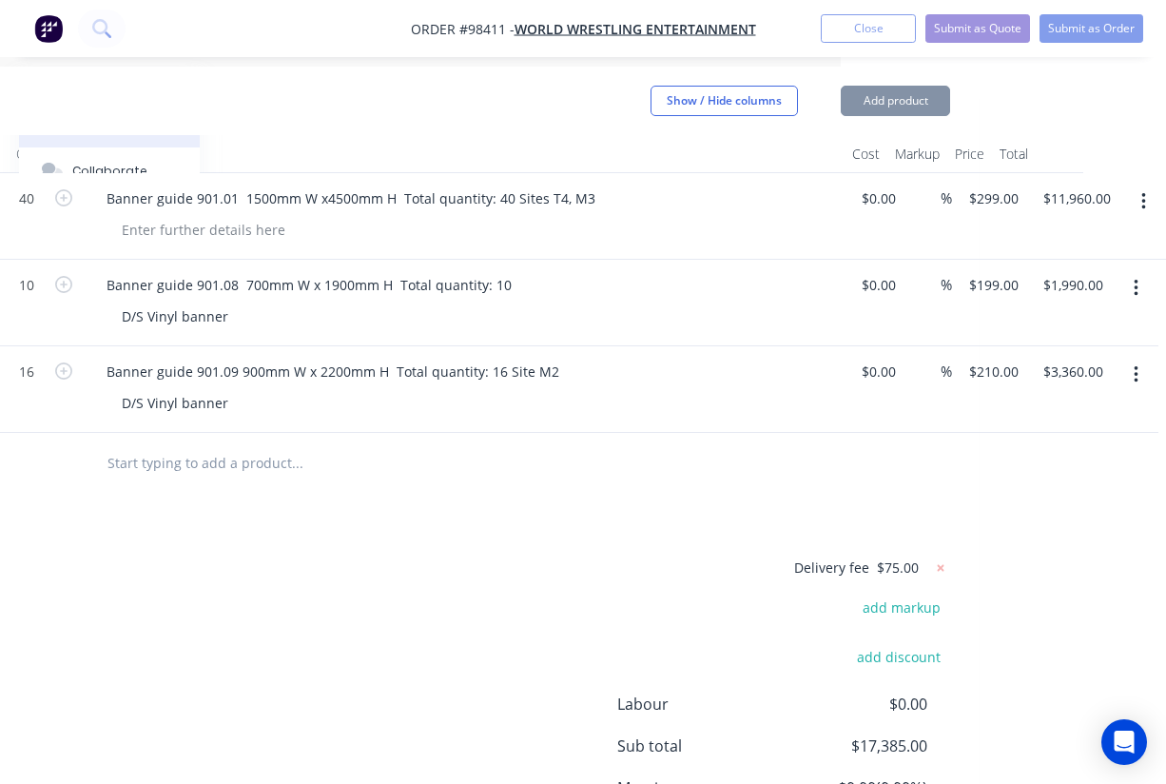
click at [525, 556] on div "Delivery fee $75.00 add markup add discount Labour $0.00 Sub total $17,385.00 M…" at bounding box center [440, 735] width 1019 height 358
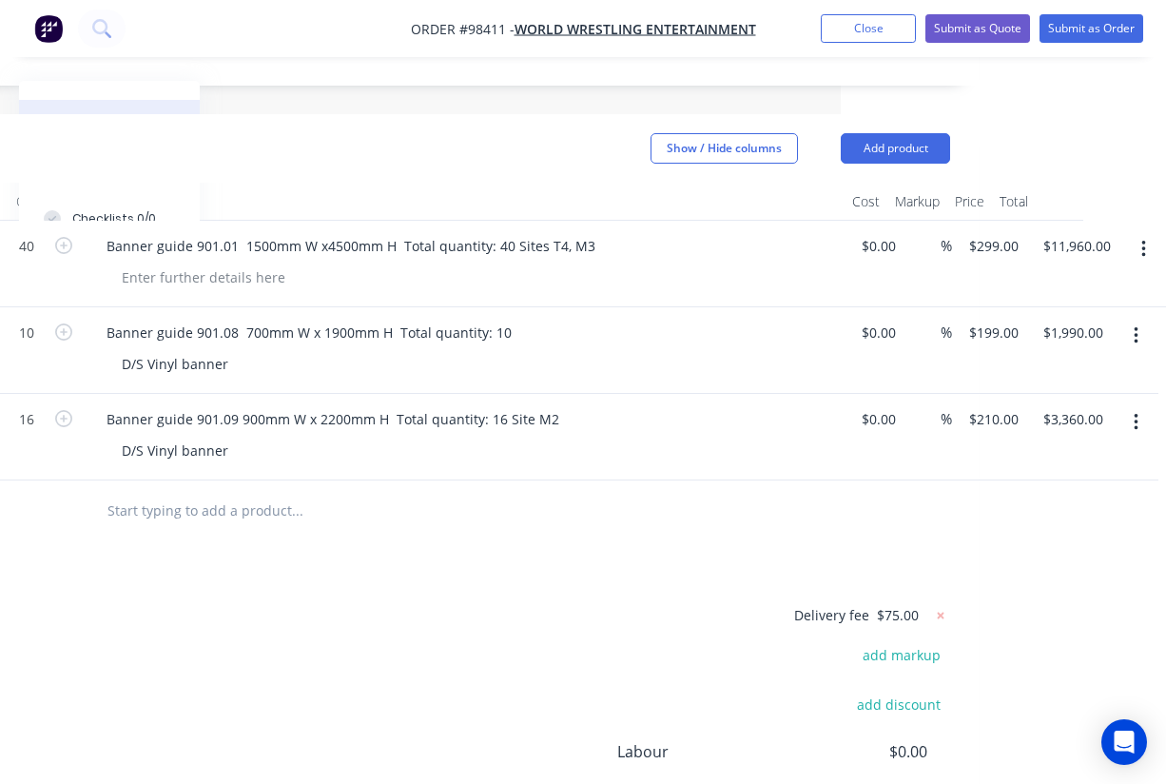
scroll to position [472, 325]
click at [862, 133] on button "Add product" at bounding box center [895, 148] width 109 height 30
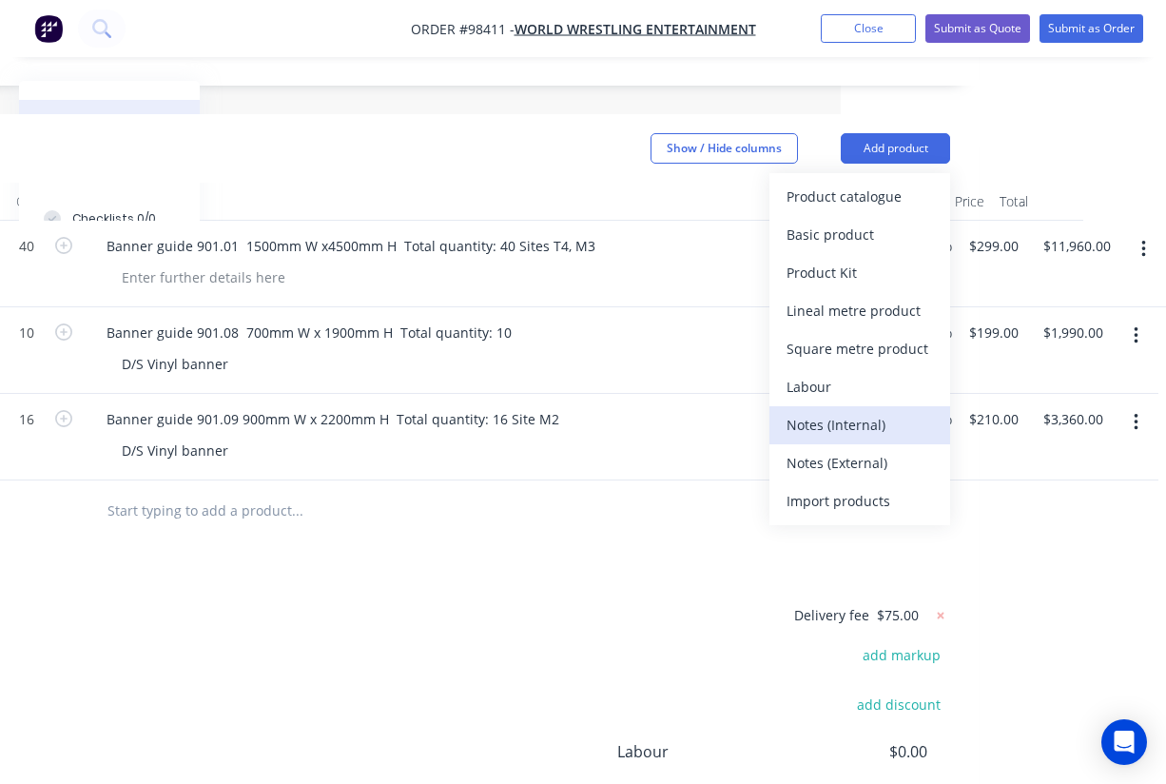
click at [833, 411] on div "Notes (Internal)" at bounding box center [860, 425] width 147 height 28
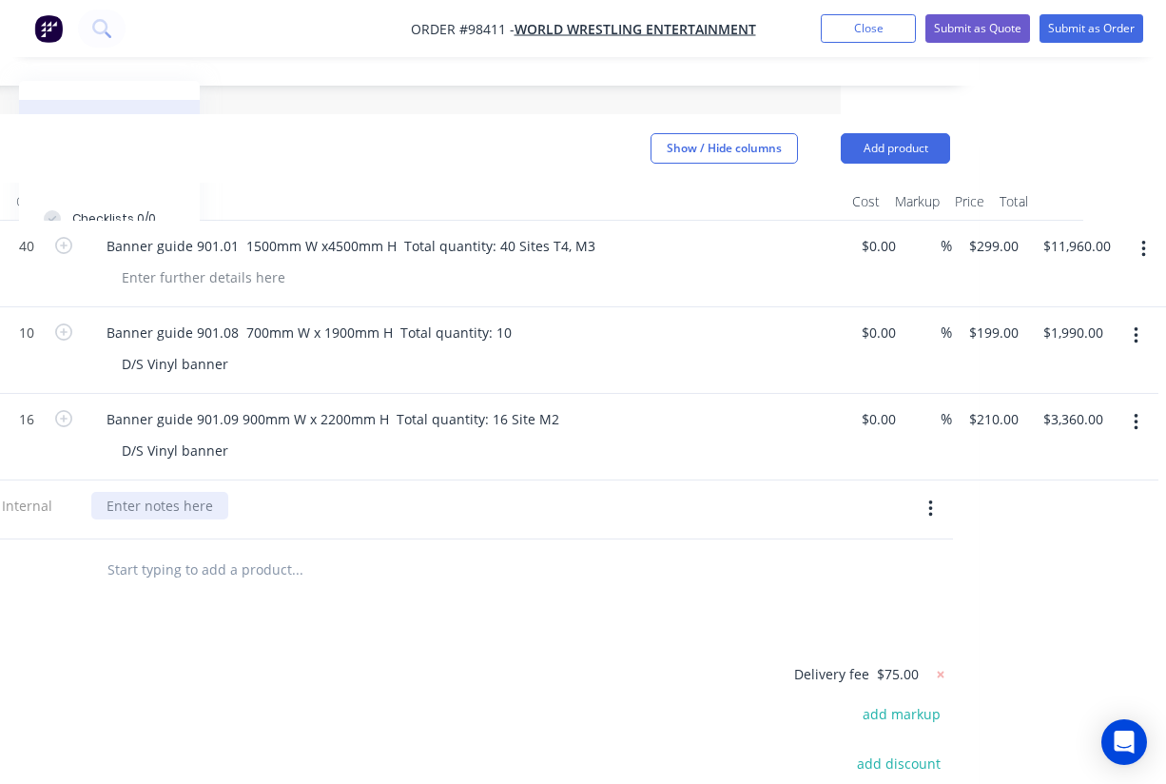
click at [178, 492] on div at bounding box center [159, 506] width 137 height 28
paste div
click at [898, 133] on button "Add product" at bounding box center [895, 148] width 109 height 30
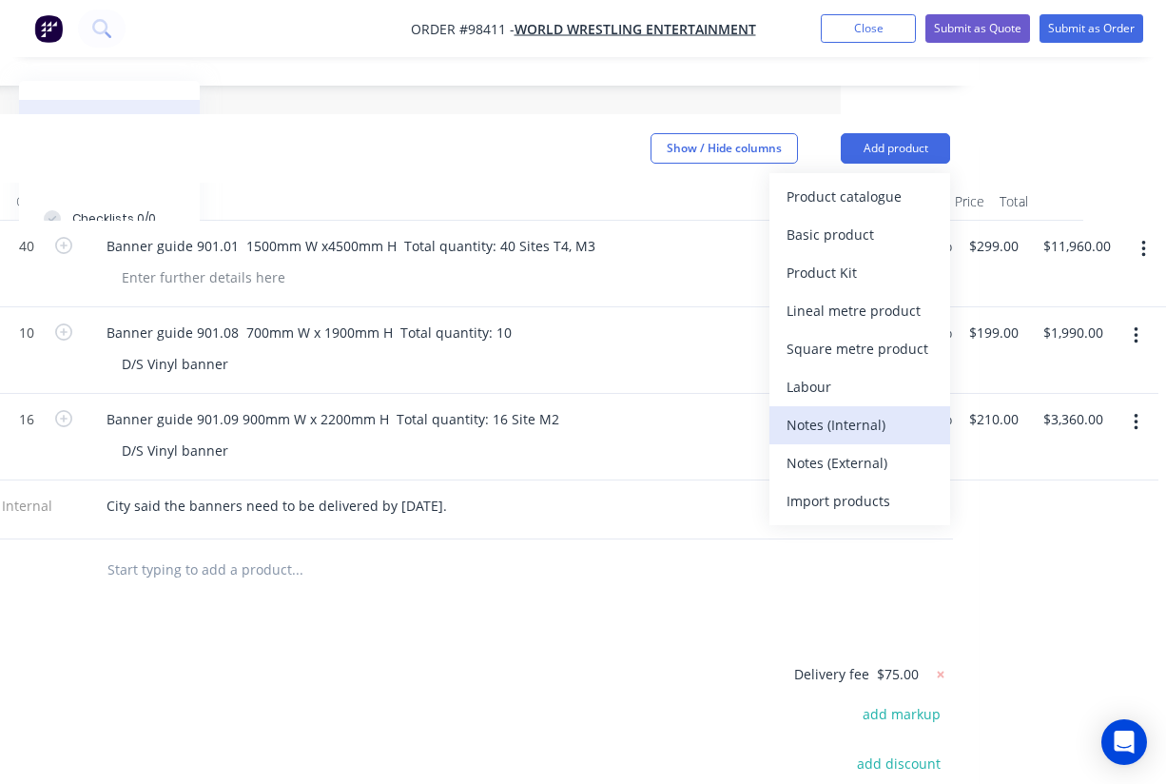
click at [845, 411] on div "Notes (Internal)" at bounding box center [860, 425] width 147 height 28
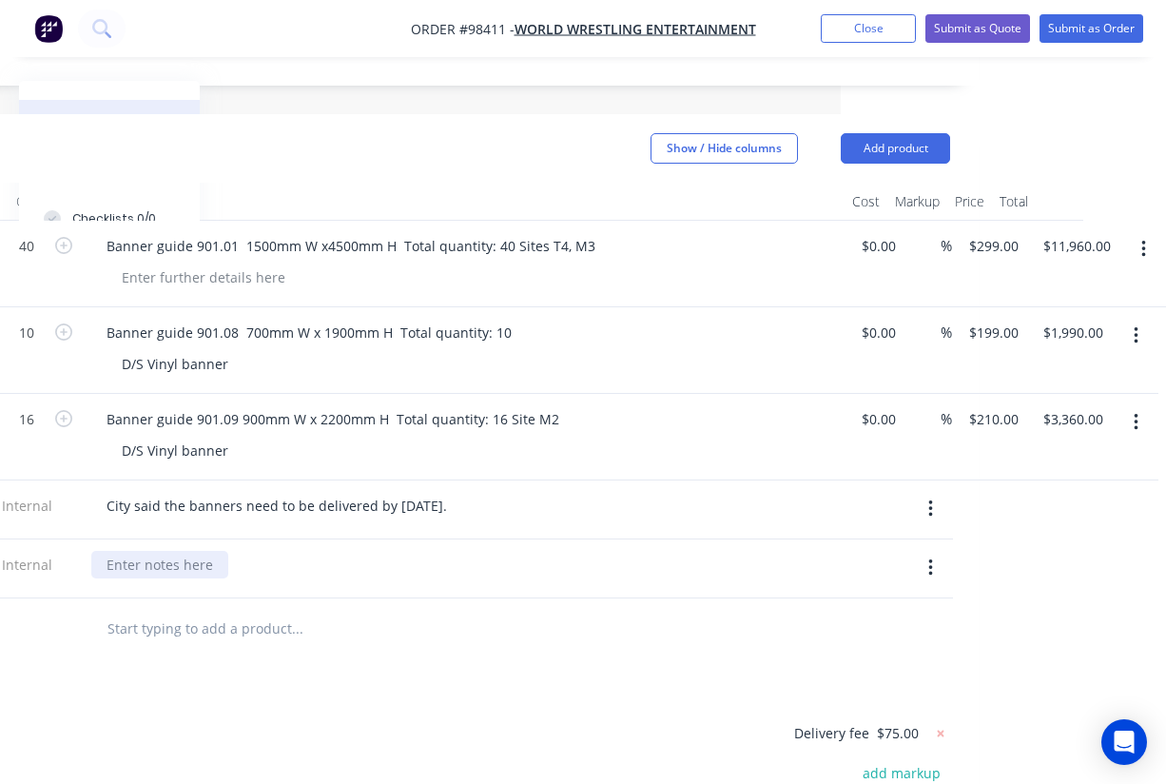
click at [163, 551] on div at bounding box center [159, 565] width 137 height 28
click at [342, 617] on div "Products Show / Hide columns Add product Qty Cost Markup Price Total 40 Banner …" at bounding box center [441, 610] width 1076 height 993
click at [892, 133] on button "Add product" at bounding box center [895, 148] width 109 height 30
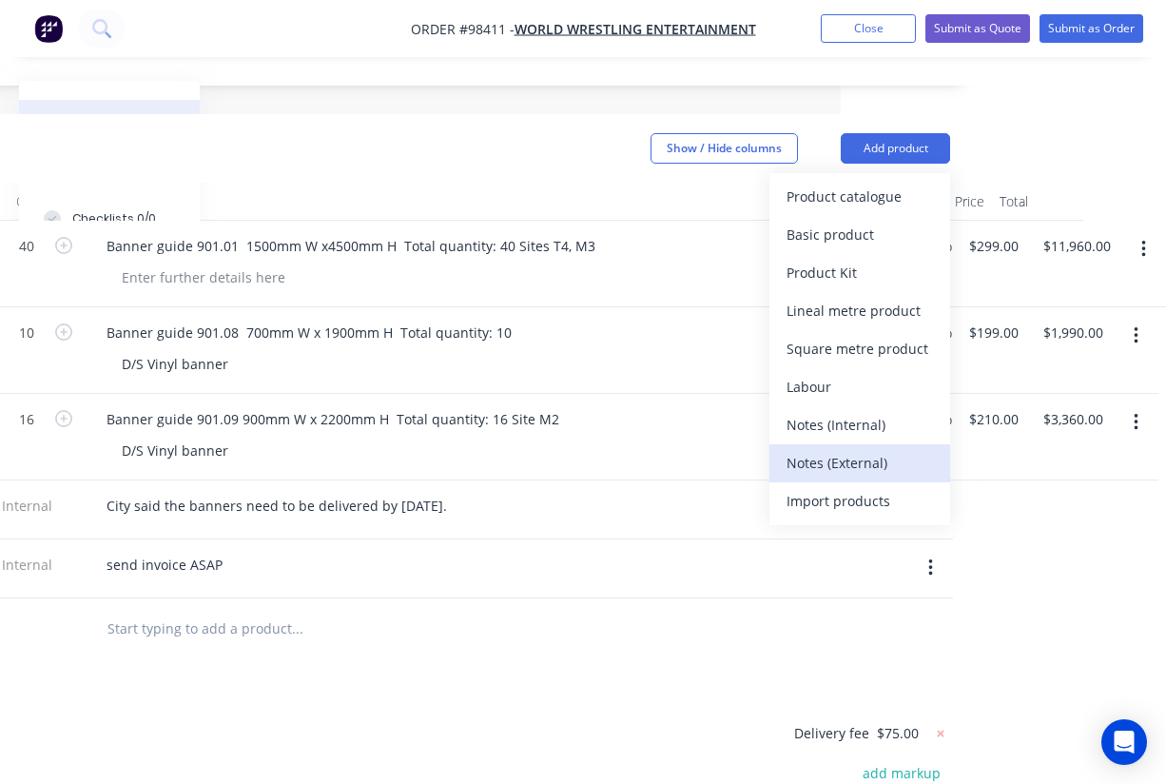
click at [877, 449] on div "Notes (External)" at bounding box center [860, 463] width 147 height 28
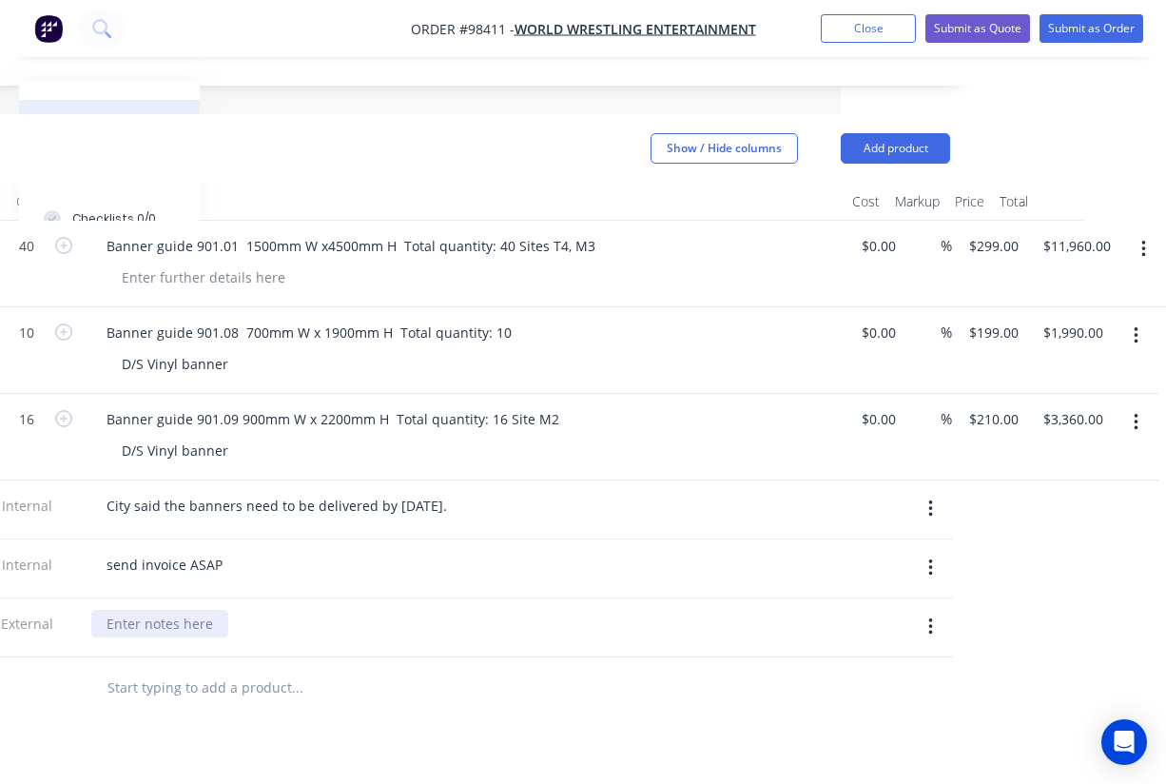
click at [180, 610] on div at bounding box center [159, 624] width 137 height 28
paste div
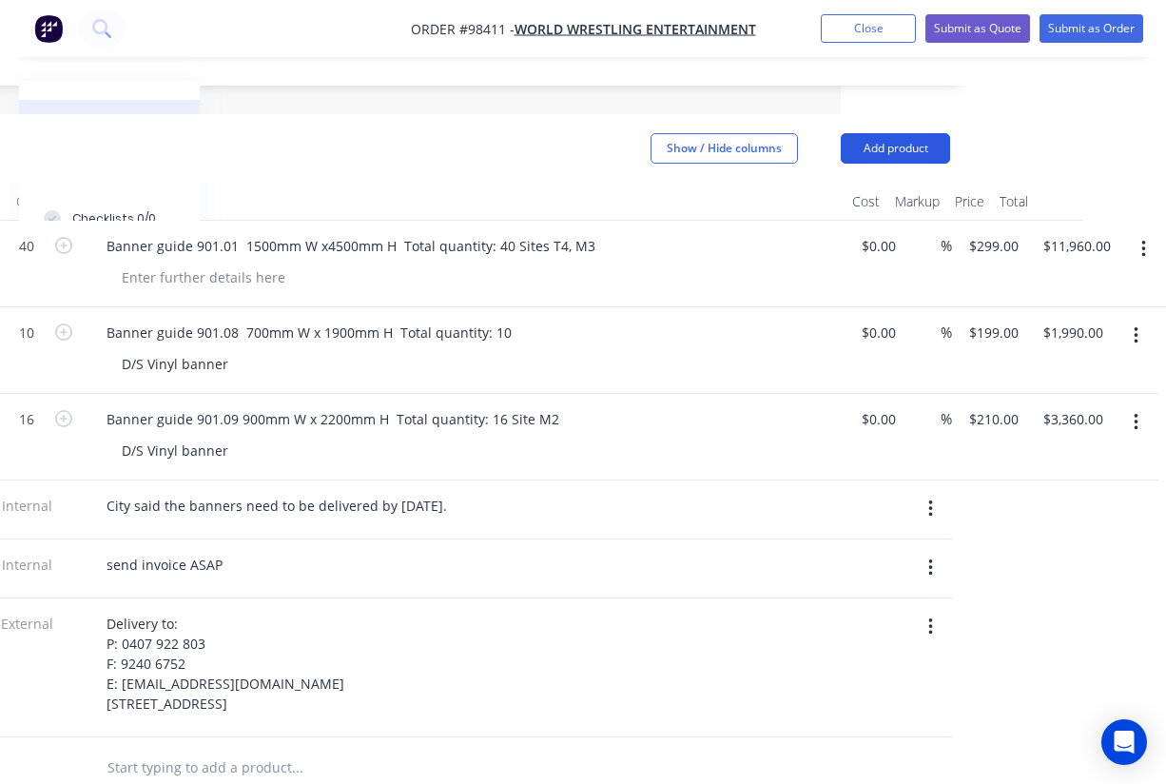
click at [889, 133] on button "Add product" at bounding box center [895, 148] width 109 height 30
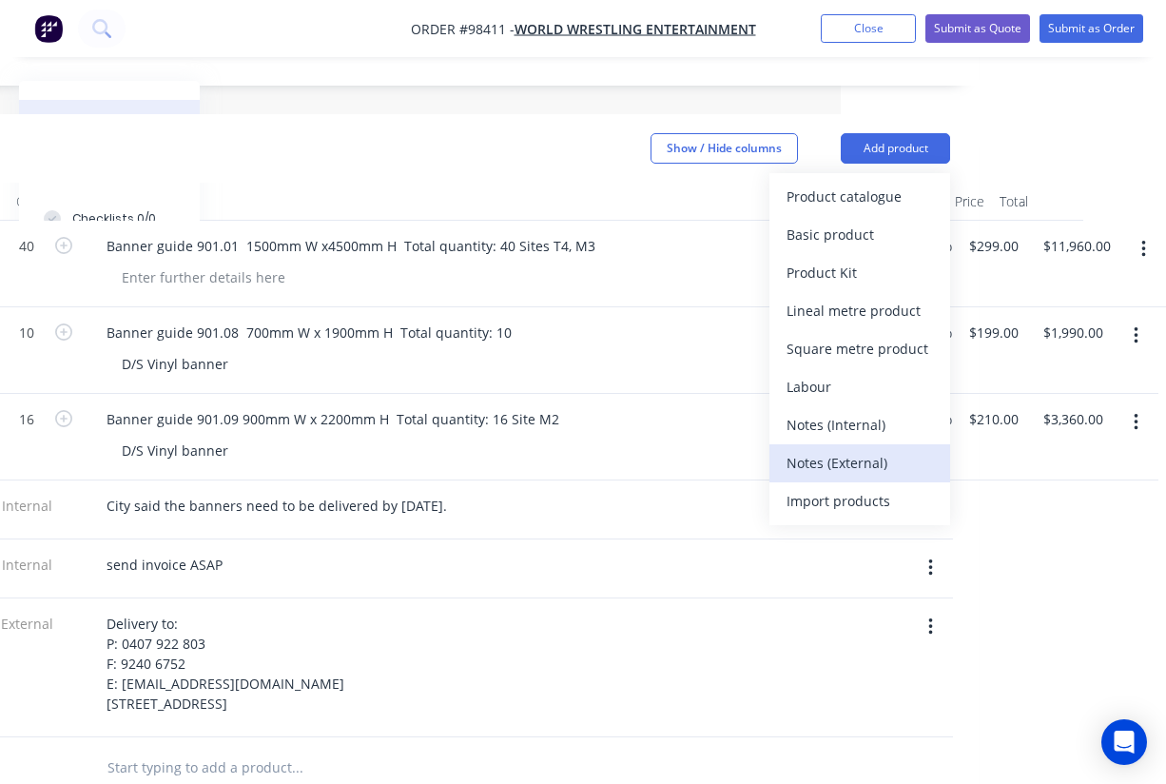
click at [862, 449] on div "Notes (External)" at bounding box center [860, 463] width 147 height 28
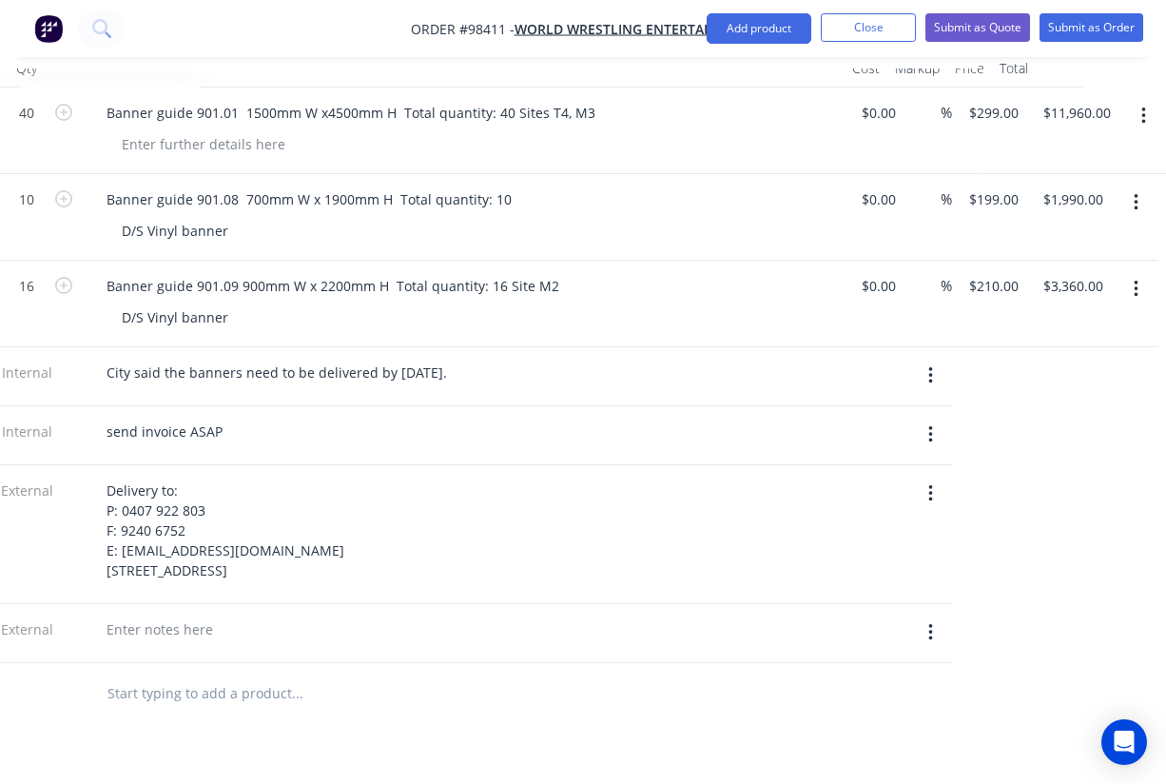
scroll to position [605, 325]
click at [151, 616] on div at bounding box center [159, 630] width 137 height 28
click at [446, 465] on div "Delivery to: P: 0407 922 803 F: 9240 6752 E: [EMAIL_ADDRESS][DOMAIN_NAME] [STRE…" at bounding box center [464, 534] width 761 height 139
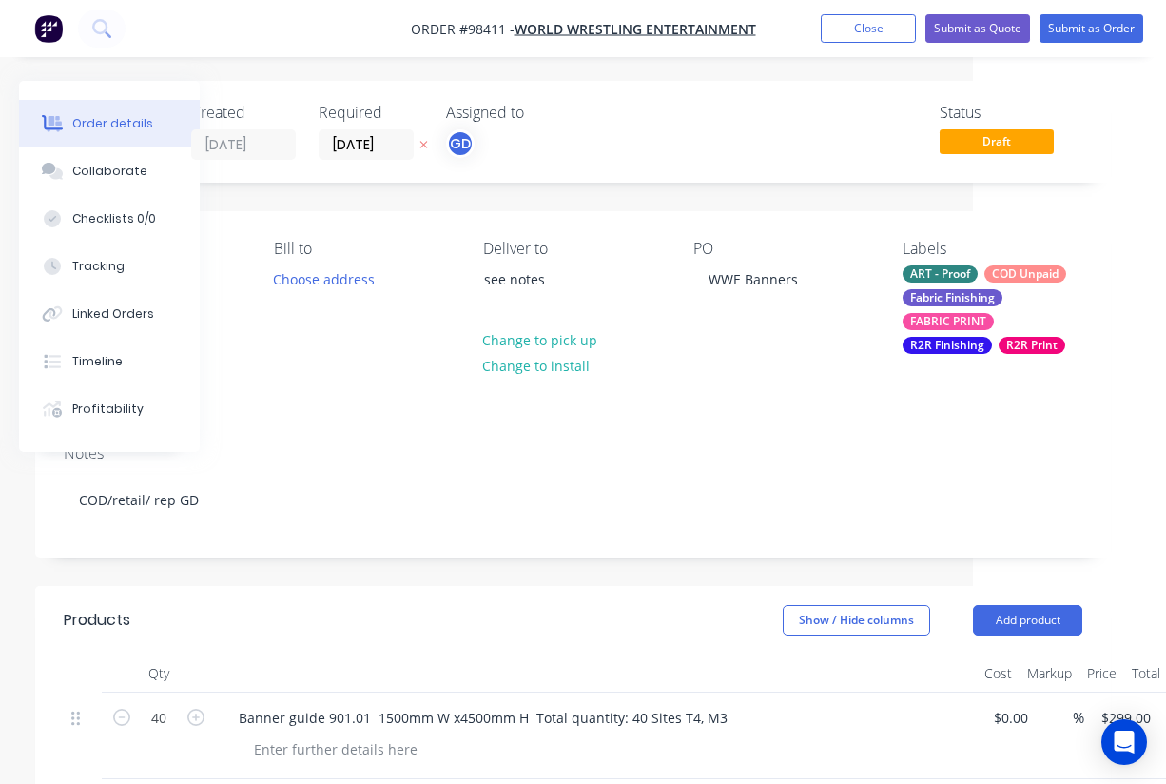
scroll to position [0, 194]
drag, startPoint x: 400, startPoint y: 29, endPoint x: 504, endPoint y: 29, distance: 104.7
click at [504, 29] on nav "Order #98411 - World Wrestling Entertainment Add product Close Submit as Quote …" at bounding box center [583, 28] width 1166 height 57
copy span "Order #98411"
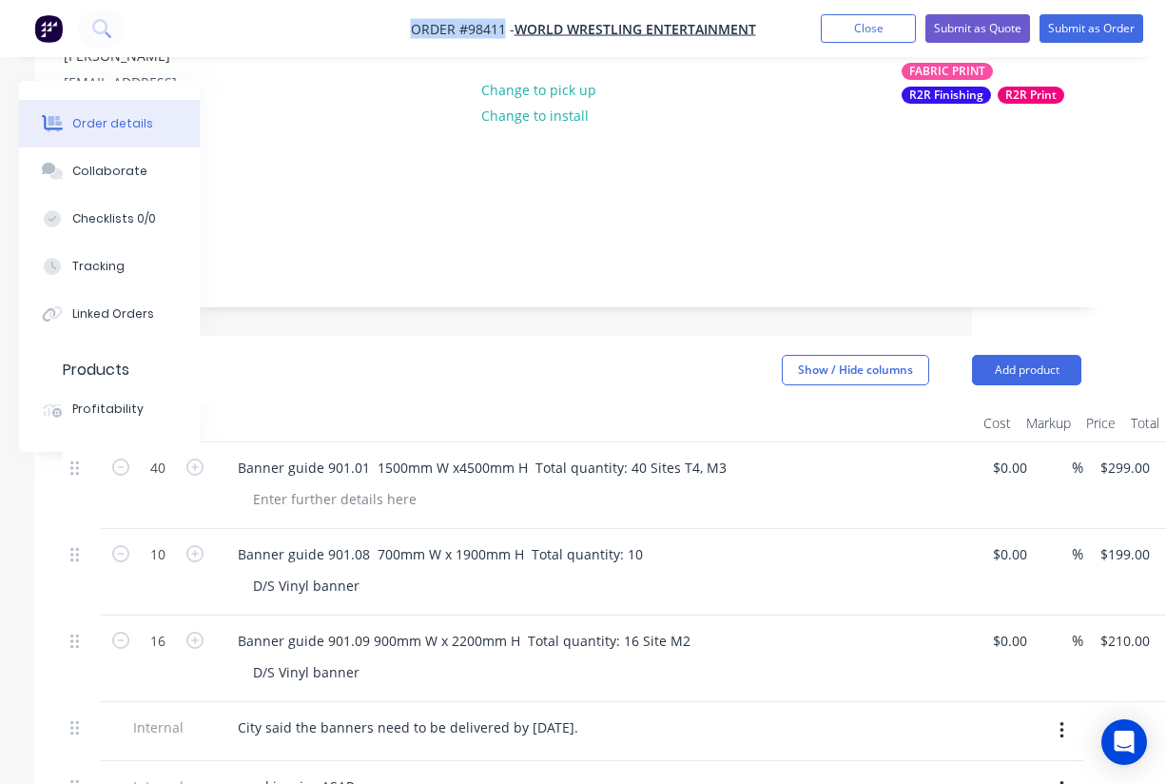
scroll to position [252, 194]
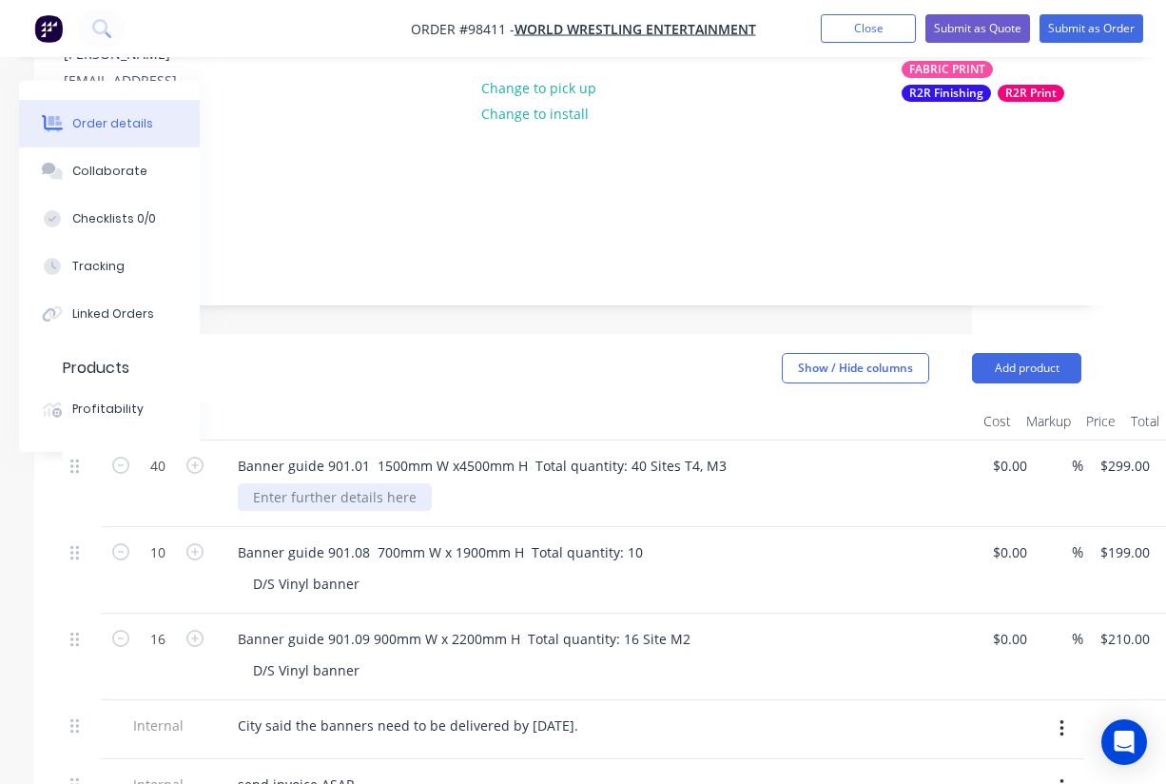
click at [345, 483] on div at bounding box center [335, 497] width 194 height 28
click at [421, 353] on header "Products Show / Hide columns Add product" at bounding box center [572, 368] width 1076 height 69
click at [342, 483] on div "1 side fabric" at bounding box center [292, 497] width 109 height 28
click at [395, 402] on div at bounding box center [595, 421] width 761 height 38
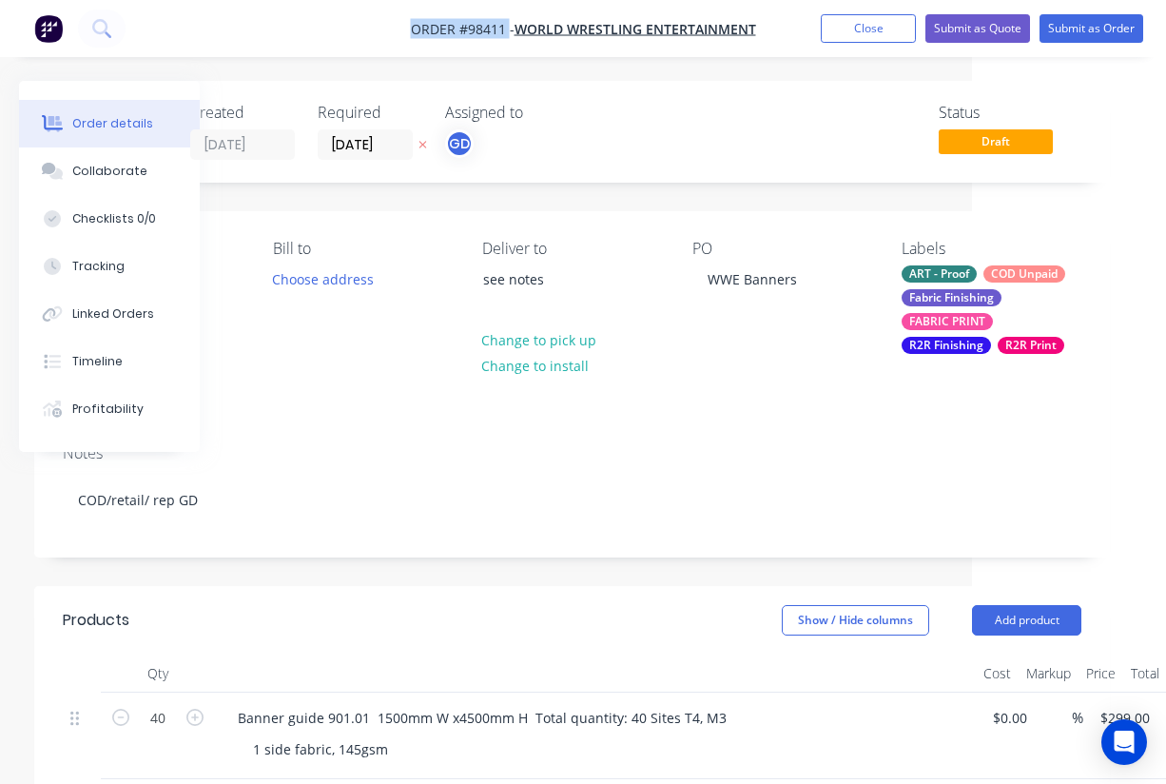
drag, startPoint x: 397, startPoint y: 23, endPoint x: 507, endPoint y: 27, distance: 110.4
click at [507, 27] on nav "Order #98411 - World Wrestling Entertainment Add product Close Submit as Quote …" at bounding box center [583, 28] width 1166 height 57
copy span "Order #98411"
click at [848, 28] on button "Close" at bounding box center [868, 28] width 95 height 29
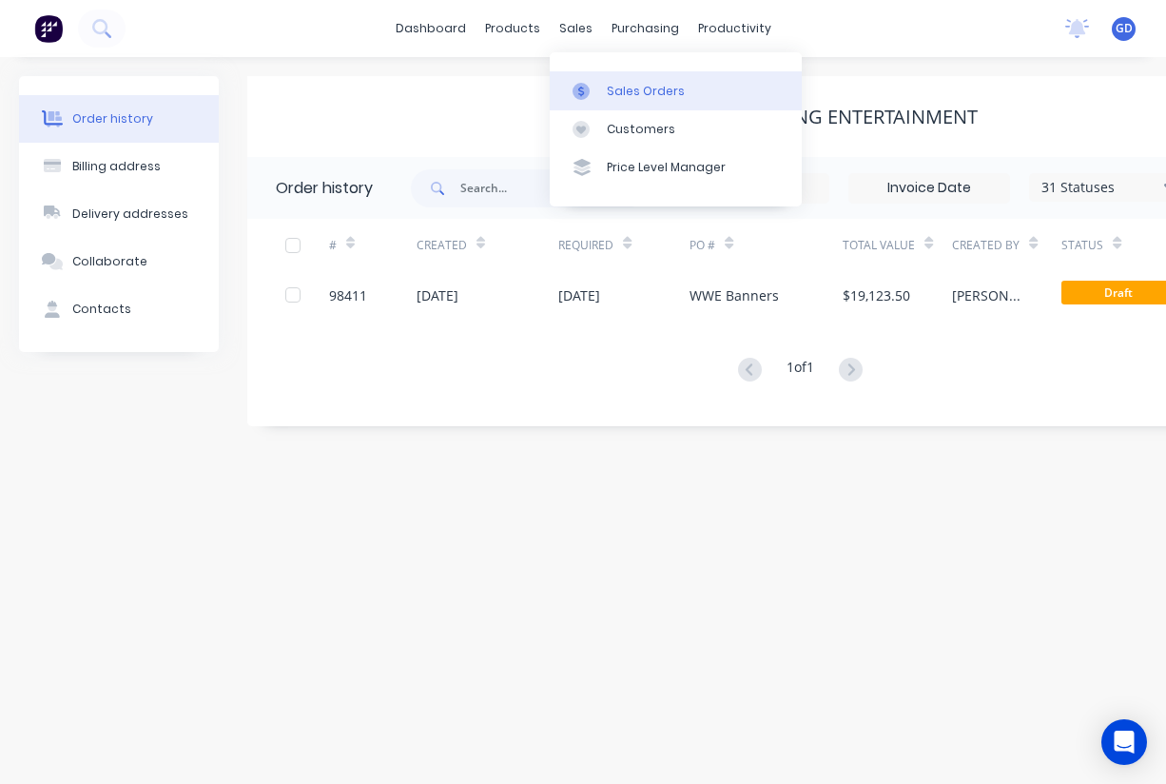
click at [620, 87] on div "Sales Orders" at bounding box center [646, 91] width 78 height 17
